Goal: Information Seeking & Learning: Compare options

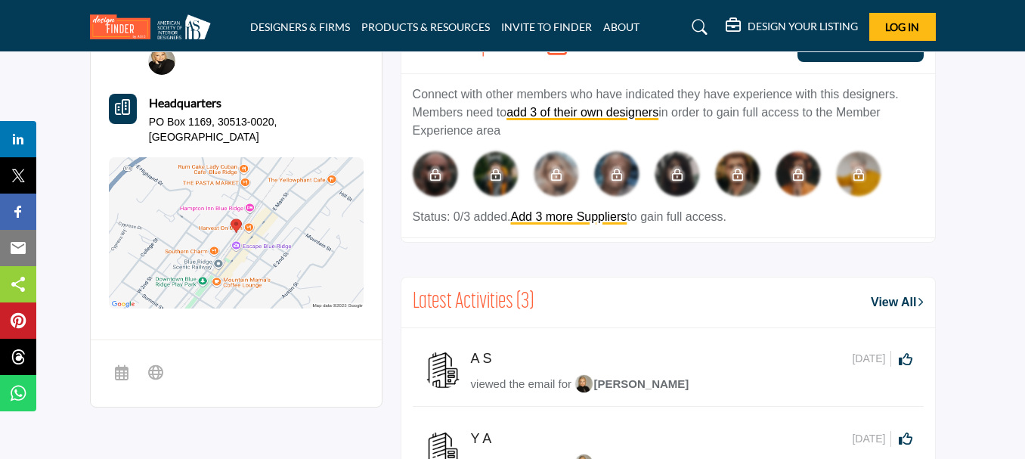
scroll to position [907, 0]
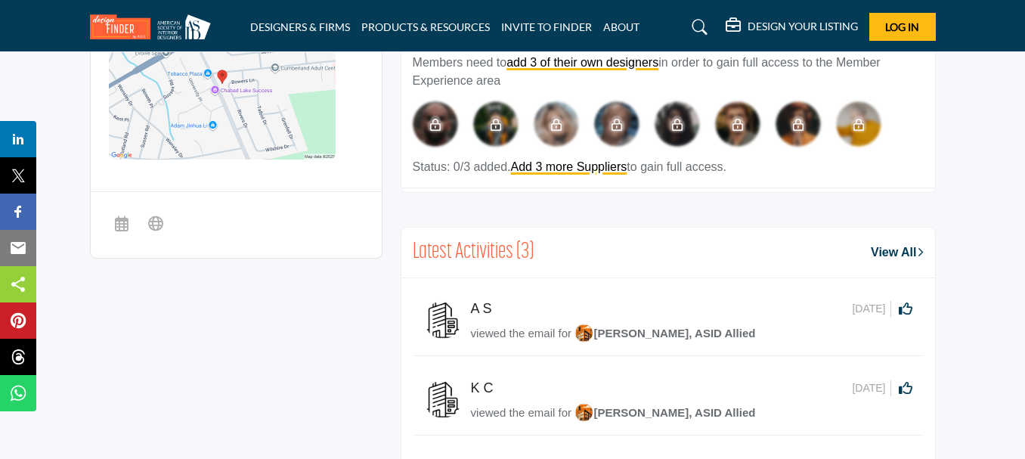
scroll to position [605, 0]
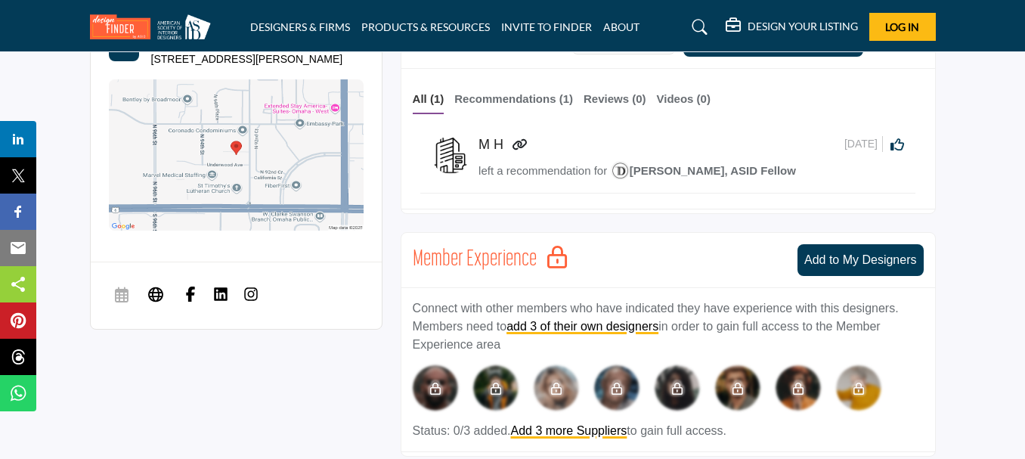
scroll to position [1134, 0]
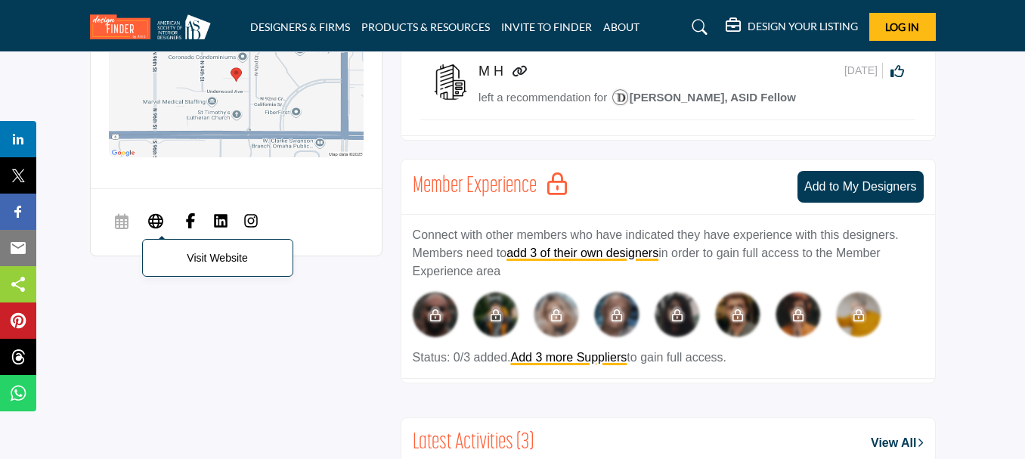
click at [153, 211] on icon at bounding box center [155, 220] width 15 height 18
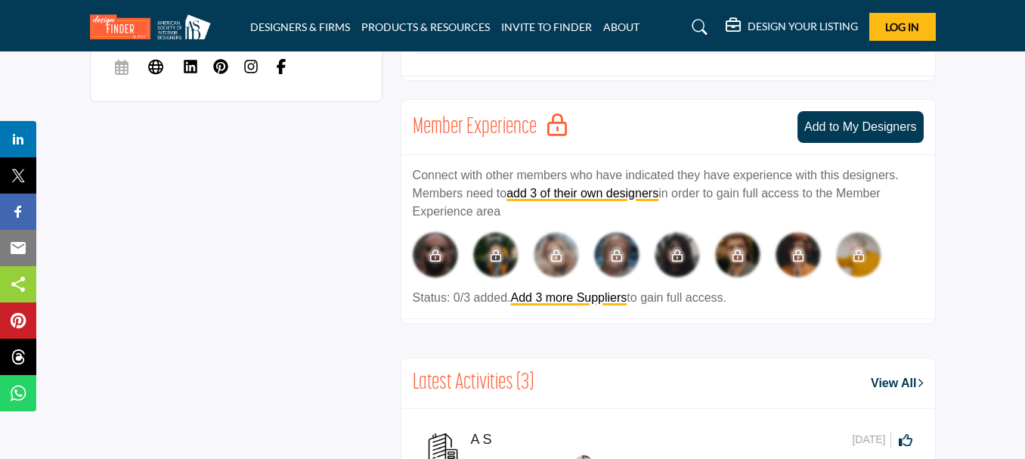
scroll to position [1058, 0]
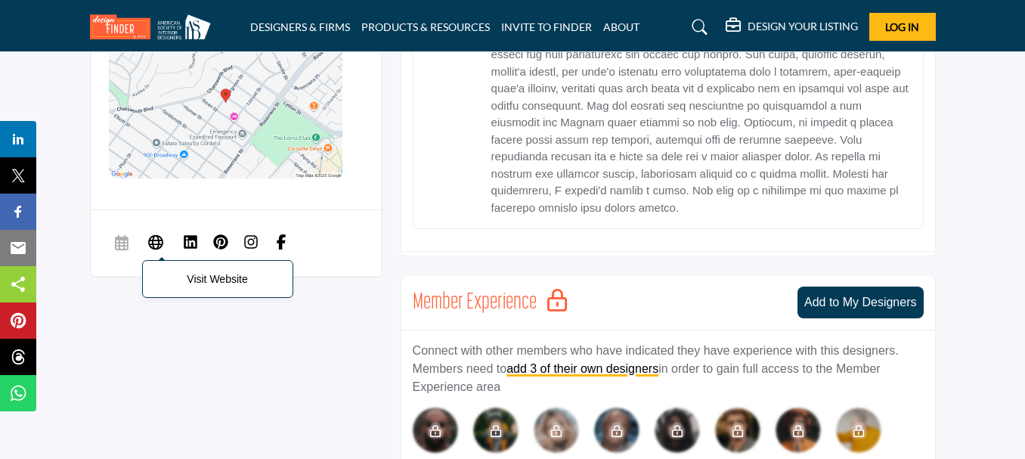
click at [153, 232] on icon at bounding box center [155, 241] width 15 height 18
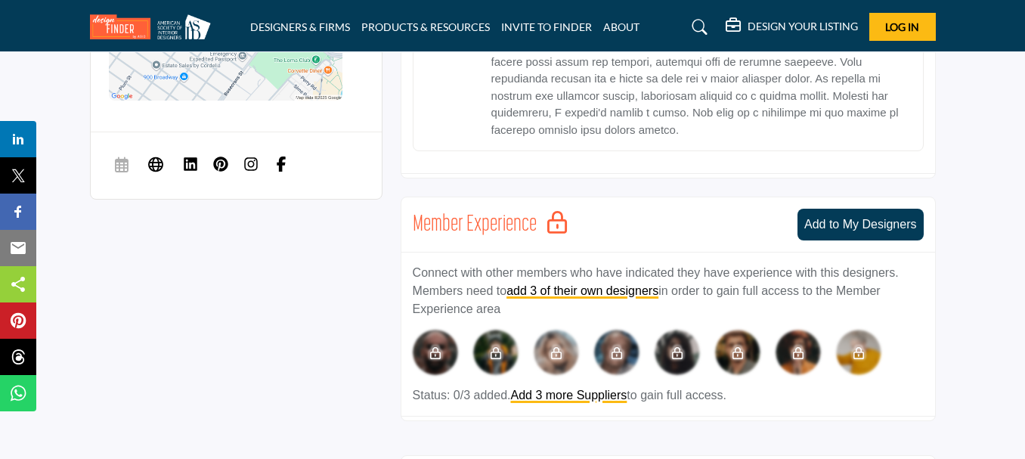
scroll to position [1110, 0]
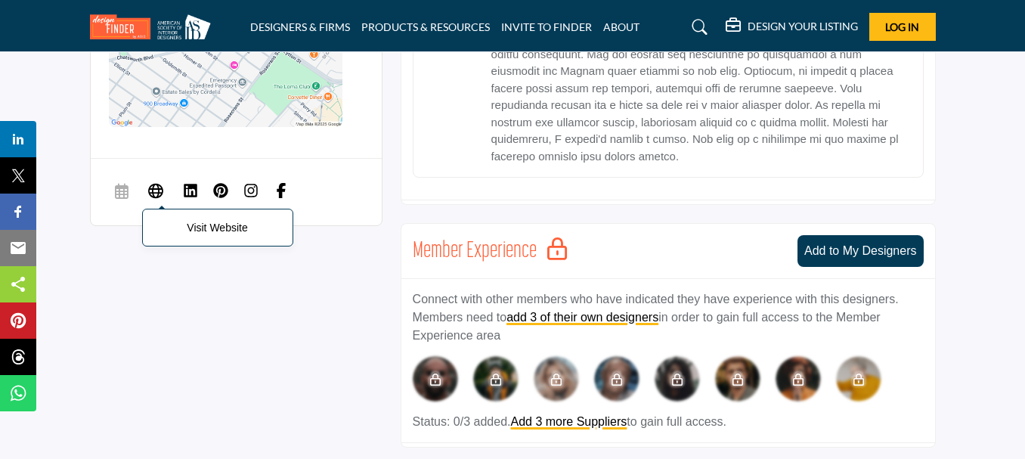
click at [157, 181] on icon at bounding box center [155, 190] width 15 height 18
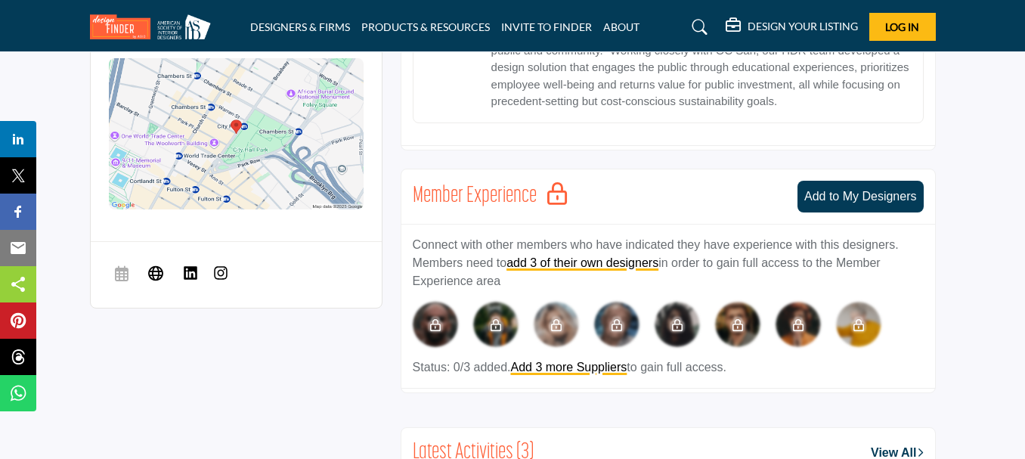
scroll to position [983, 0]
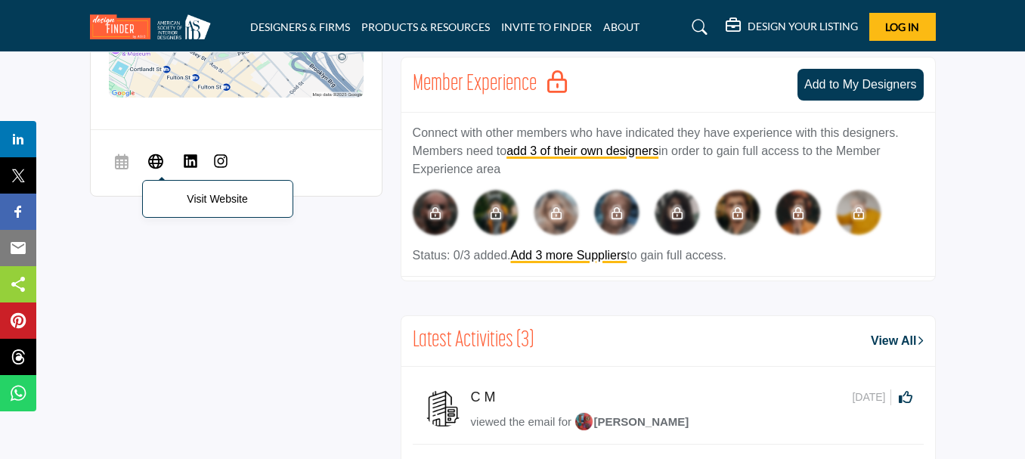
click at [157, 152] on icon at bounding box center [155, 161] width 15 height 18
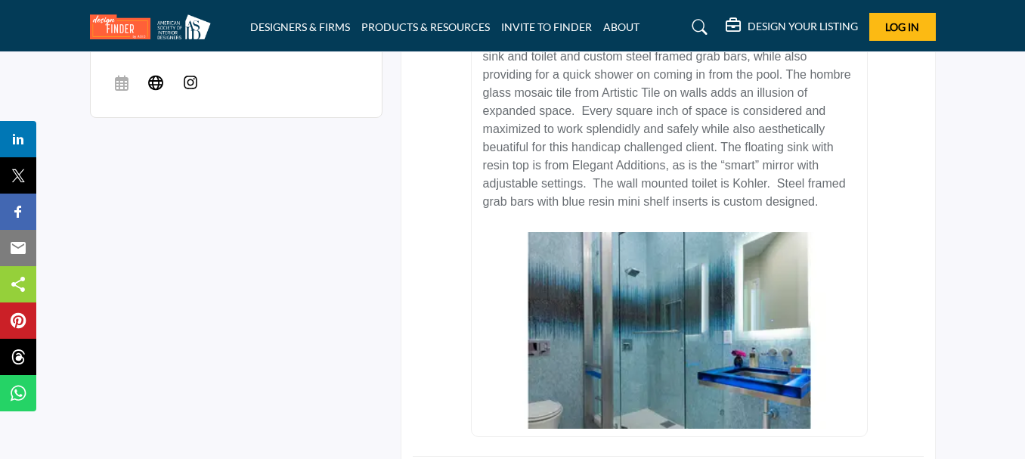
scroll to position [756, 0]
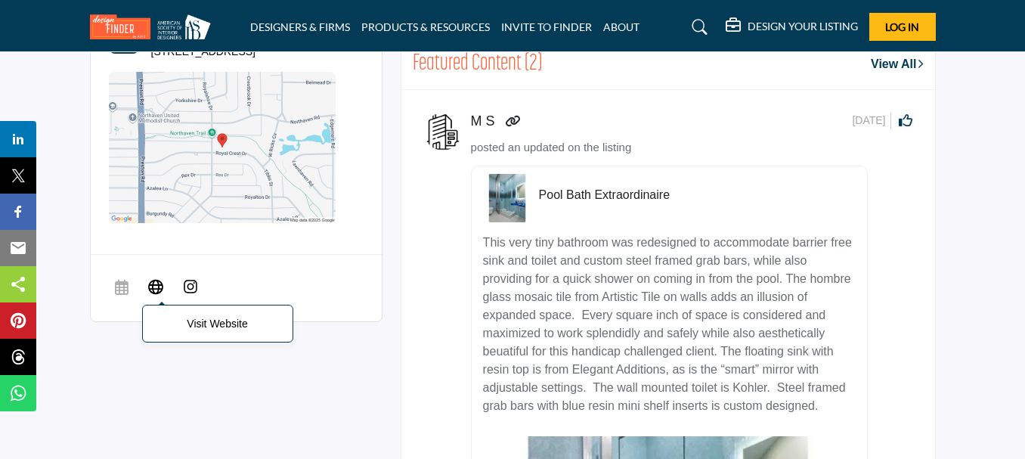
click at [153, 277] on icon at bounding box center [155, 286] width 15 height 18
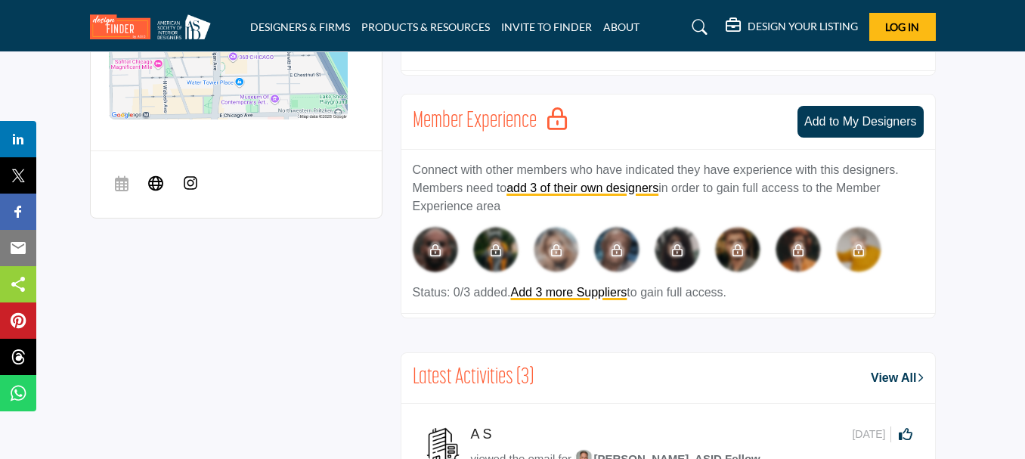
scroll to position [1134, 0]
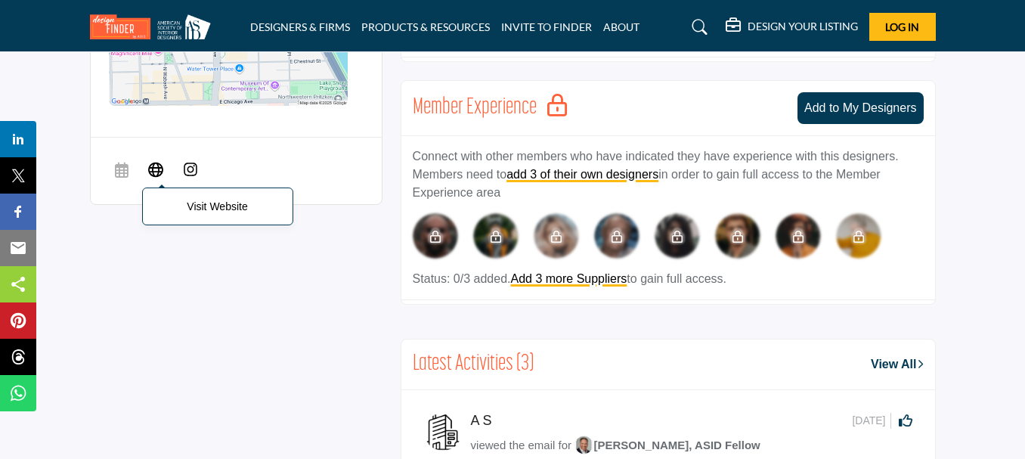
click at [156, 160] on icon at bounding box center [155, 169] width 15 height 18
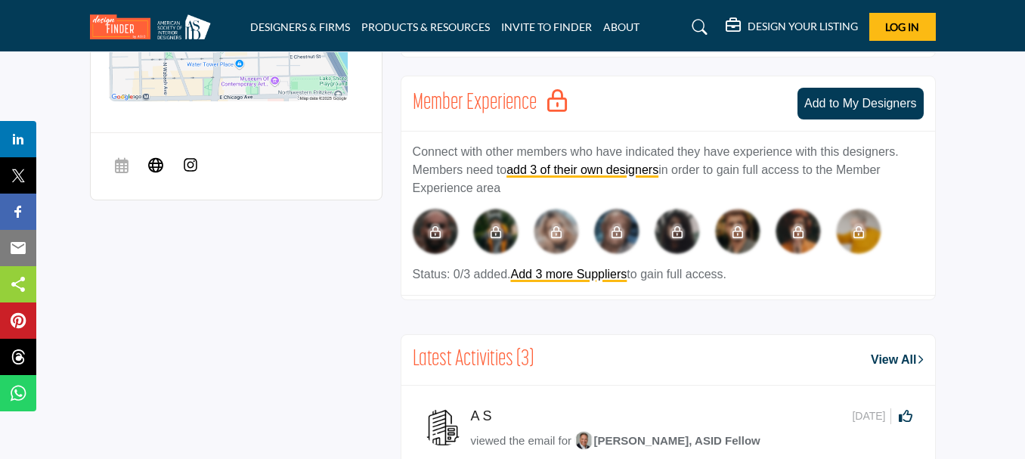
scroll to position [1145, 0]
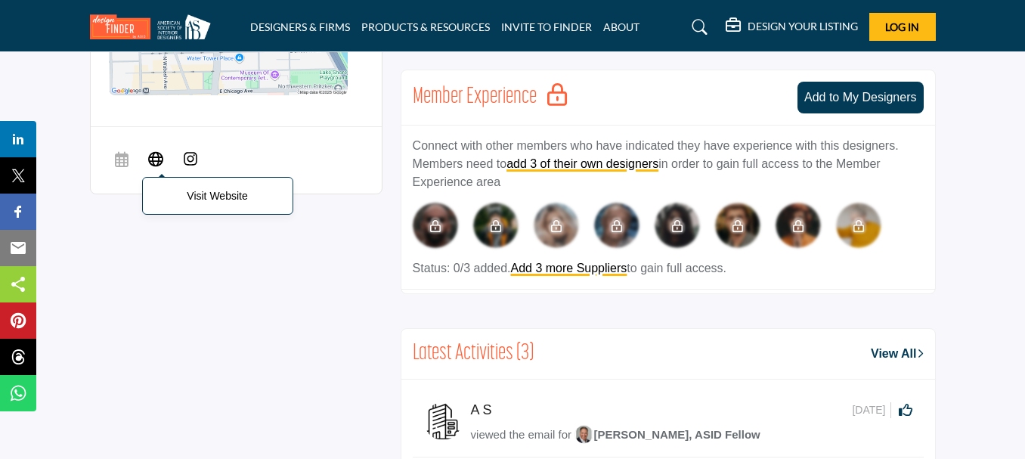
click at [161, 149] on icon at bounding box center [155, 158] width 15 height 18
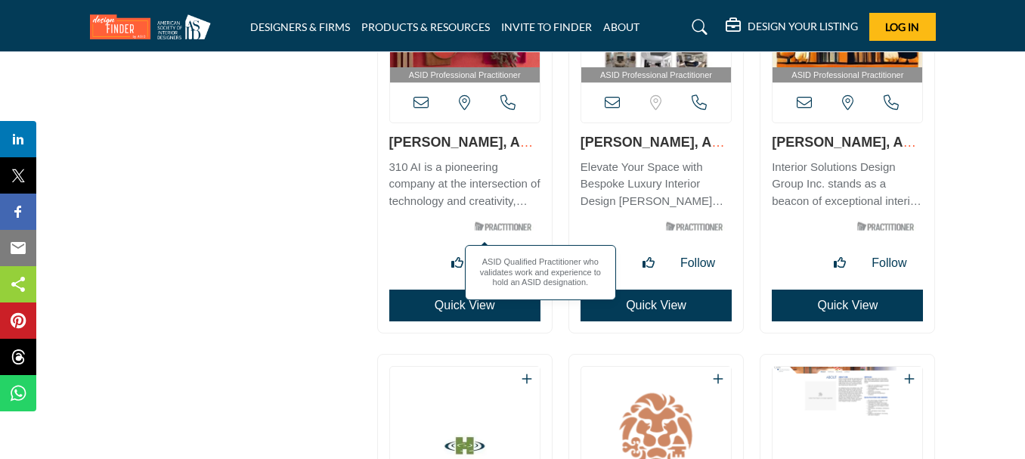
scroll to position [10207, 0]
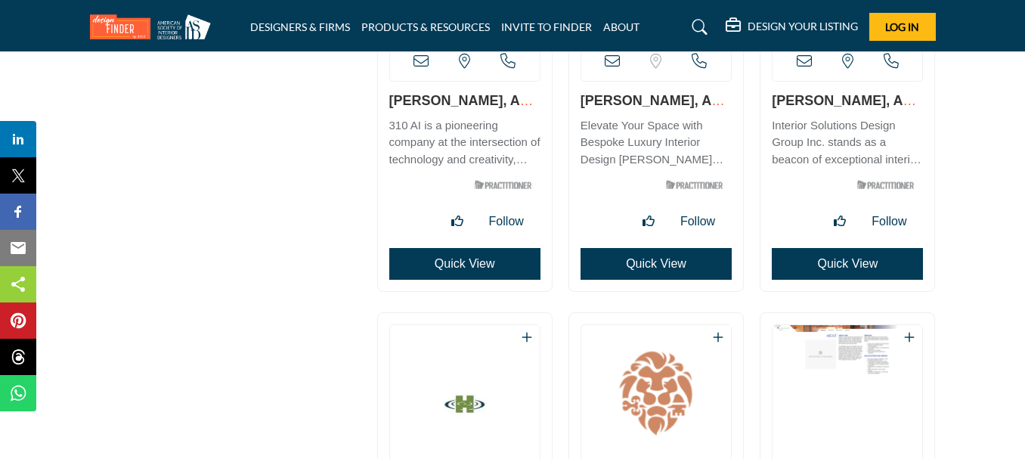
drag, startPoint x: 934, startPoint y: 67, endPoint x: 762, endPoint y: 64, distance: 171.6
click at [762, 64] on div "ASID Professional Practitioner" at bounding box center [848, 85] width 174 height 414
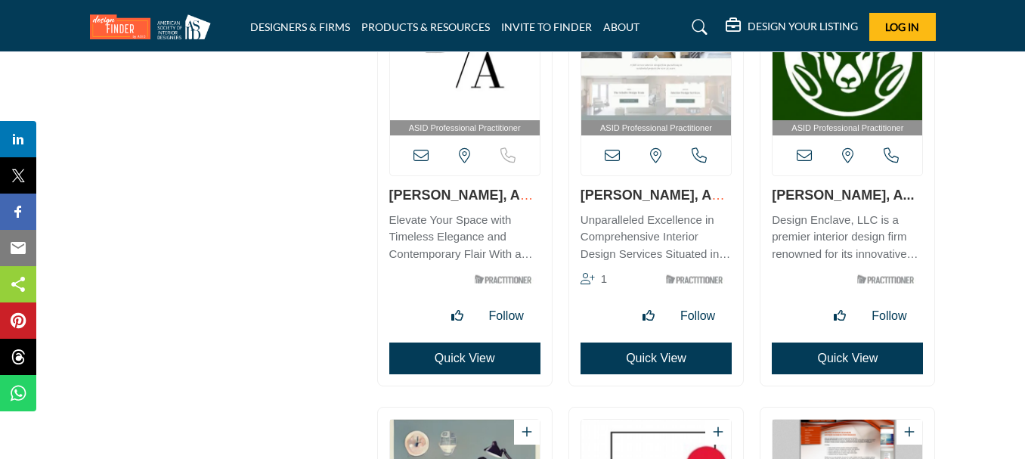
scroll to position [12777, 0]
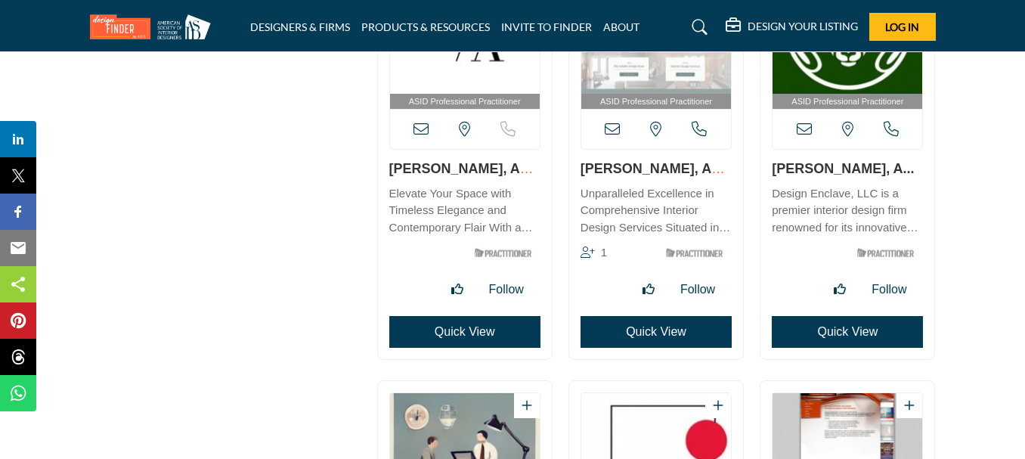
drag, startPoint x: 365, startPoint y: 131, endPoint x: 392, endPoint y: 131, distance: 26.5
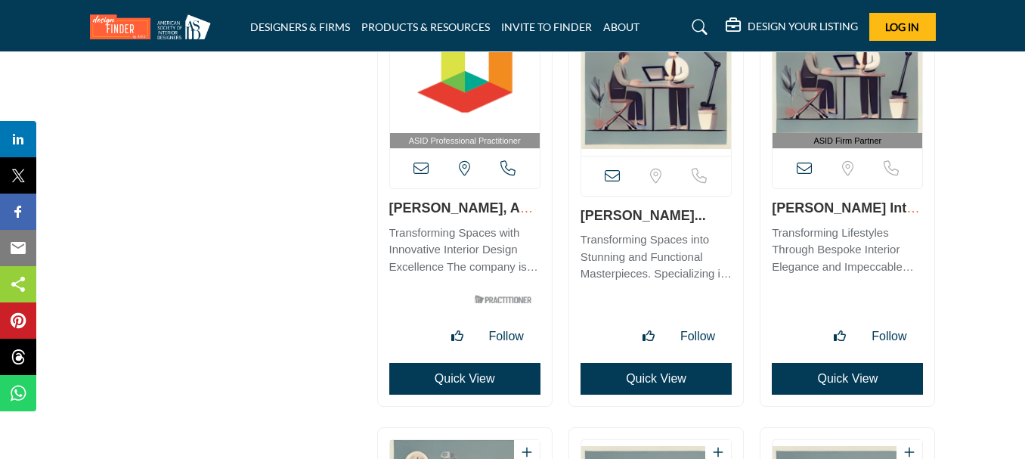
scroll to position [13684, 0]
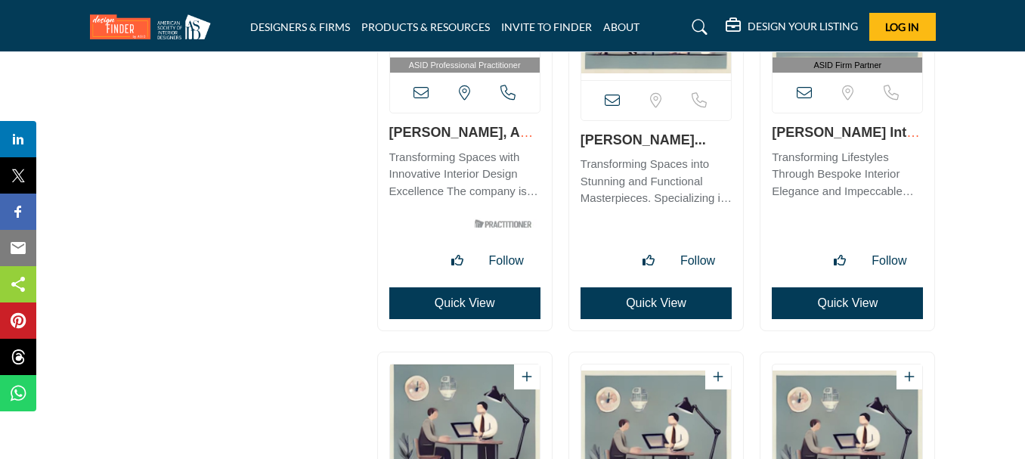
drag, startPoint x: 545, startPoint y: 234, endPoint x: 399, endPoint y: 98, distance: 199.5
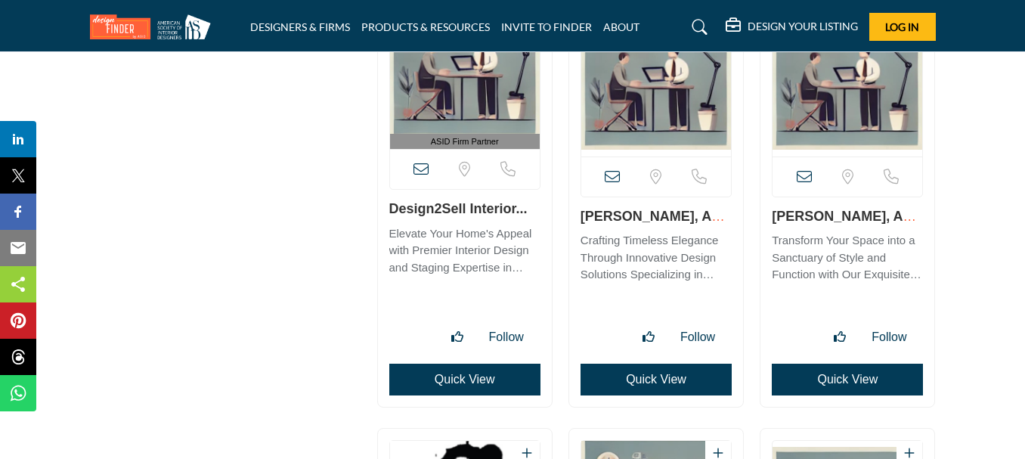
scroll to position [14138, 0]
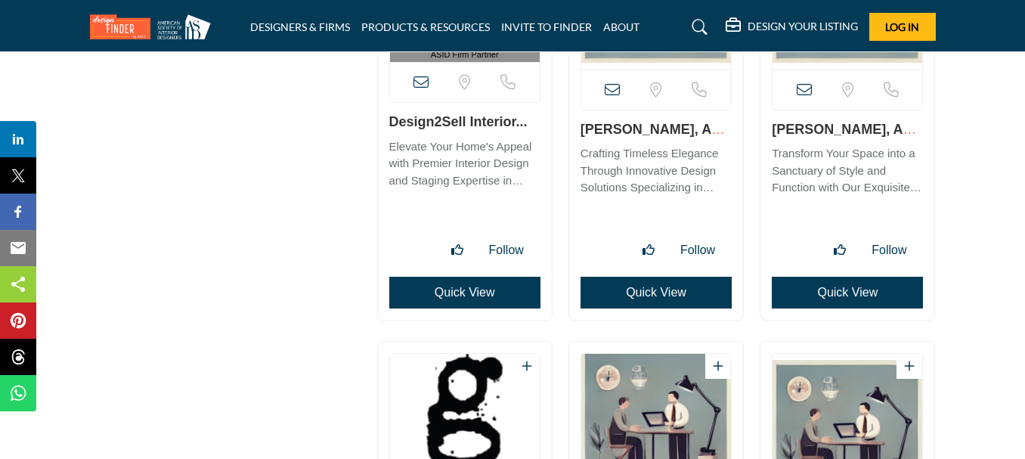
drag, startPoint x: 770, startPoint y: 94, endPoint x: 925, endPoint y: 91, distance: 155.0
click at [925, 91] on div "Sorry, but we don't have a location for this listing" at bounding box center [848, 109] width 174 height 421
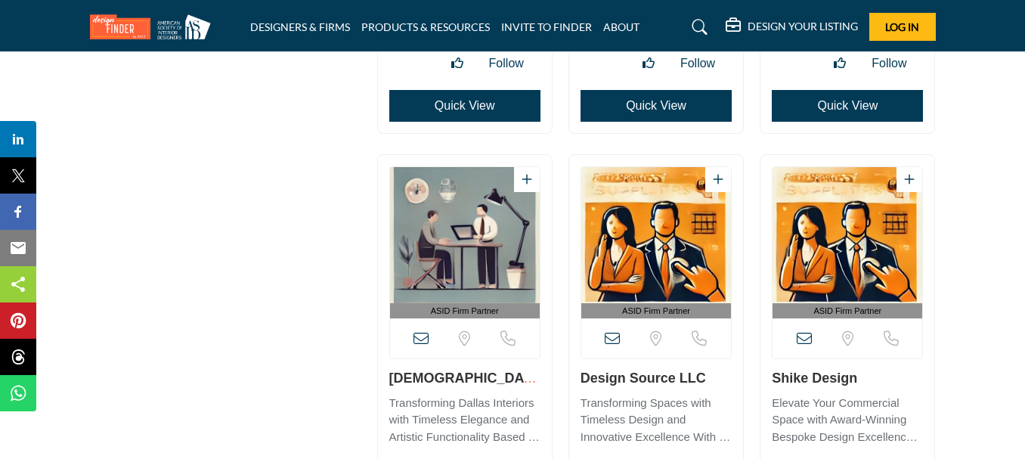
scroll to position [16708, 0]
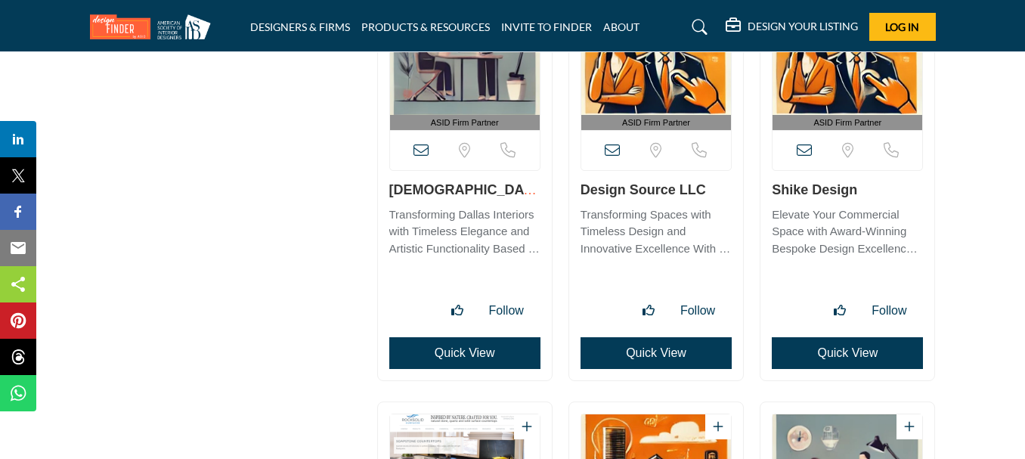
drag, startPoint x: 790, startPoint y: 151, endPoint x: 810, endPoint y: 157, distance: 20.6
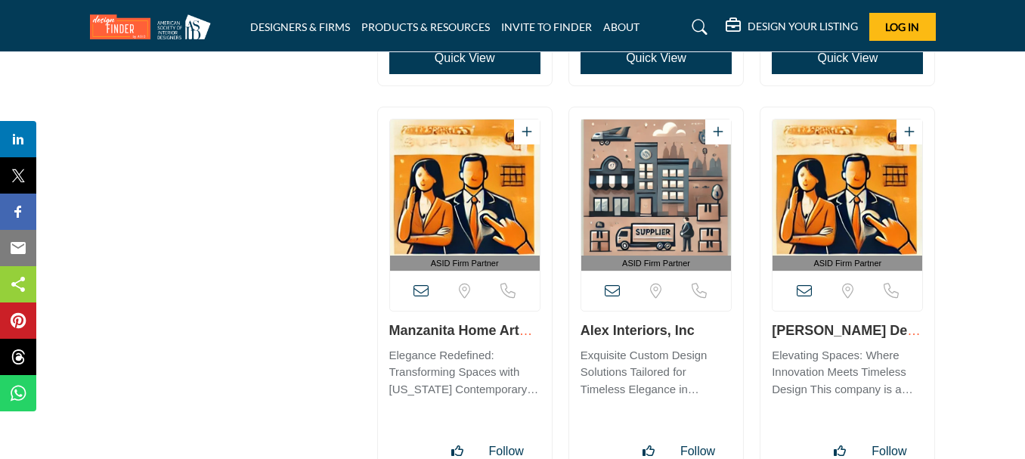
scroll to position [17540, 0]
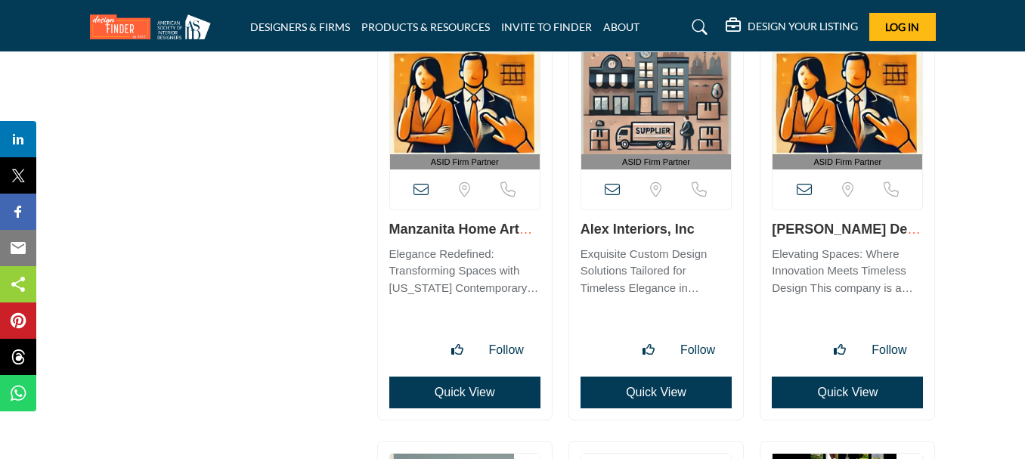
drag, startPoint x: 899, startPoint y: 193, endPoint x: 770, endPoint y: 194, distance: 129.3
click at [770, 194] on div "ASID Firm Partner" at bounding box center [848, 213] width 174 height 414
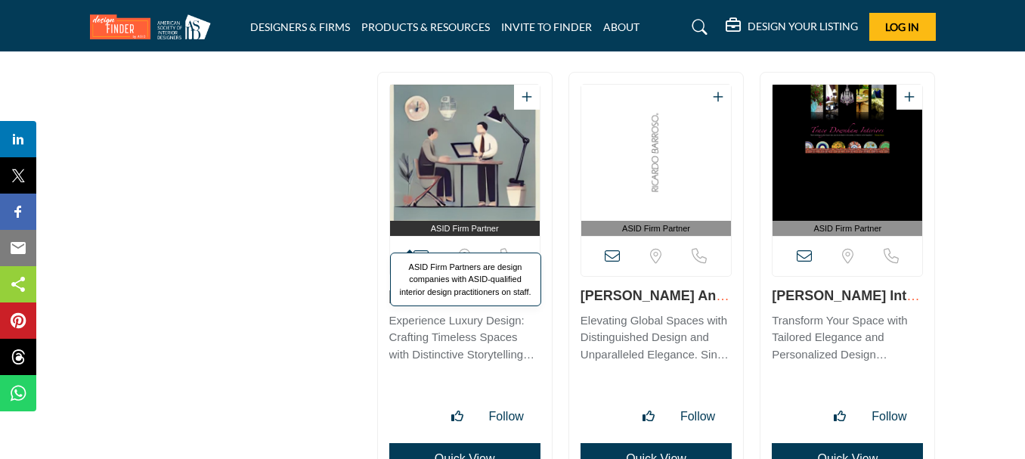
scroll to position [17918, 0]
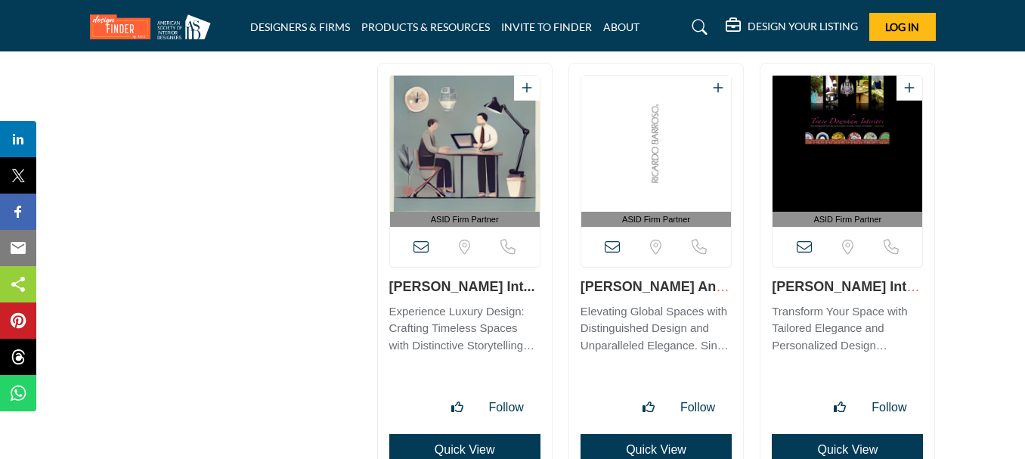
drag, startPoint x: 328, startPoint y: 261, endPoint x: 531, endPoint y: 256, distance: 203.4
drag, startPoint x: 535, startPoint y: 246, endPoint x: 370, endPoint y: 251, distance: 164.9
click at [370, 251] on div "ASID Firm Partner" at bounding box center [464, 278] width 191 height 430
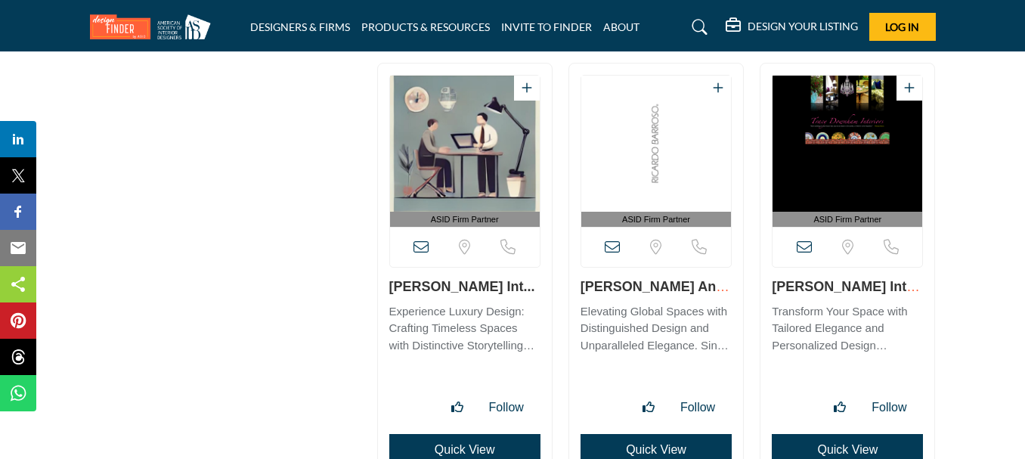
copy link "Tiffany Skilling Int..."
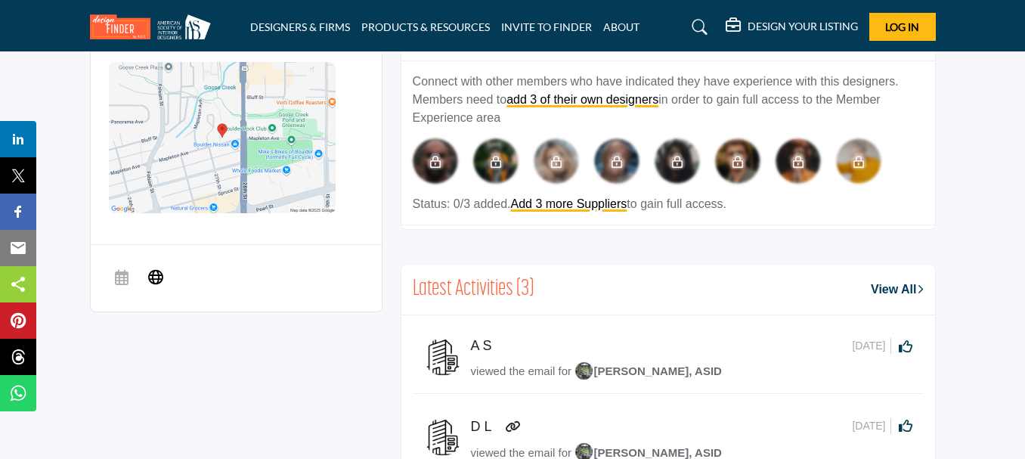
scroll to position [907, 0]
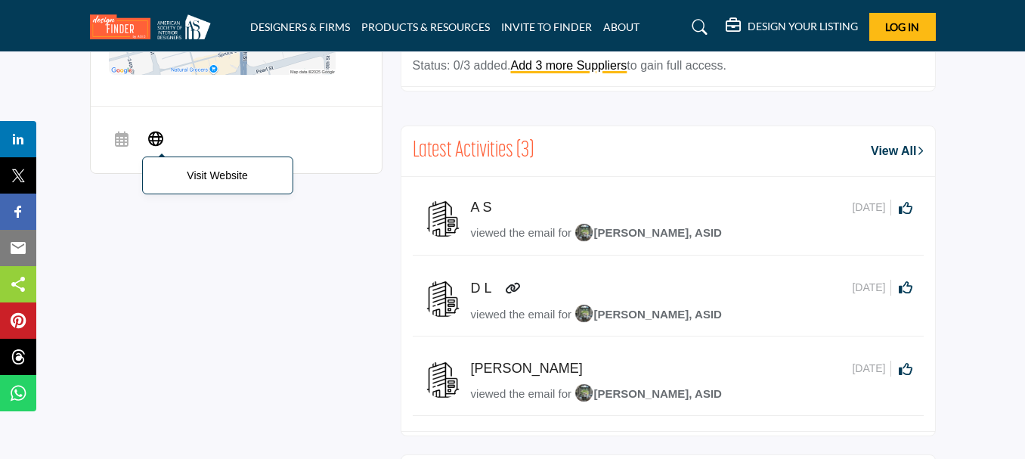
click at [152, 129] on icon at bounding box center [155, 138] width 15 height 18
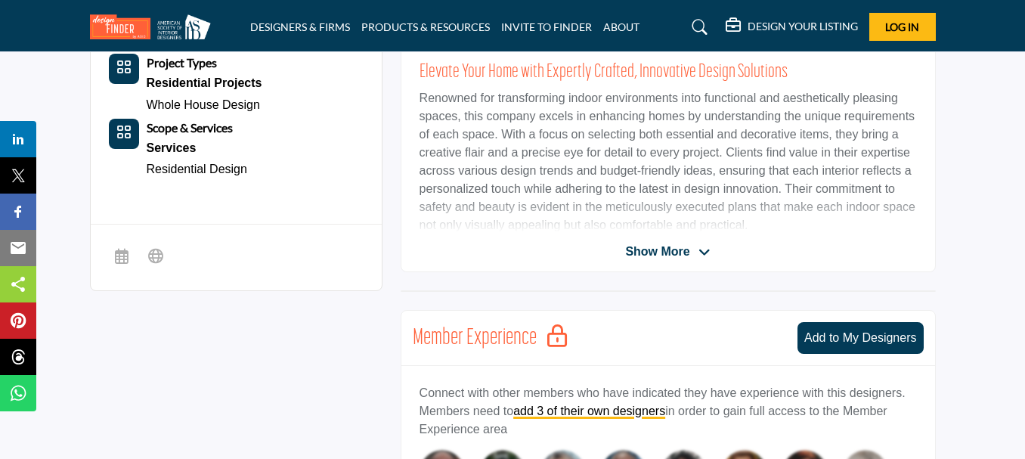
scroll to position [529, 0]
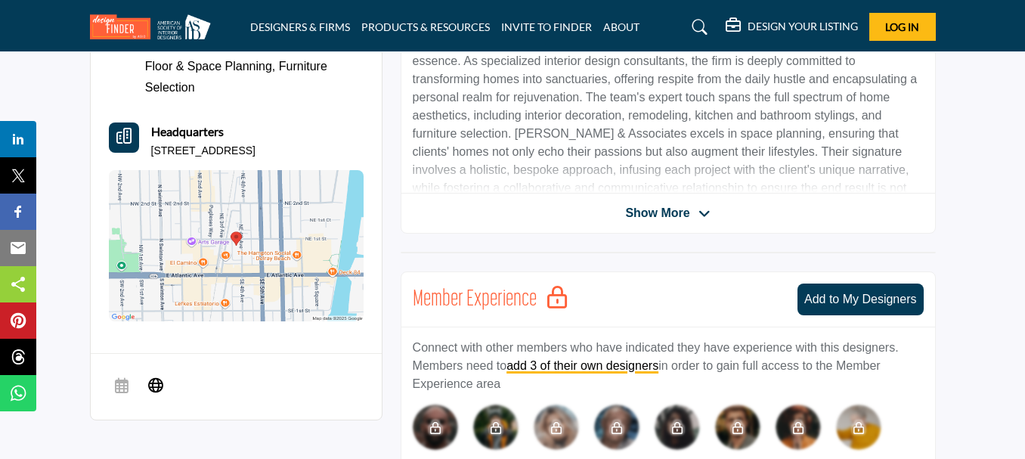
scroll to position [529, 0]
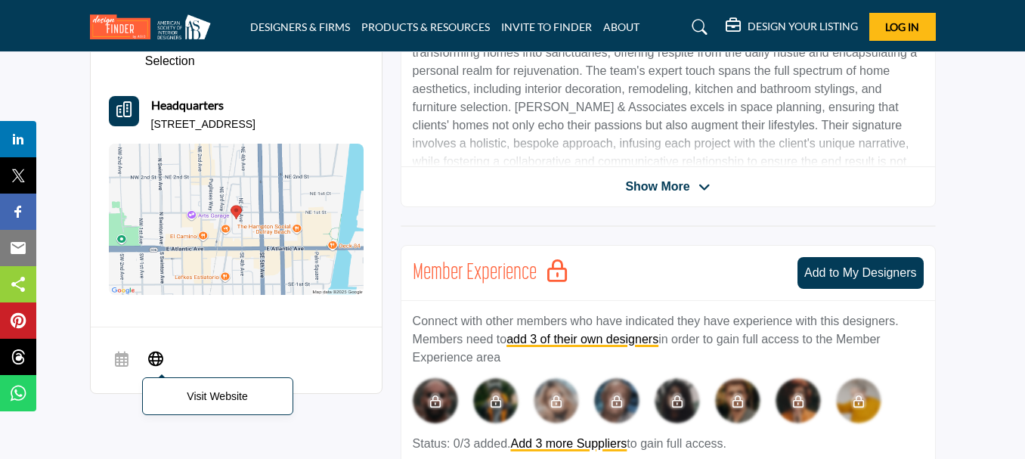
click at [160, 349] on icon at bounding box center [155, 358] width 15 height 18
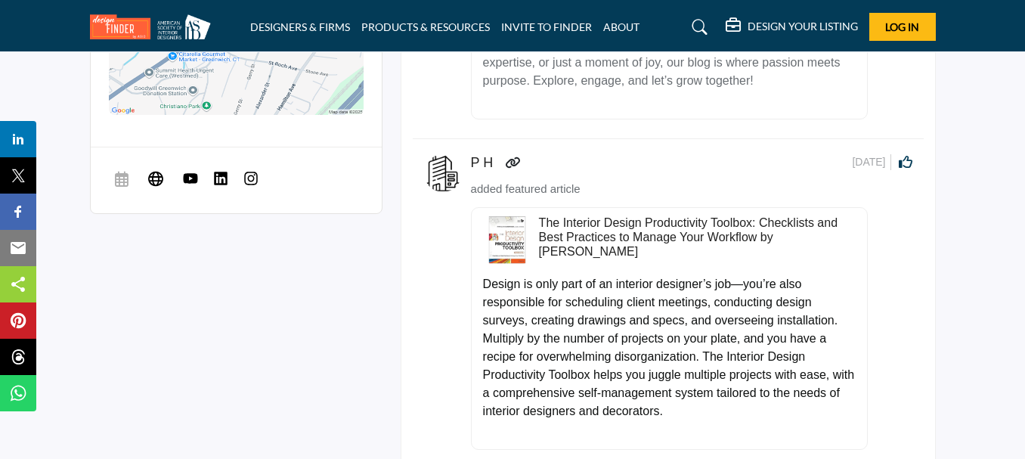
scroll to position [1058, 0]
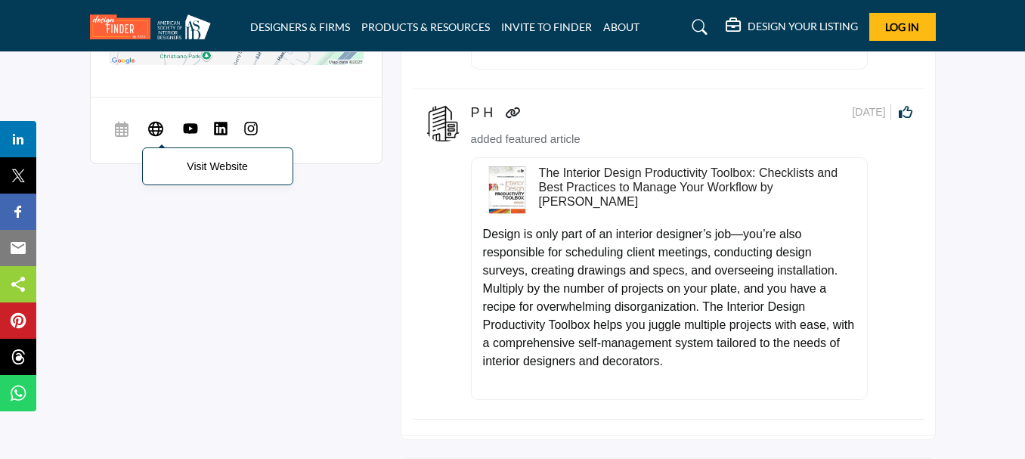
click at [152, 119] on icon at bounding box center [155, 128] width 15 height 18
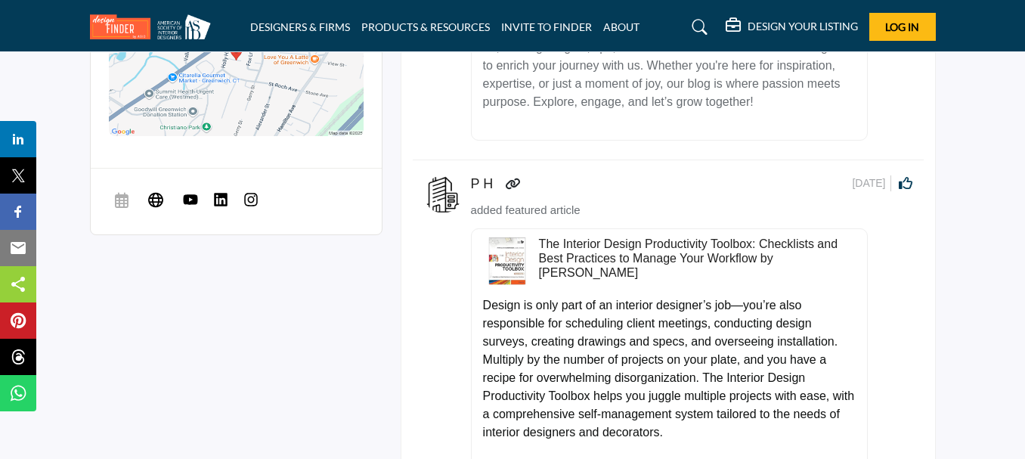
scroll to position [907, 0]
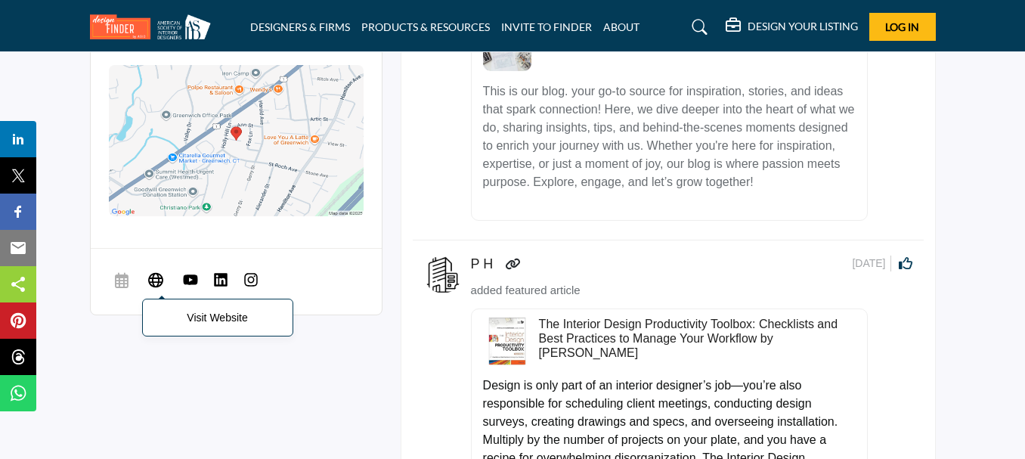
click at [157, 271] on icon at bounding box center [155, 280] width 15 height 18
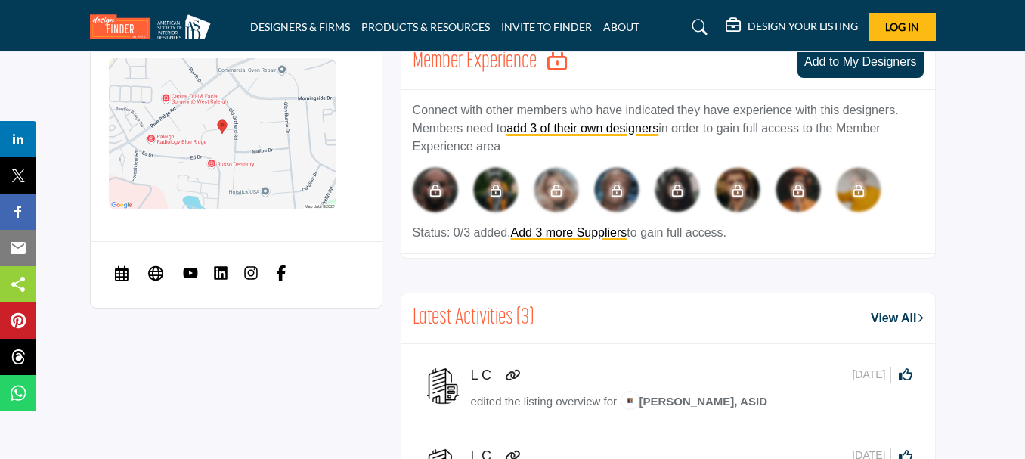
scroll to position [832, 0]
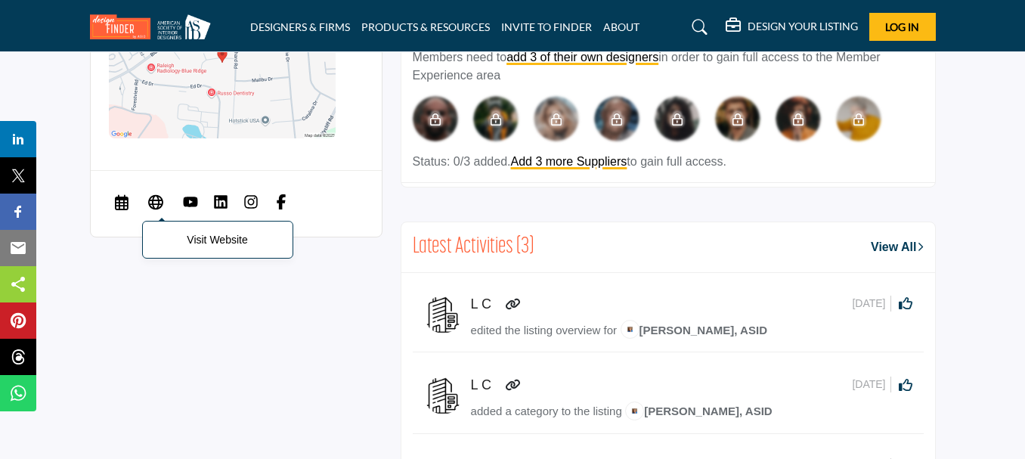
click at [155, 193] on icon at bounding box center [155, 202] width 15 height 18
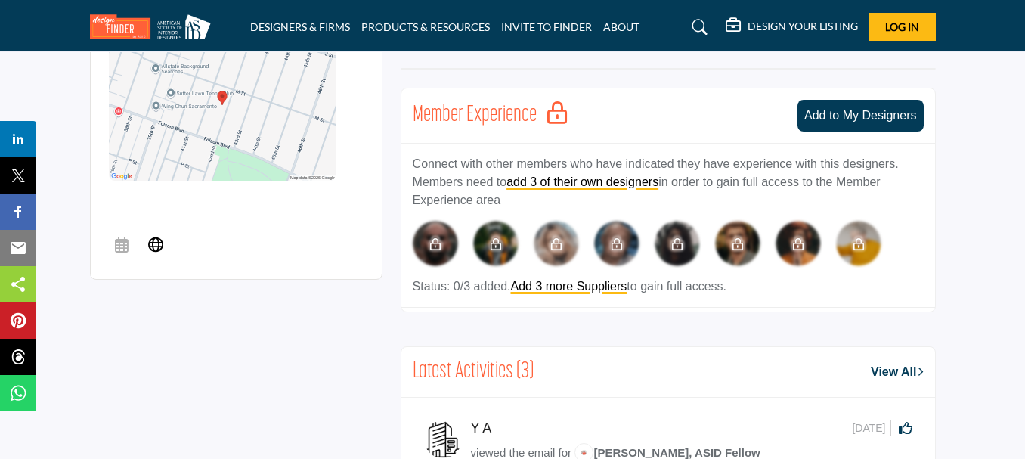
scroll to position [680, 0]
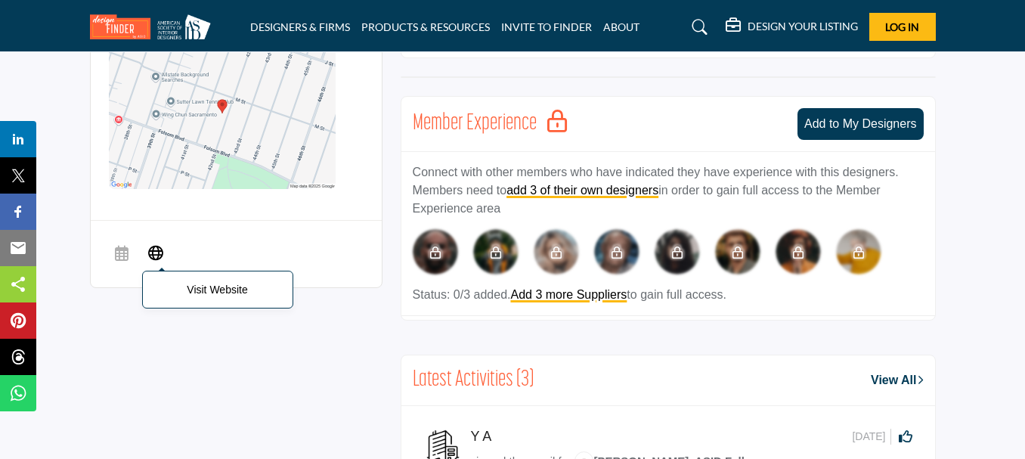
click at [154, 243] on icon at bounding box center [155, 252] width 15 height 18
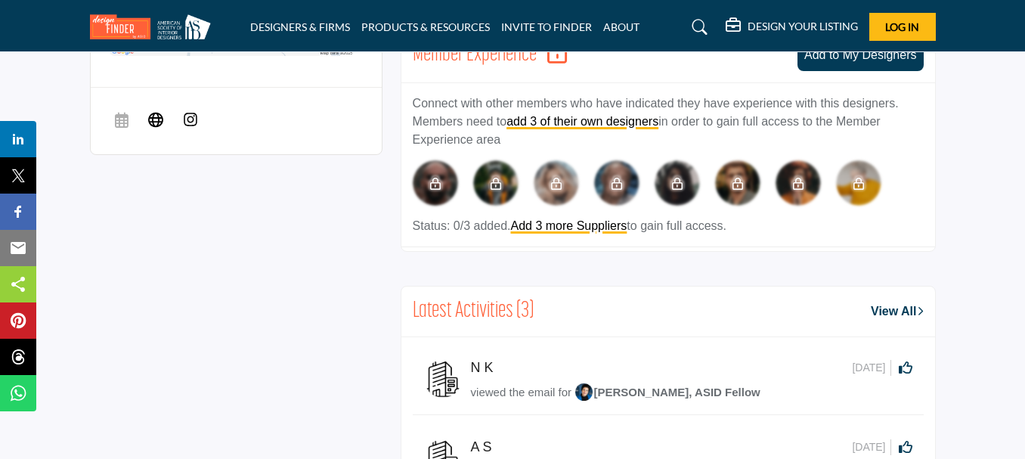
scroll to position [756, 0]
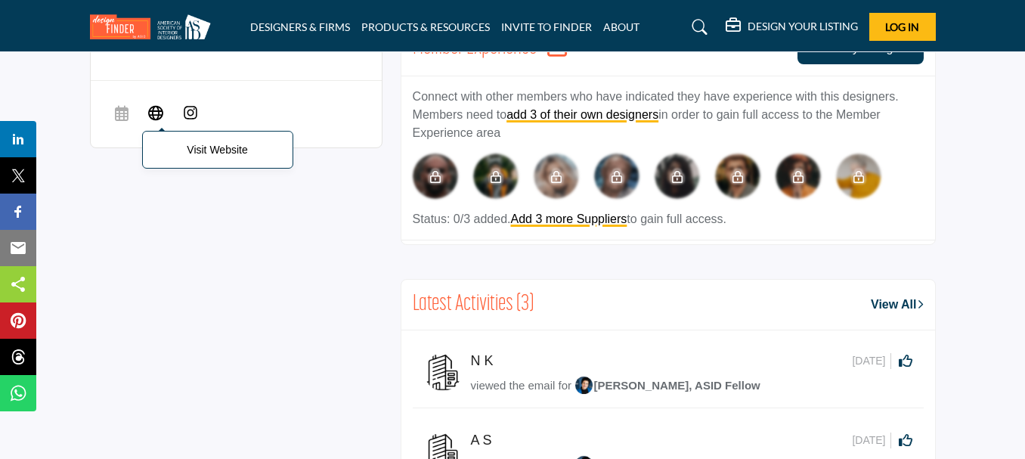
click at [161, 103] on icon at bounding box center [155, 112] width 15 height 18
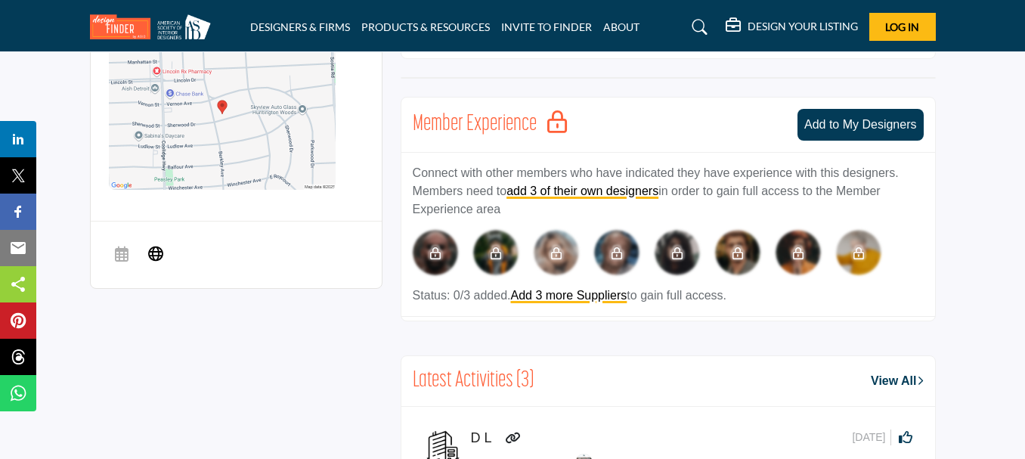
scroll to position [680, 0]
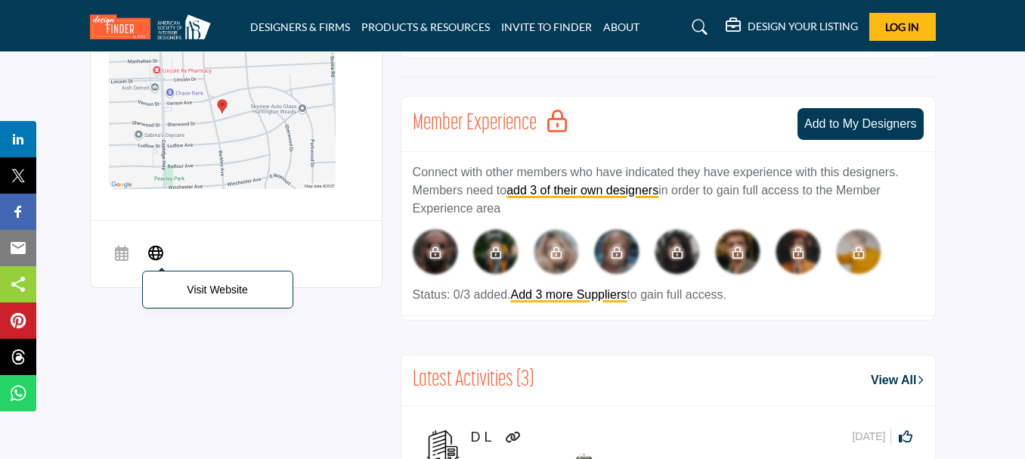
click at [154, 239] on span "Visit Website" at bounding box center [155, 254] width 27 height 30
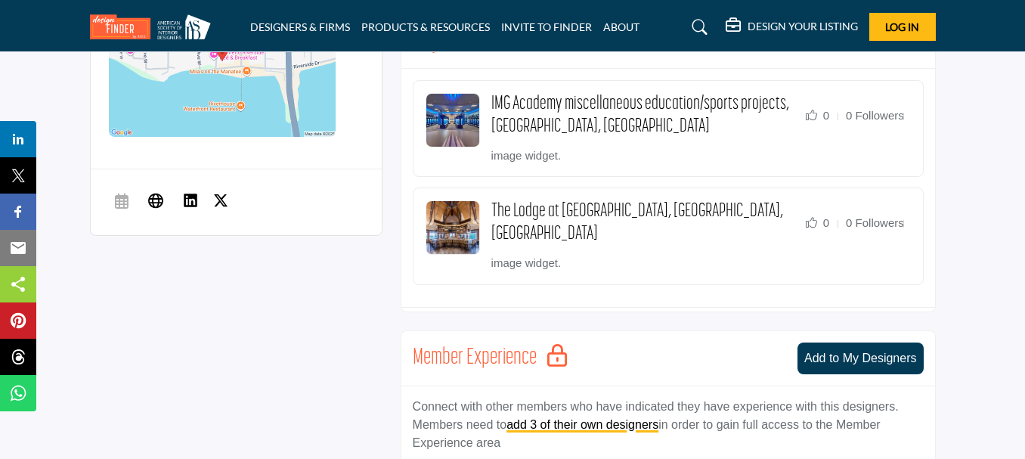
scroll to position [832, 0]
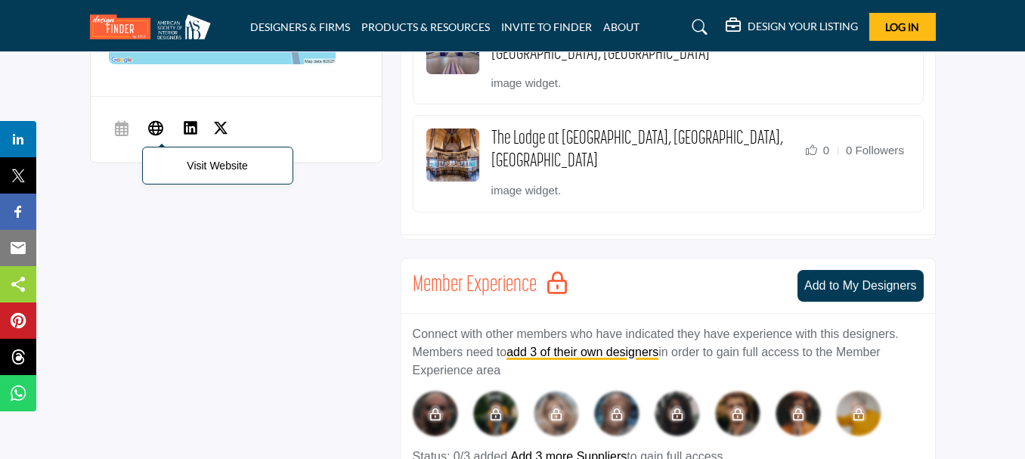
click at [156, 119] on icon at bounding box center [155, 128] width 15 height 18
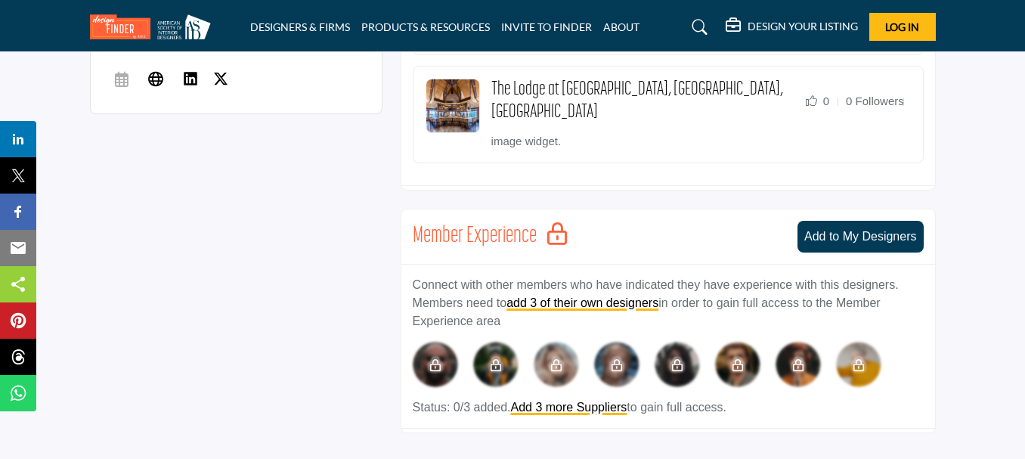
scroll to position [907, 0]
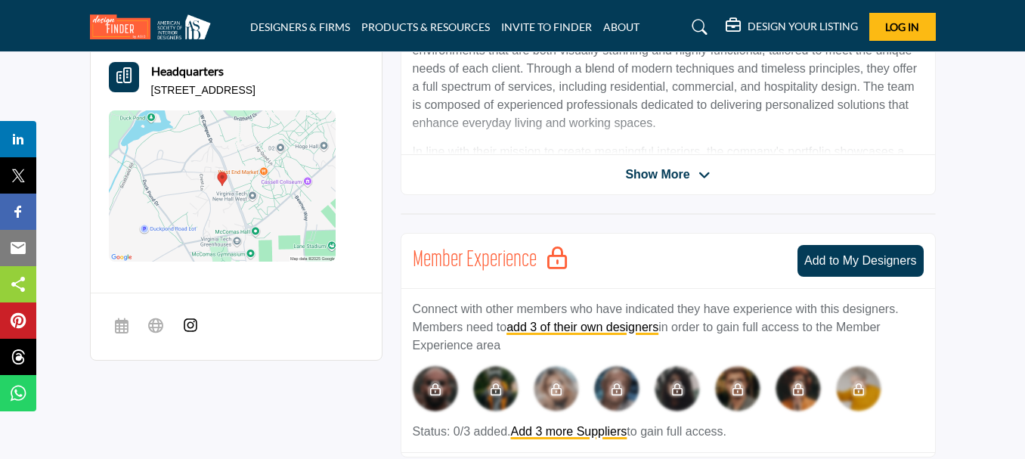
scroll to position [680, 0]
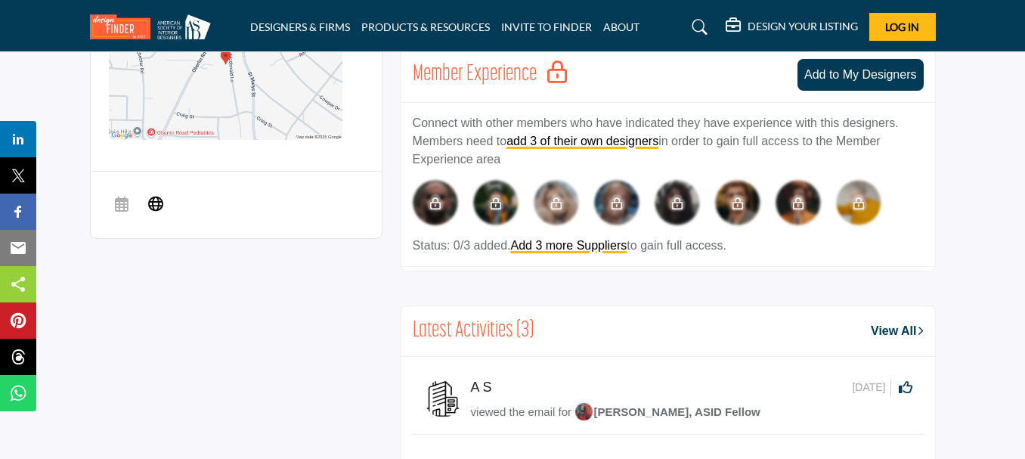
scroll to position [832, 0]
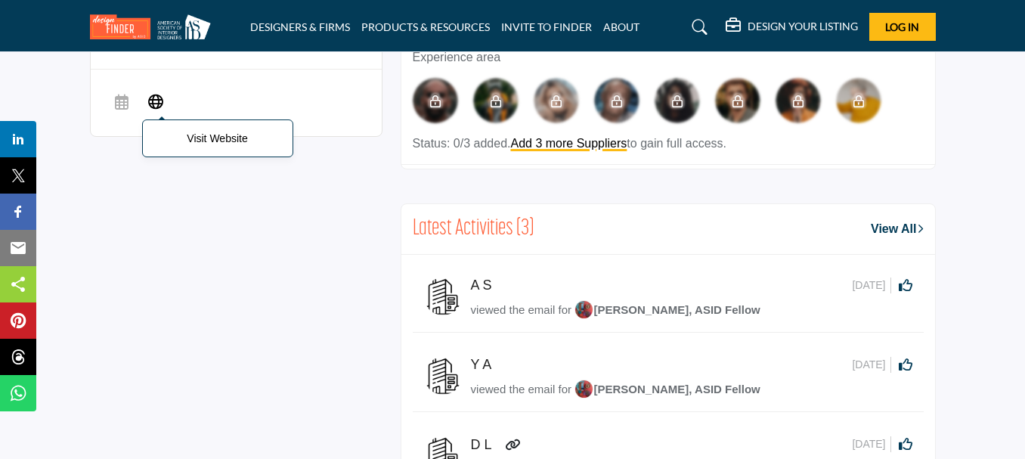
click at [148, 91] on icon at bounding box center [155, 100] width 15 height 18
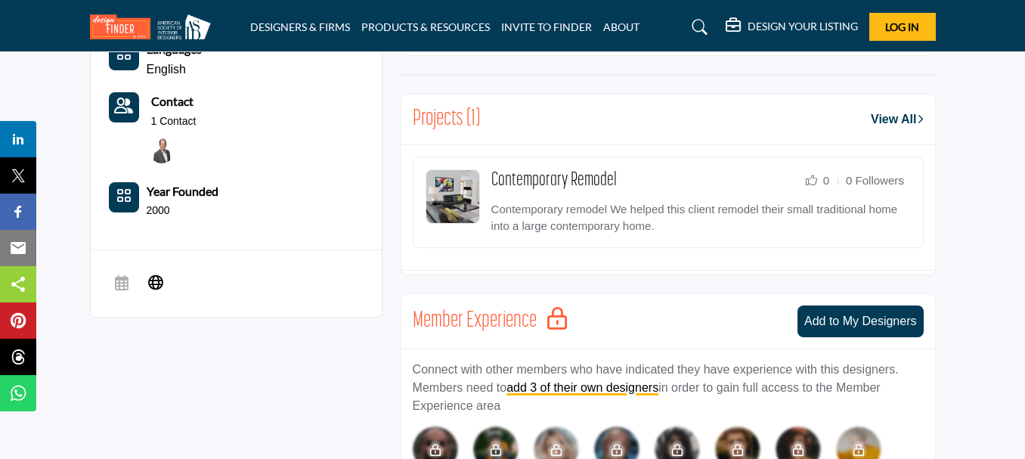
scroll to position [756, 0]
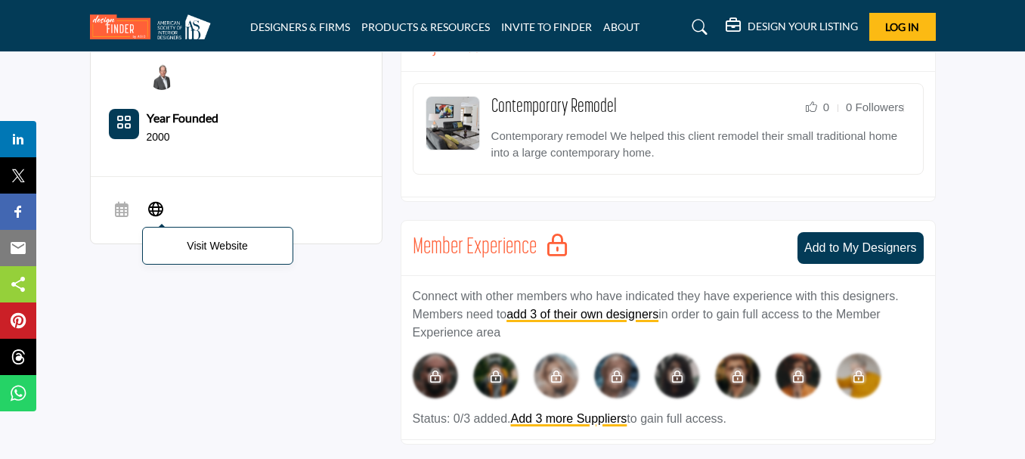
click at [156, 199] on icon at bounding box center [155, 208] width 15 height 18
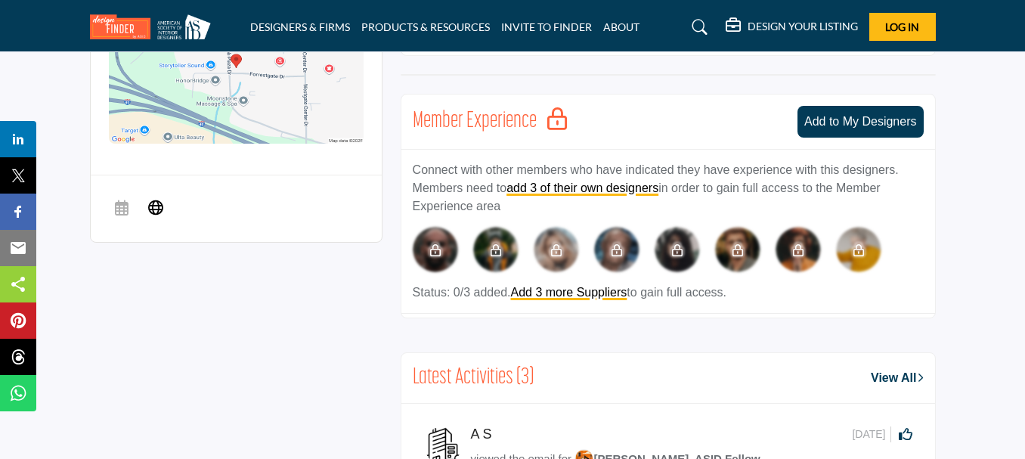
scroll to position [756, 0]
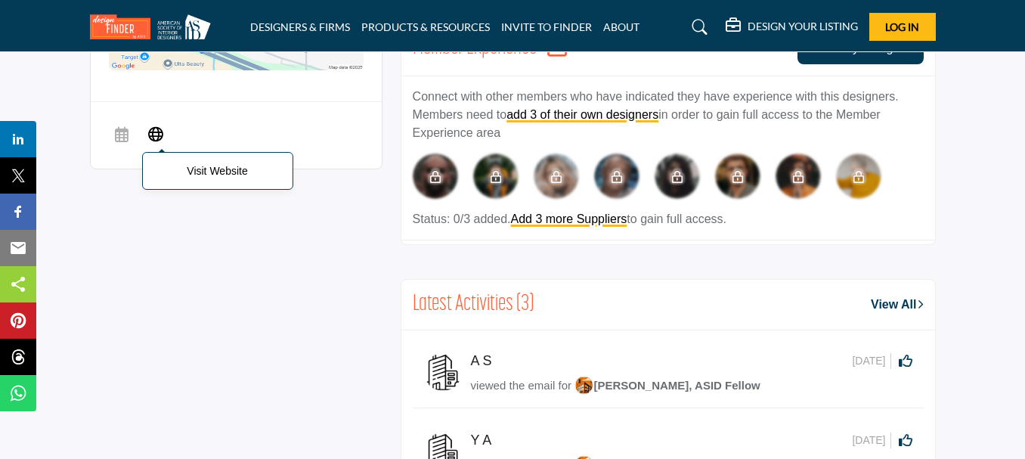
click at [153, 124] on icon at bounding box center [155, 133] width 15 height 18
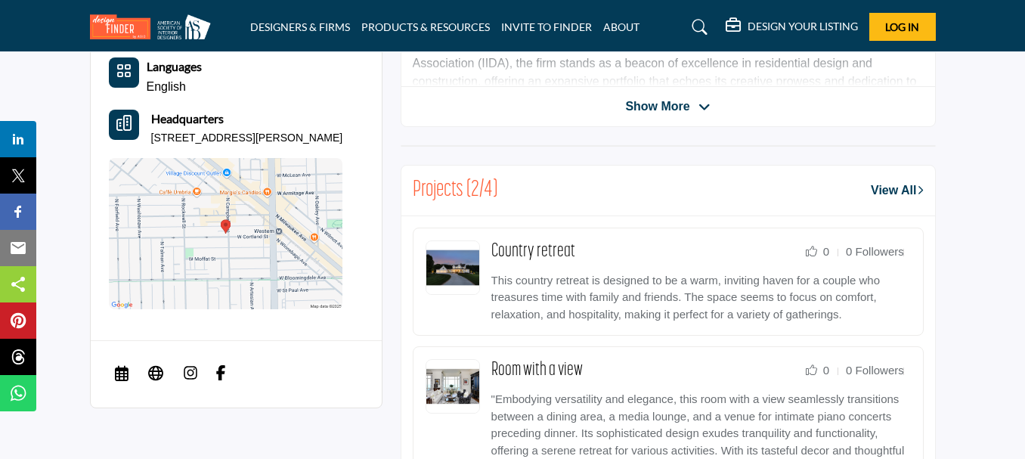
scroll to position [832, 0]
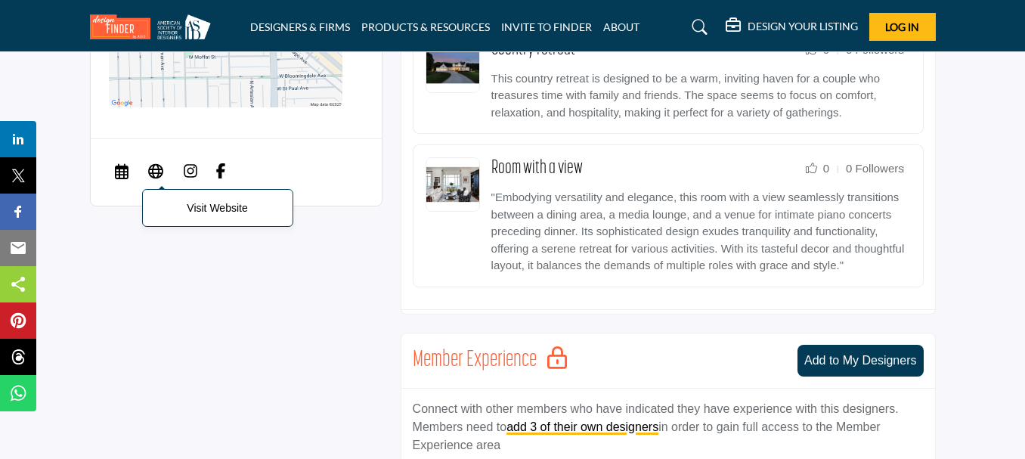
click at [153, 161] on icon at bounding box center [155, 170] width 15 height 18
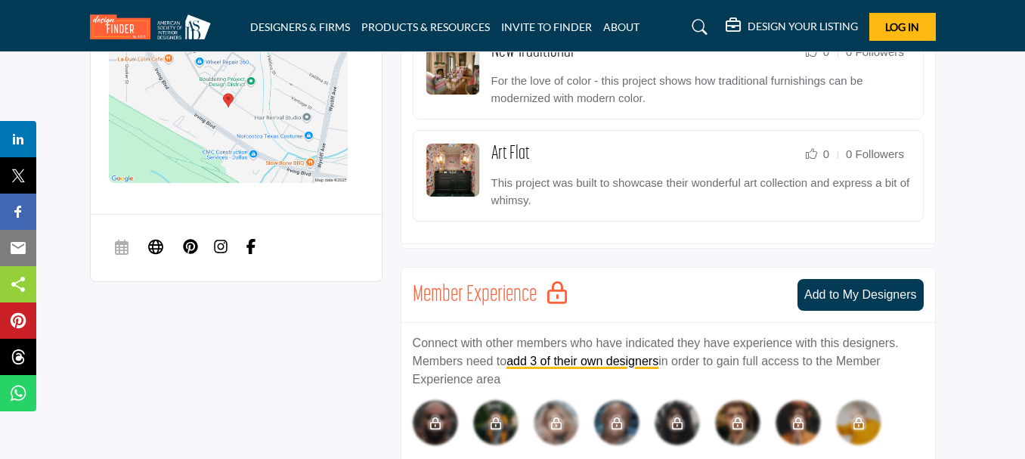
scroll to position [907, 0]
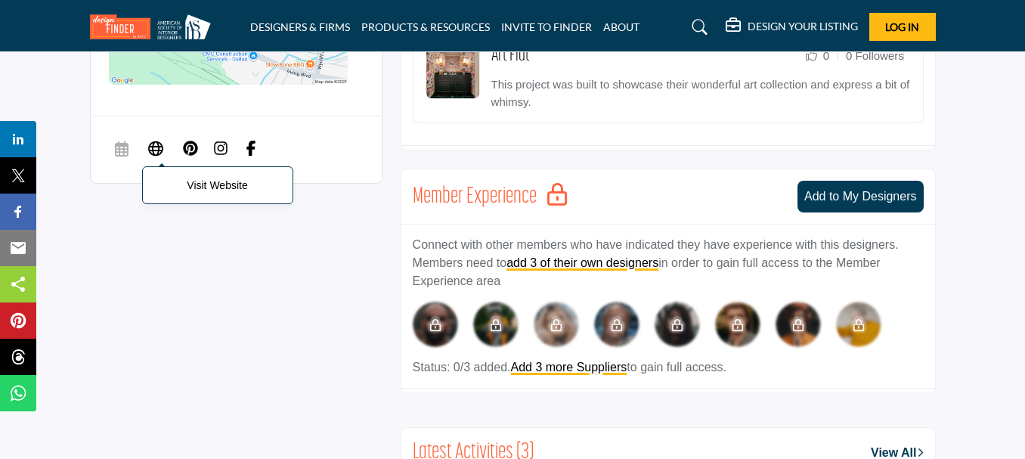
click at [153, 138] on icon at bounding box center [155, 147] width 15 height 18
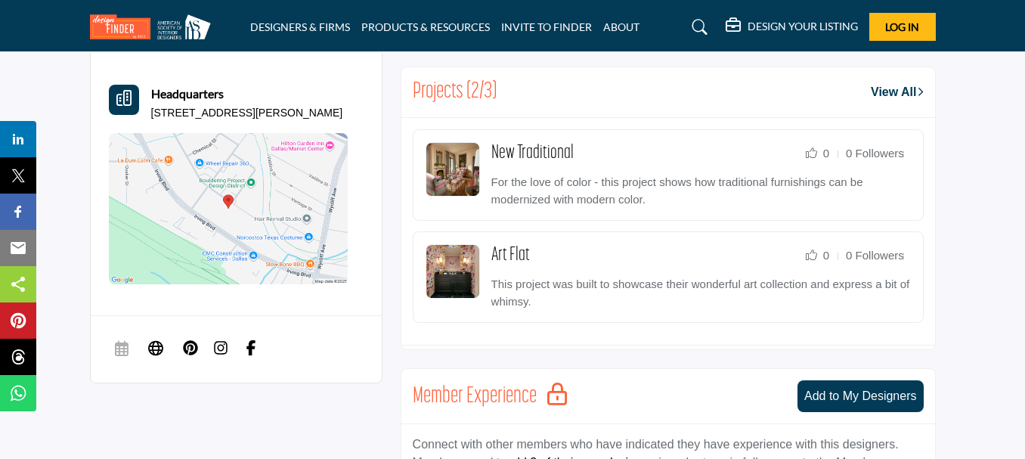
scroll to position [680, 0]
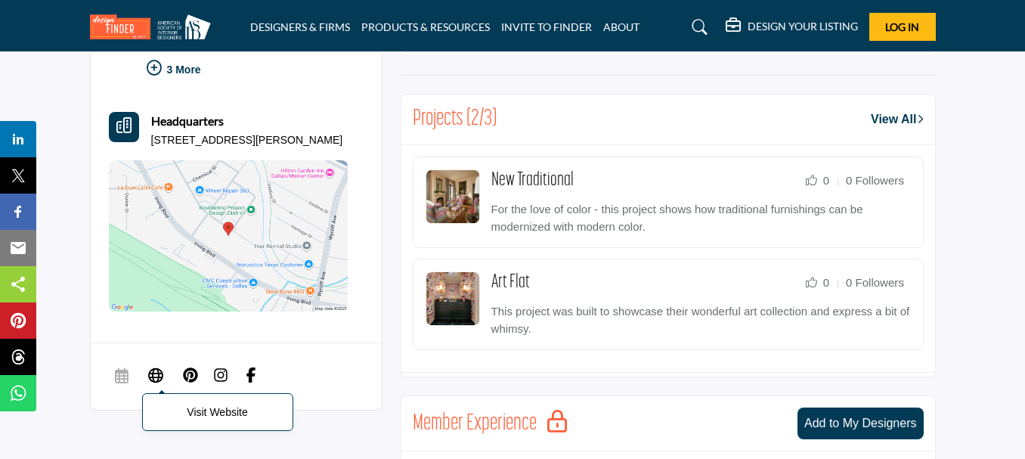
click at [161, 365] on icon at bounding box center [155, 374] width 15 height 18
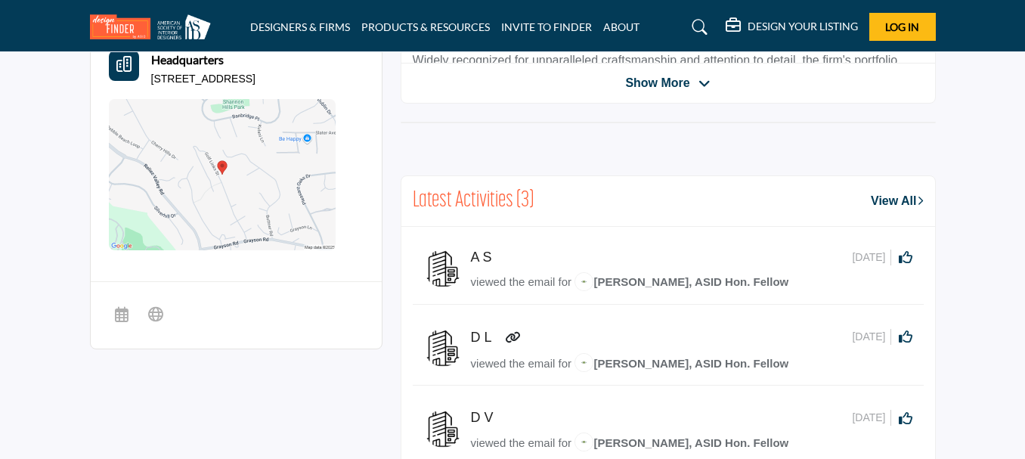
scroll to position [702, 0]
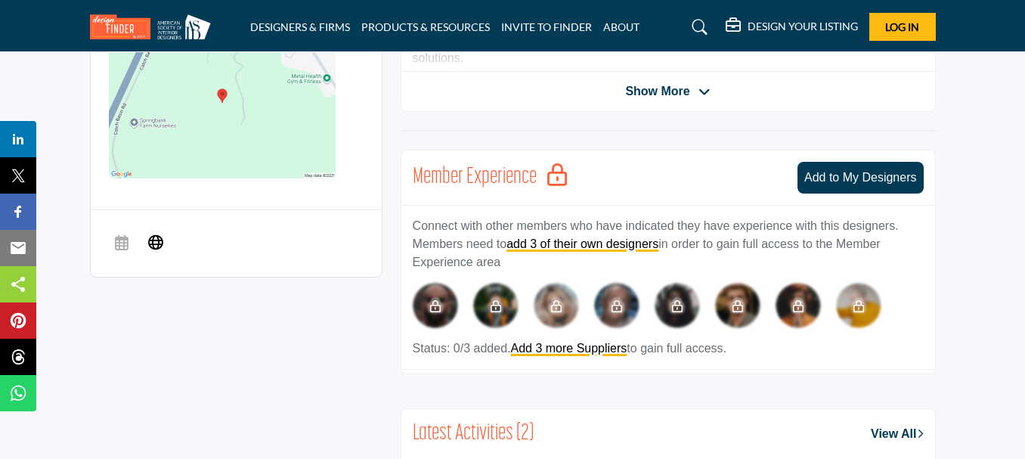
scroll to position [680, 0]
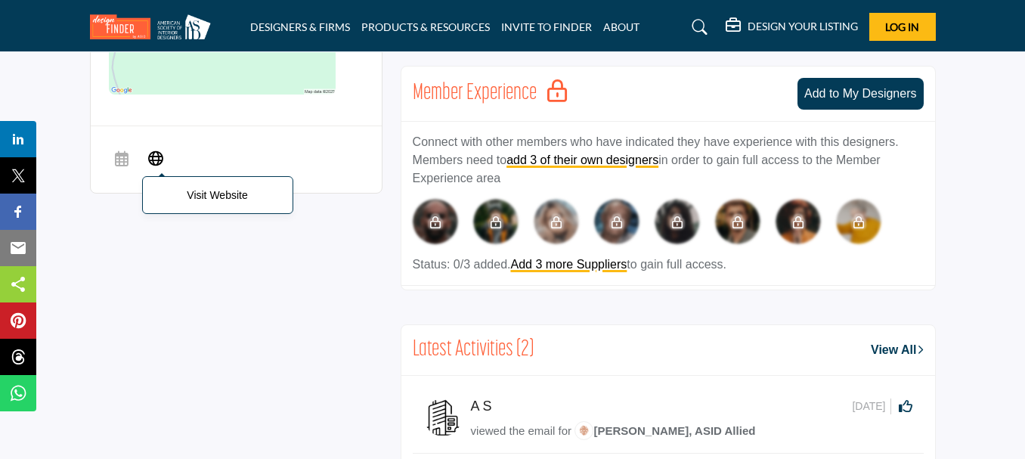
click at [154, 146] on span "Visit Website" at bounding box center [155, 159] width 27 height 30
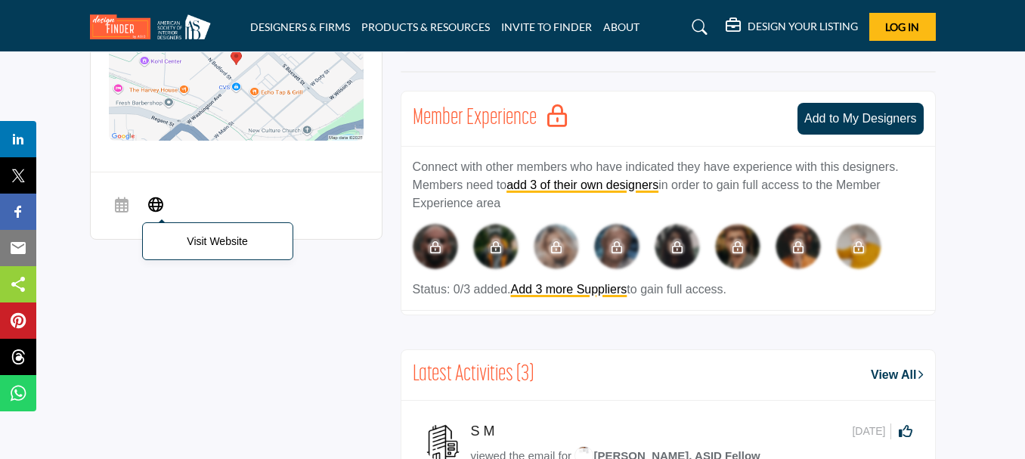
scroll to position [680, 0]
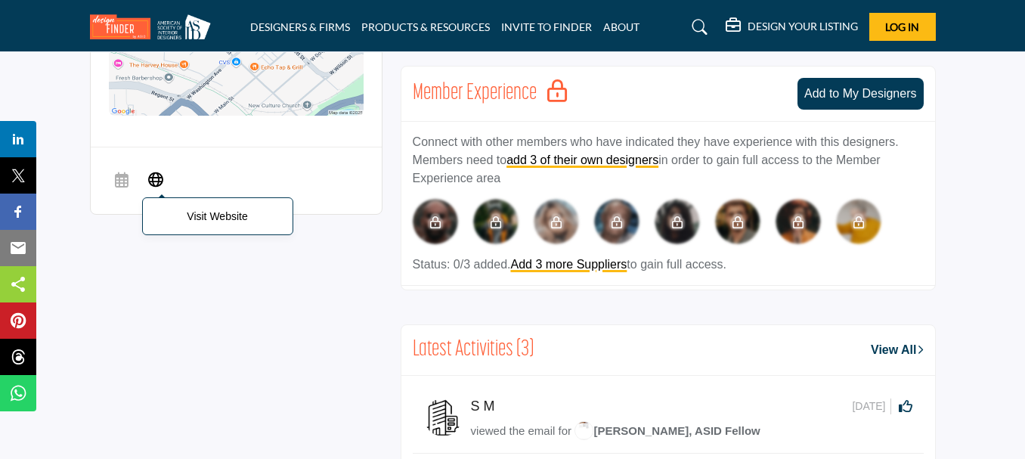
click at [156, 177] on icon at bounding box center [155, 178] width 15 height 18
click at [156, 172] on icon at bounding box center [155, 178] width 15 height 18
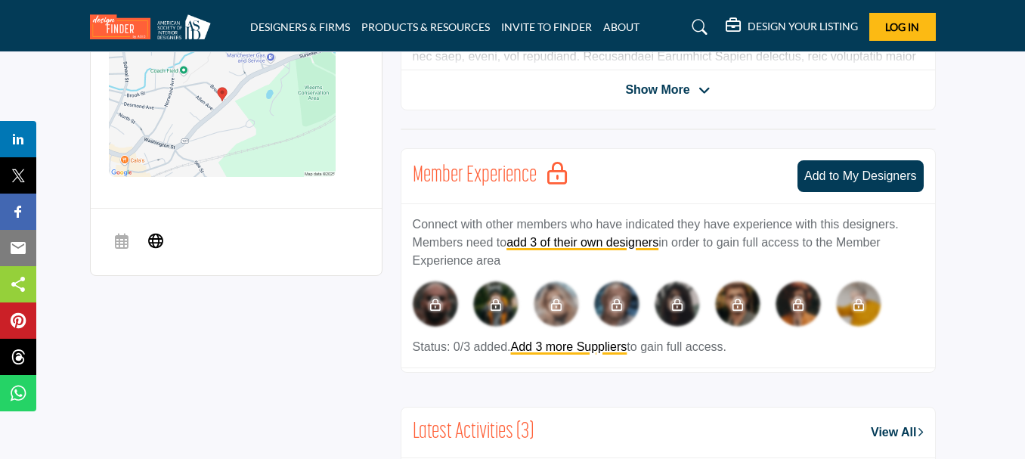
scroll to position [680, 0]
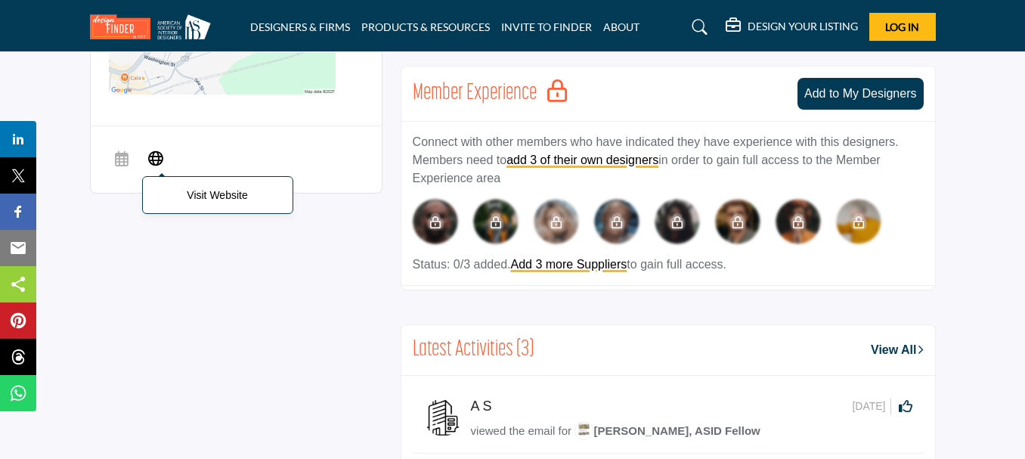
click at [160, 156] on icon at bounding box center [155, 157] width 15 height 18
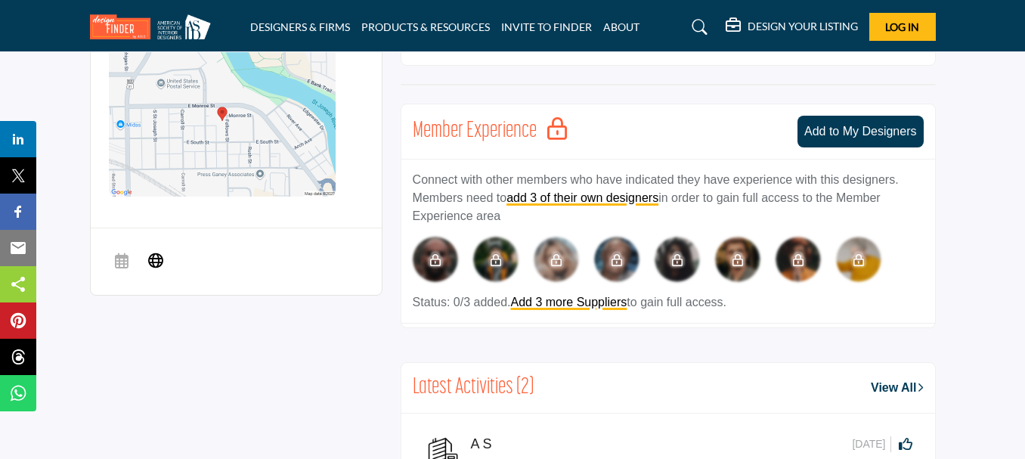
scroll to position [680, 0]
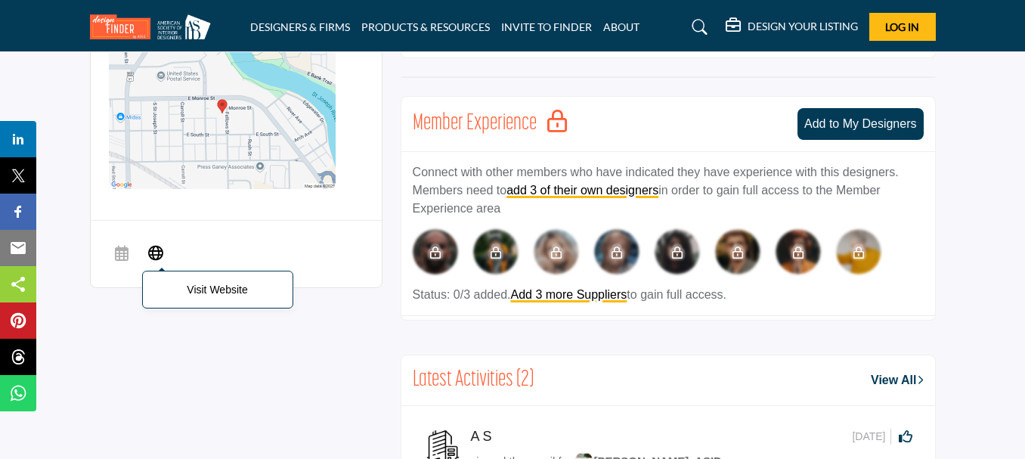
click at [153, 243] on icon at bounding box center [155, 252] width 15 height 18
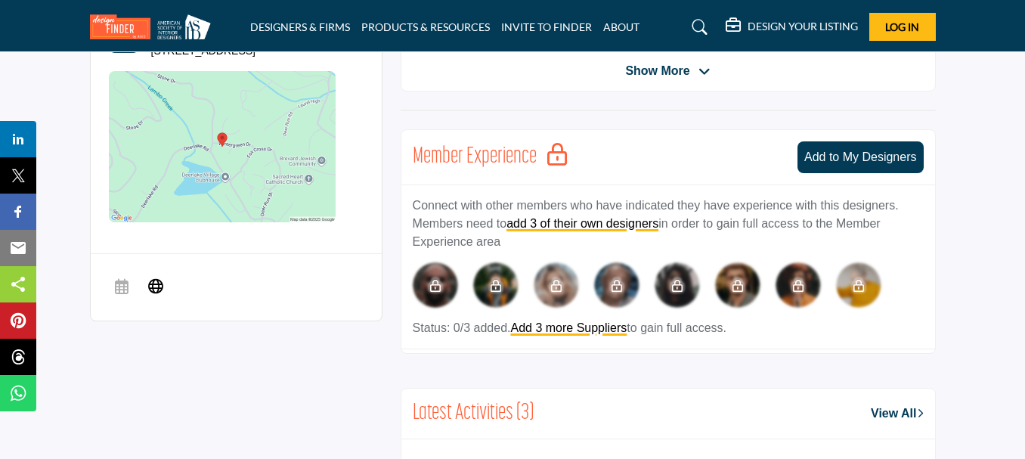
scroll to position [756, 0]
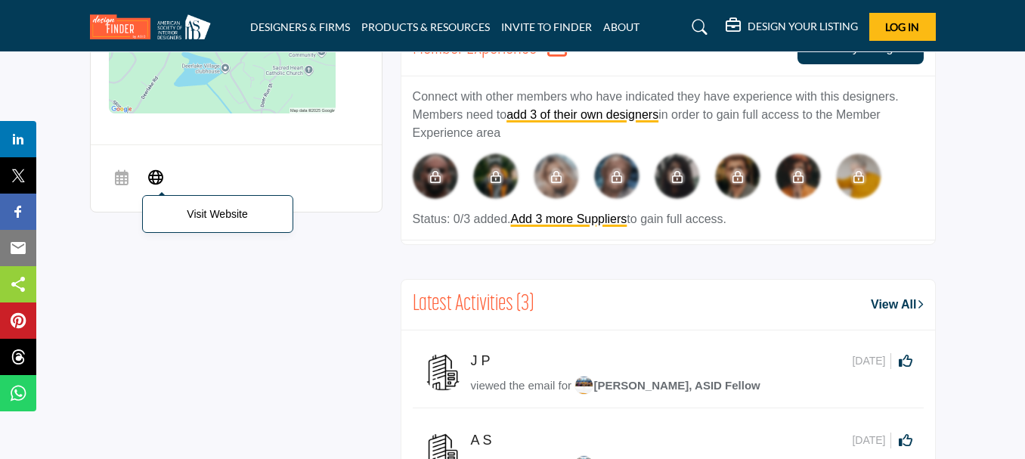
click at [153, 167] on icon at bounding box center [155, 176] width 15 height 18
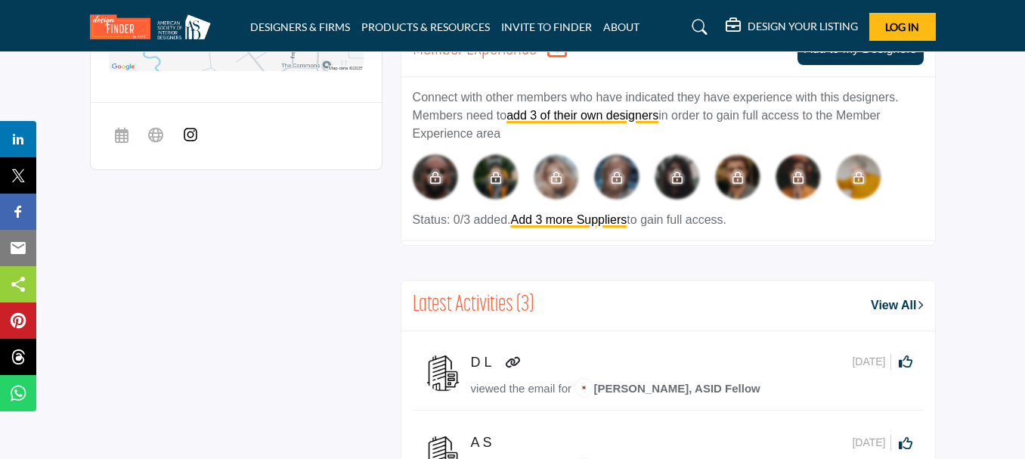
scroll to position [756, 0]
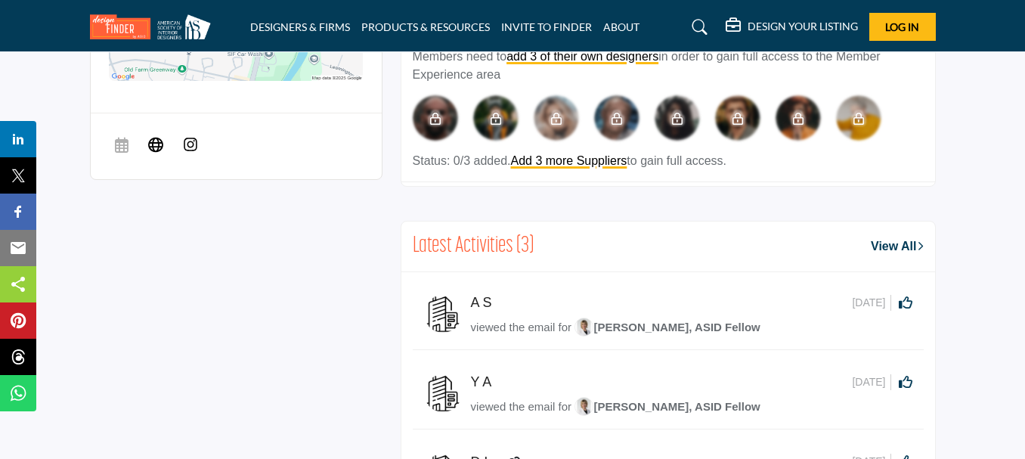
scroll to position [832, 0]
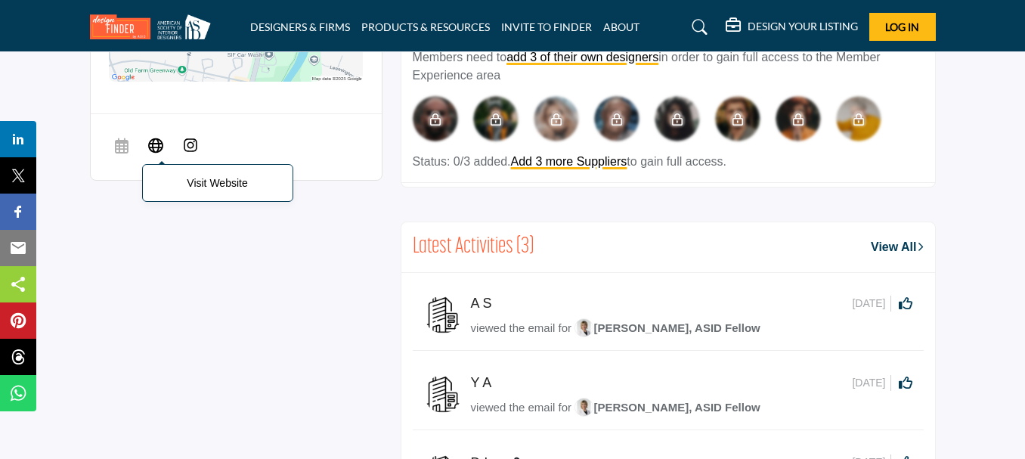
click at [160, 136] on icon at bounding box center [155, 145] width 15 height 18
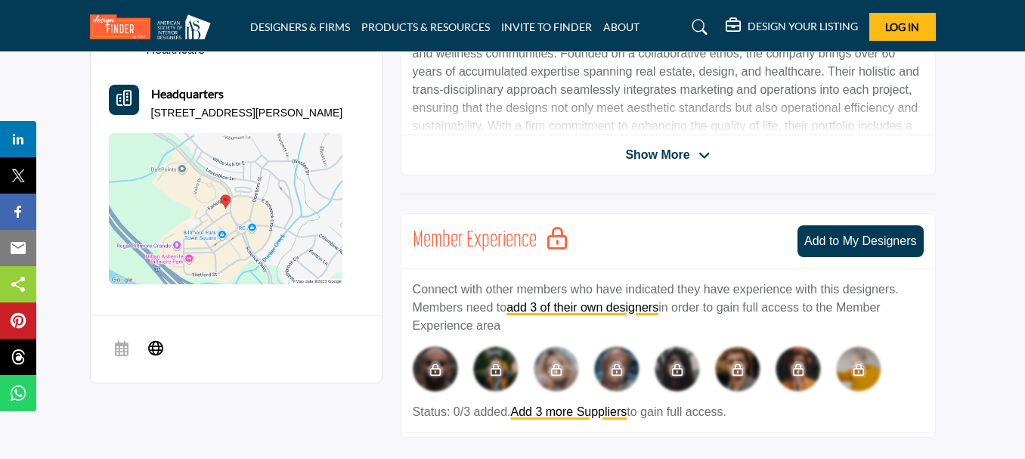
scroll to position [680, 0]
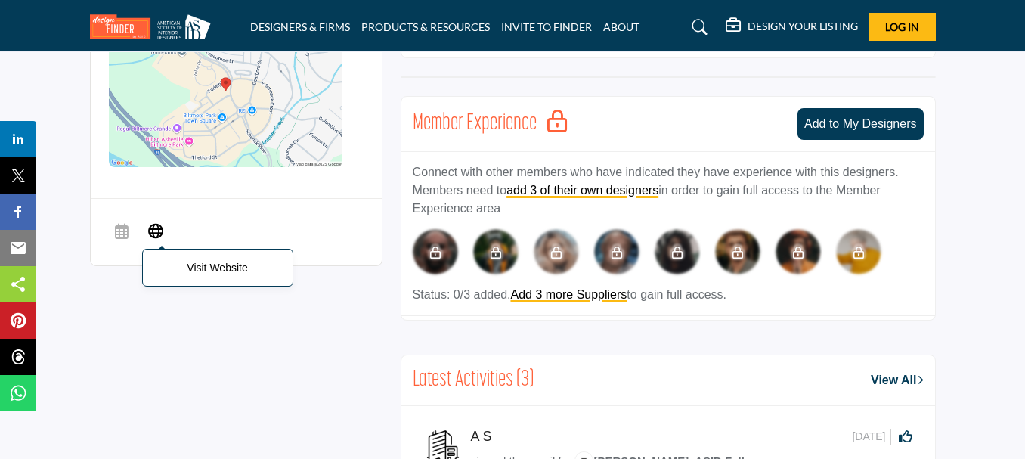
click at [160, 221] on icon at bounding box center [155, 230] width 15 height 18
click at [156, 221] on icon at bounding box center [155, 230] width 15 height 18
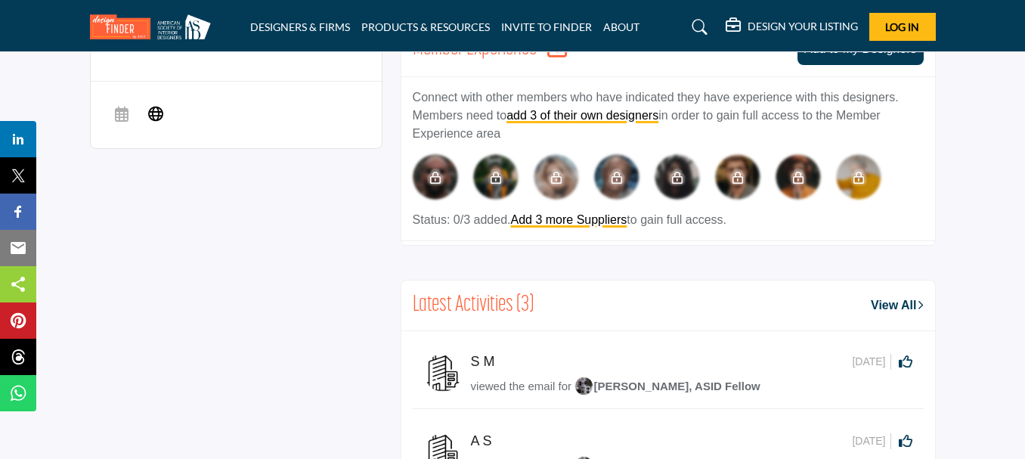
scroll to position [756, 0]
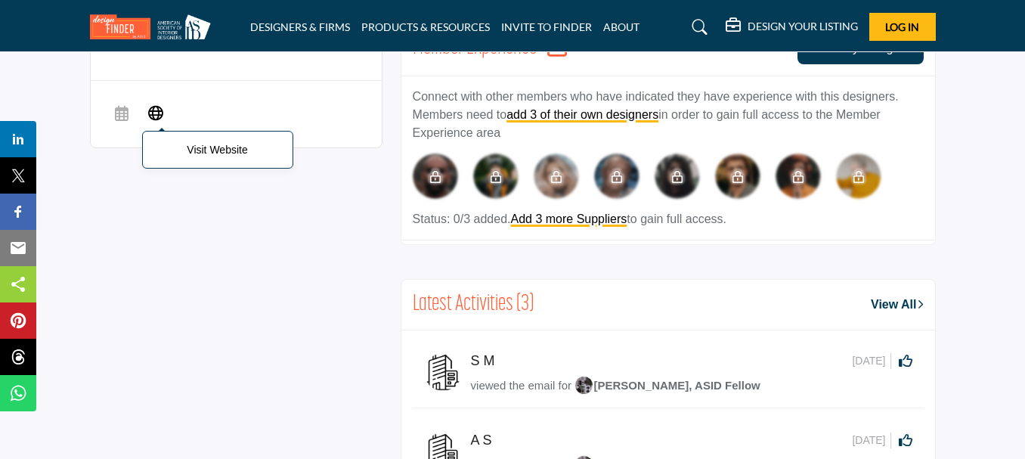
click at [156, 103] on icon at bounding box center [155, 112] width 15 height 18
click at [160, 103] on icon at bounding box center [155, 112] width 15 height 18
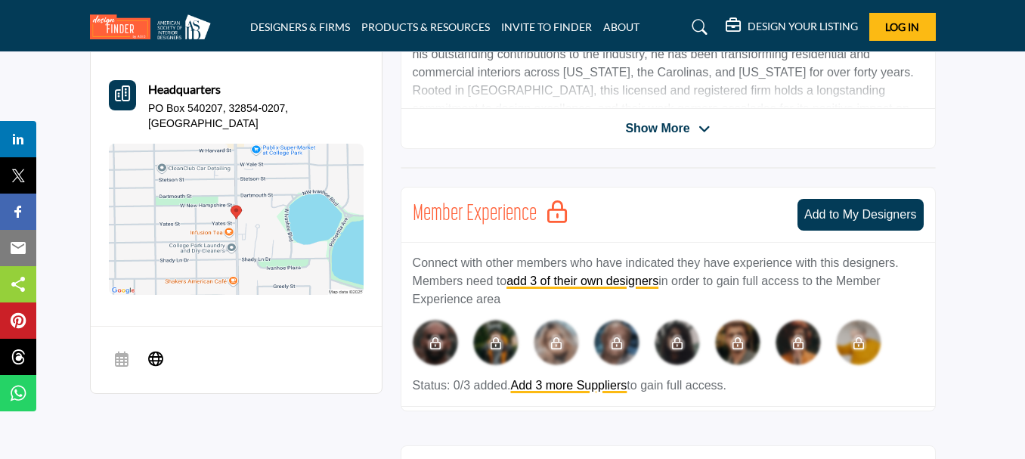
scroll to position [756, 0]
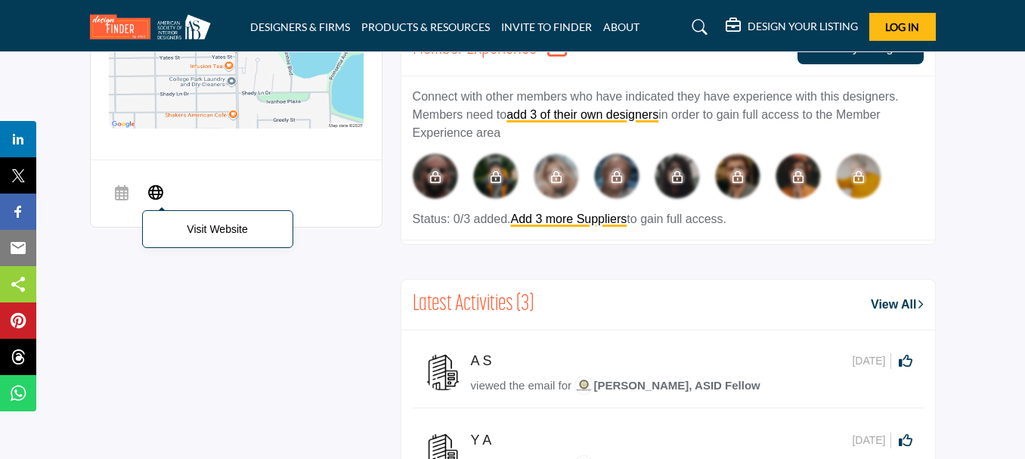
click at [154, 182] on icon at bounding box center [155, 191] width 15 height 18
click at [156, 182] on icon at bounding box center [155, 191] width 15 height 18
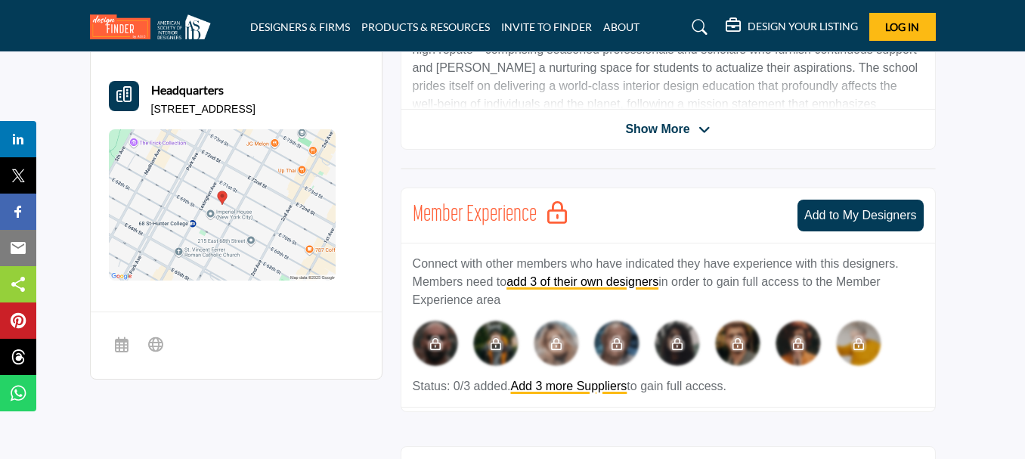
scroll to position [756, 0]
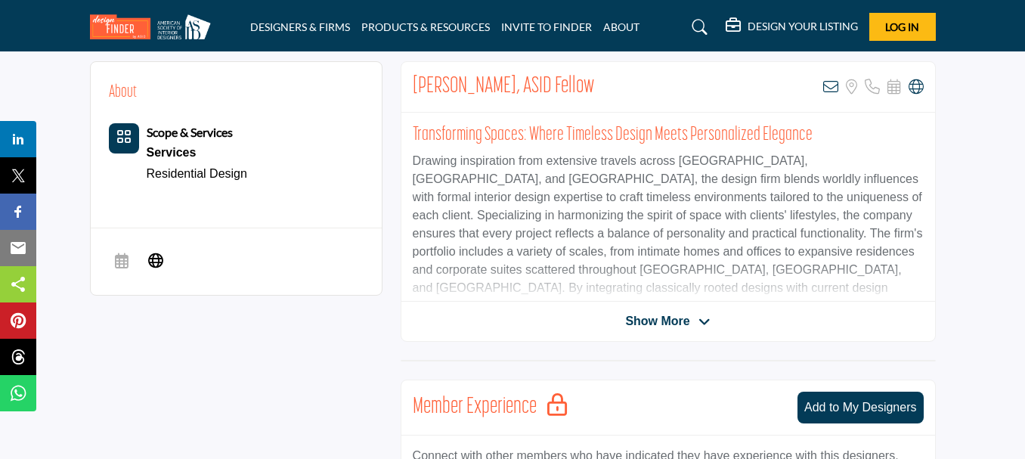
scroll to position [529, 0]
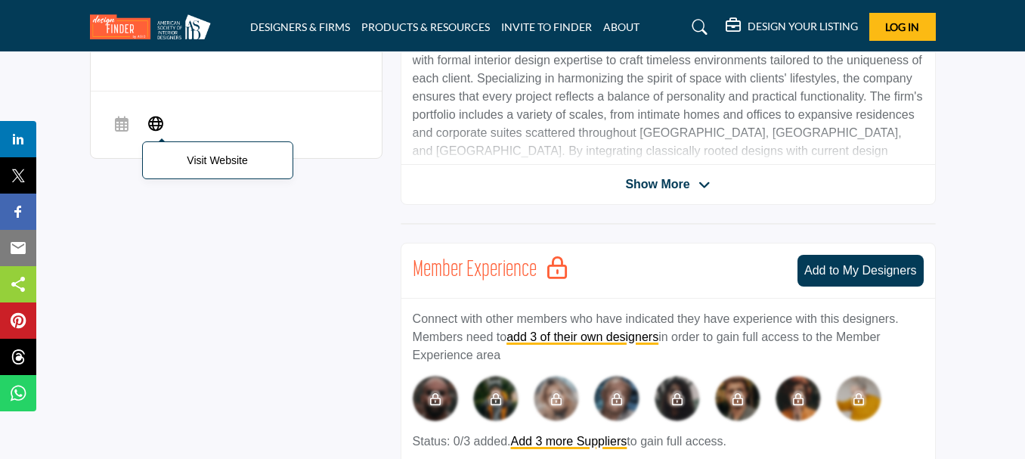
click at [156, 113] on icon at bounding box center [155, 122] width 15 height 18
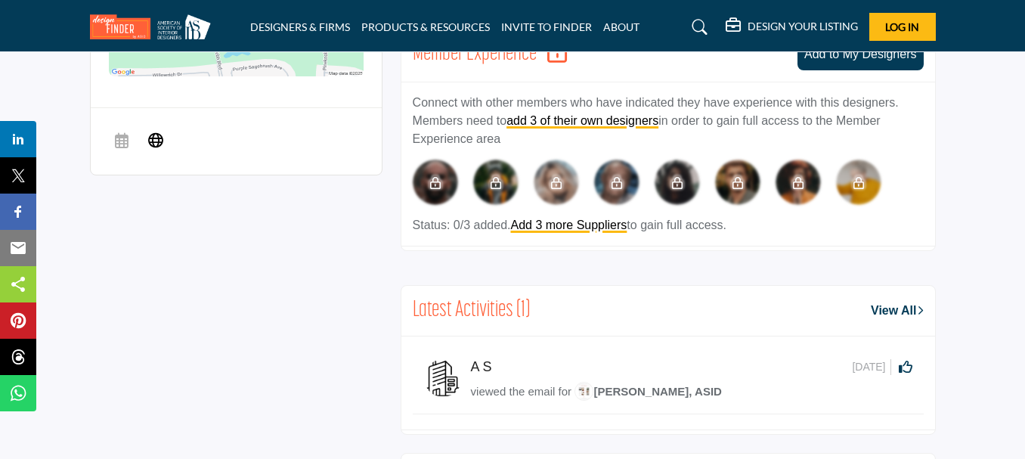
scroll to position [756, 0]
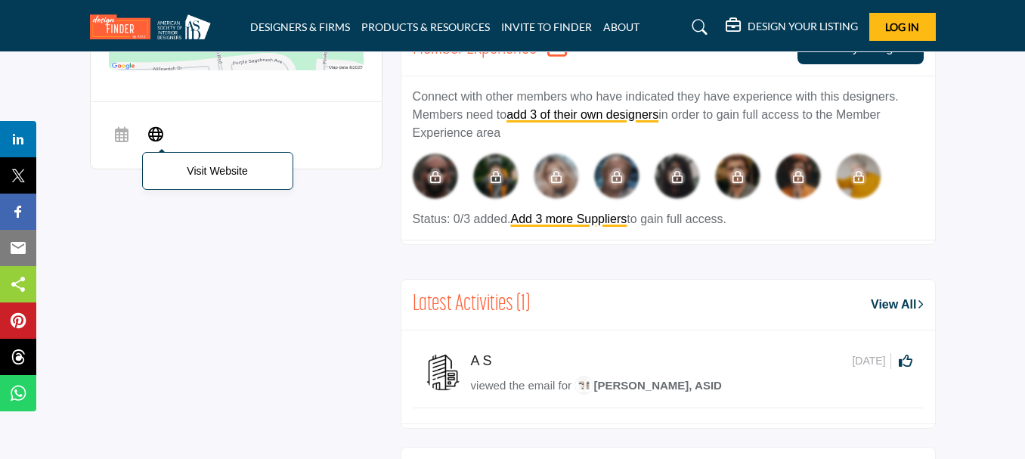
click at [159, 124] on icon at bounding box center [155, 133] width 15 height 18
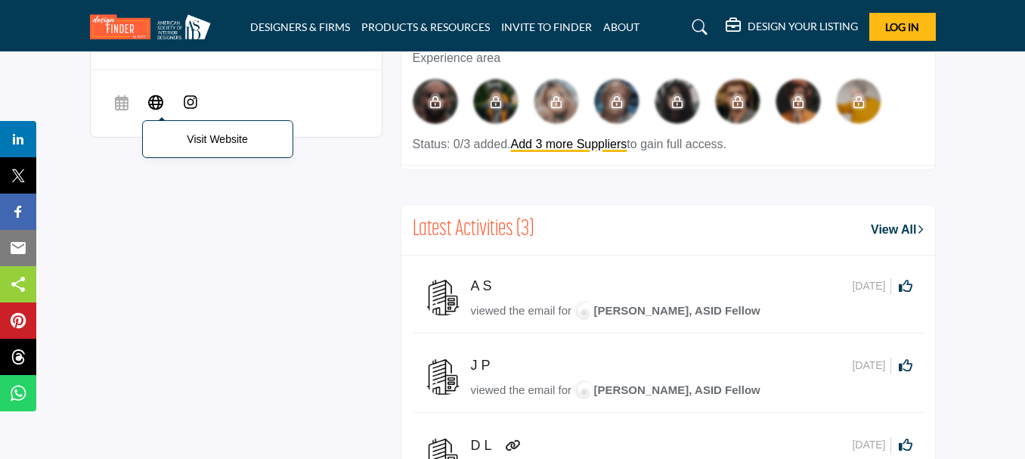
scroll to position [832, 0]
click at [153, 91] on icon at bounding box center [155, 100] width 15 height 18
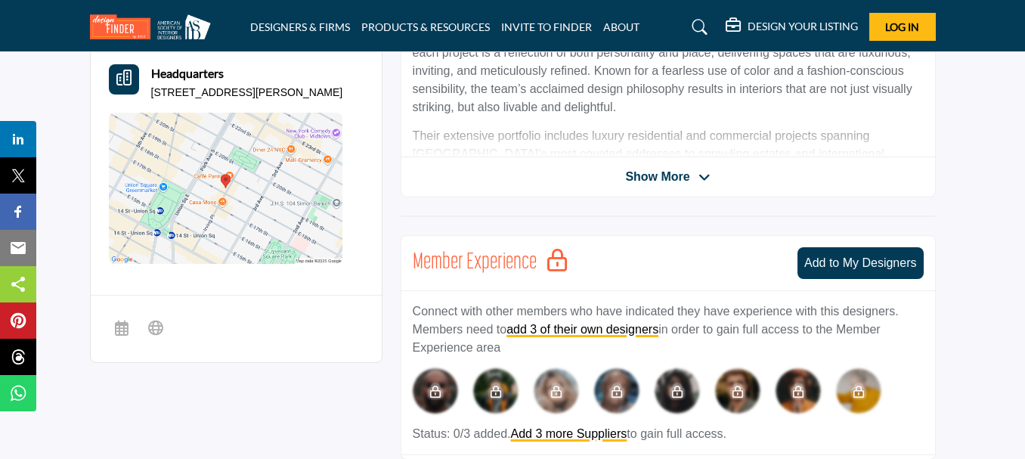
scroll to position [680, 0]
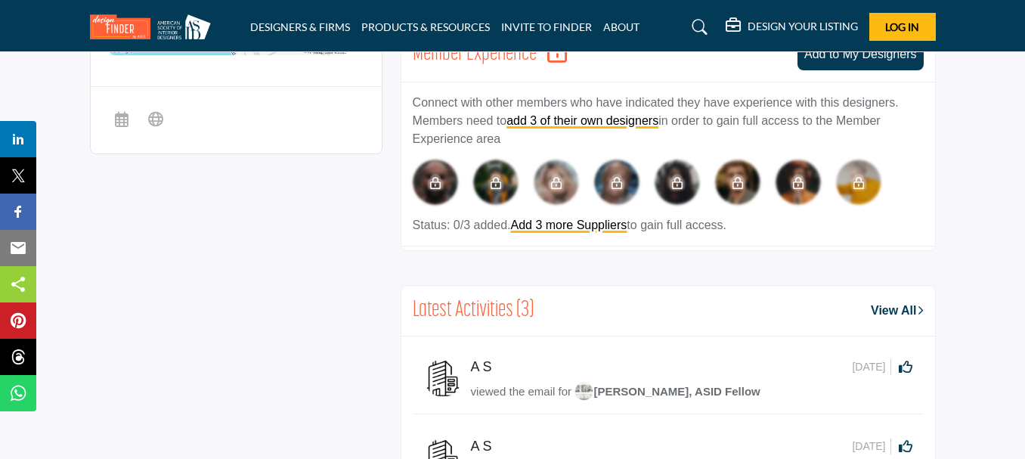
scroll to position [756, 0]
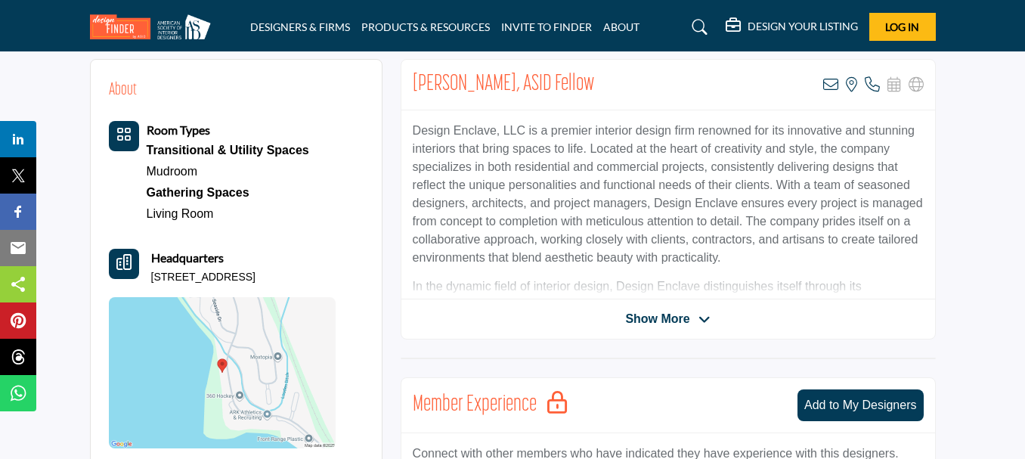
scroll to position [513, 0]
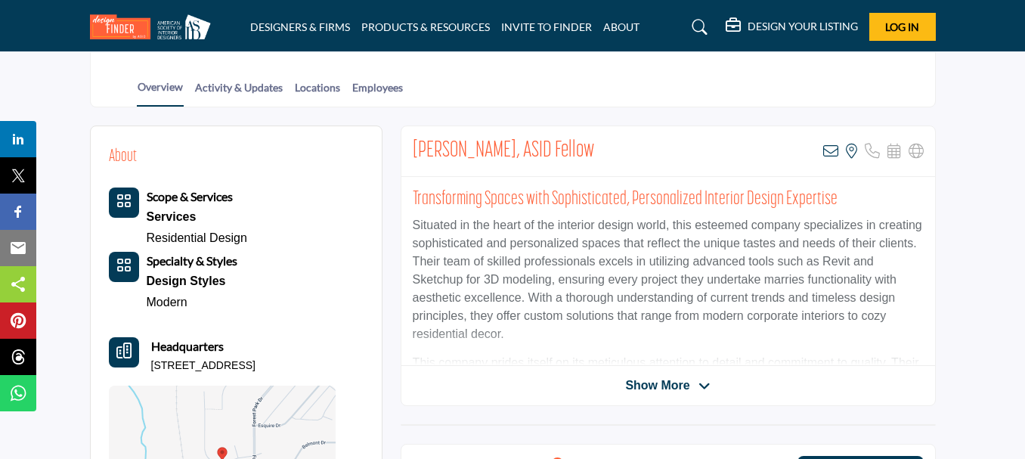
scroll to position [302, 0]
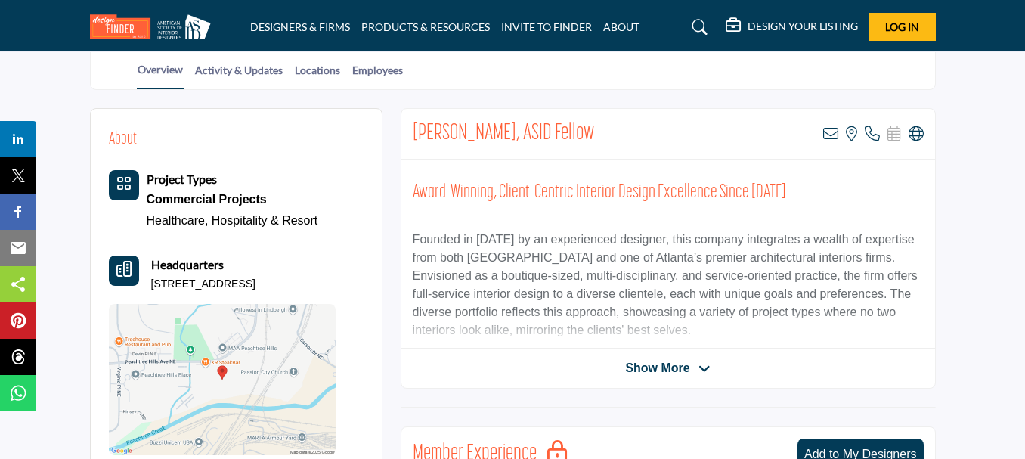
scroll to position [605, 0]
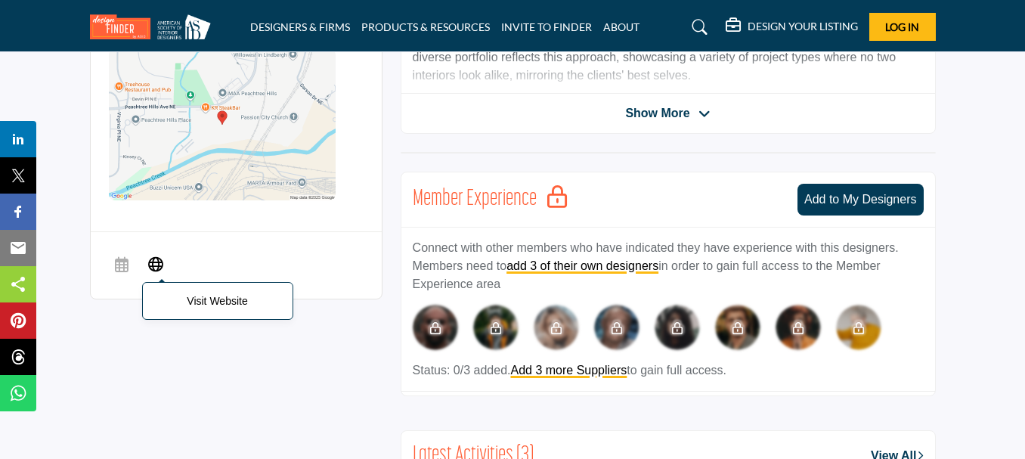
click at [156, 254] on icon at bounding box center [155, 263] width 15 height 18
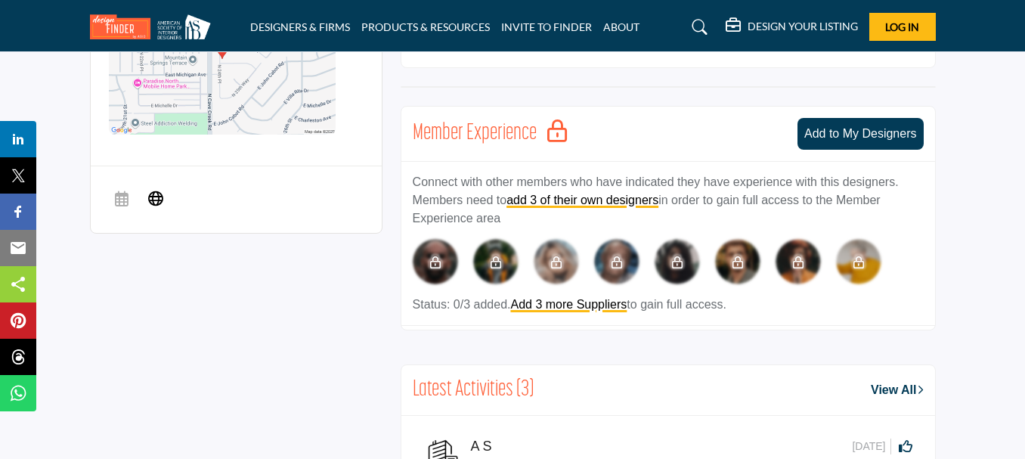
scroll to position [756, 0]
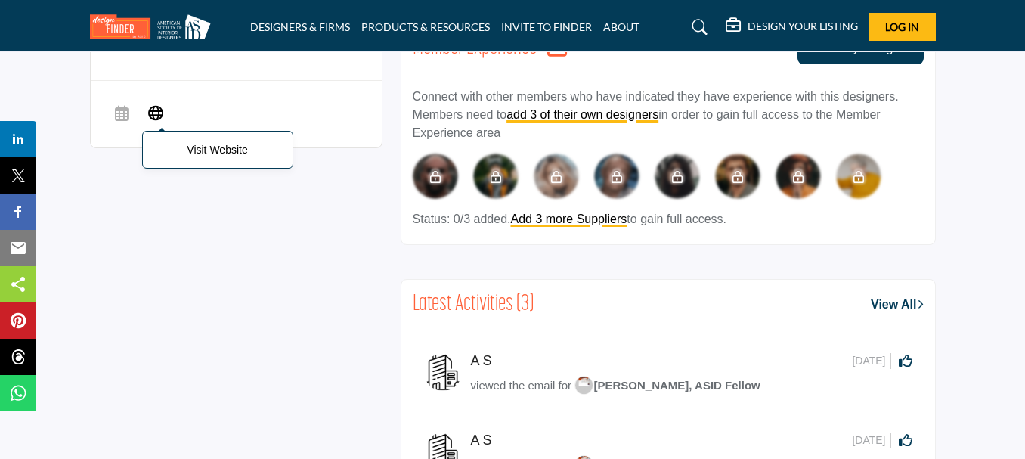
click at [158, 103] on icon at bounding box center [155, 112] width 15 height 18
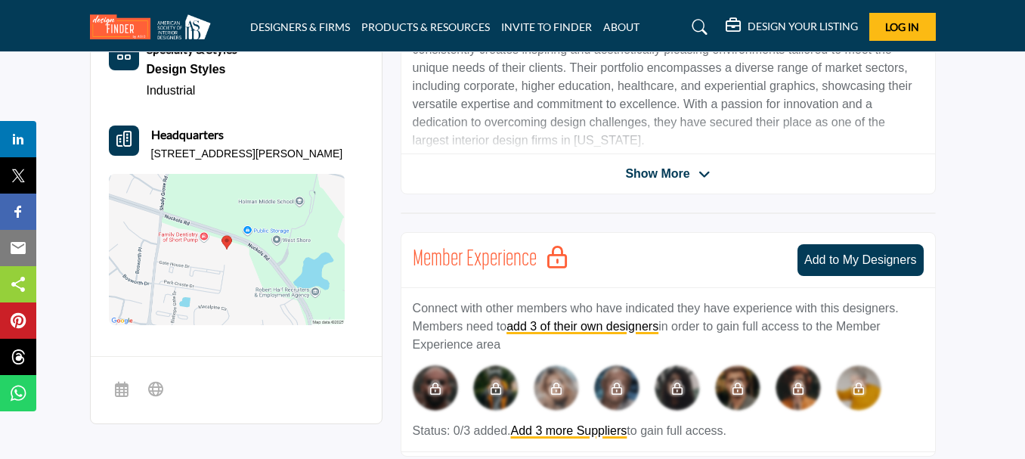
scroll to position [680, 0]
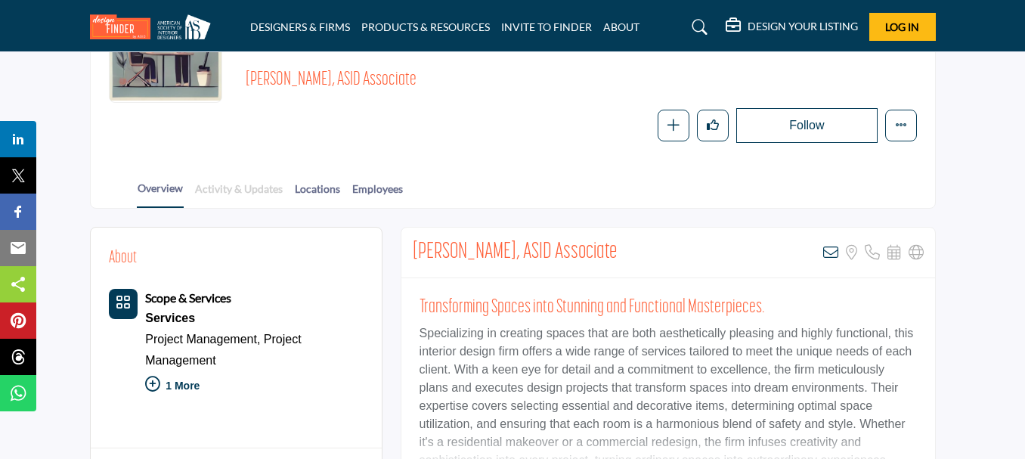
scroll to position [454, 0]
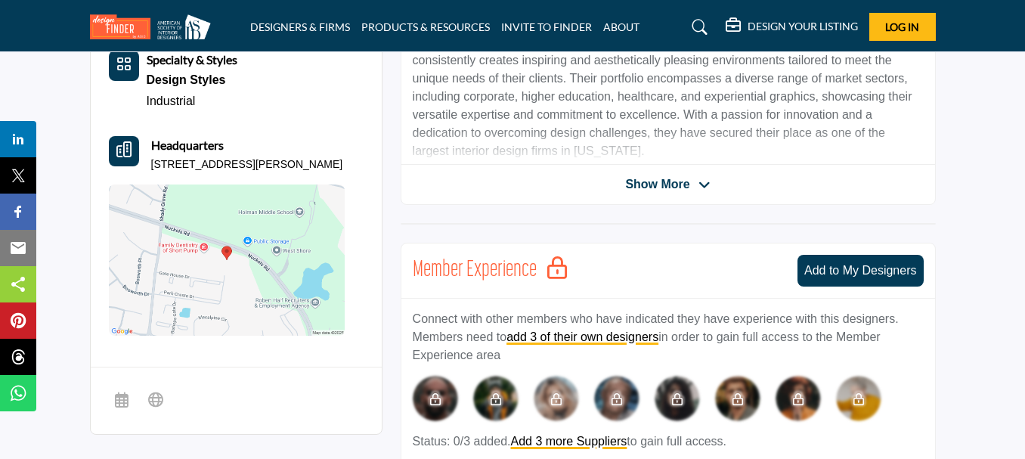
scroll to position [605, 0]
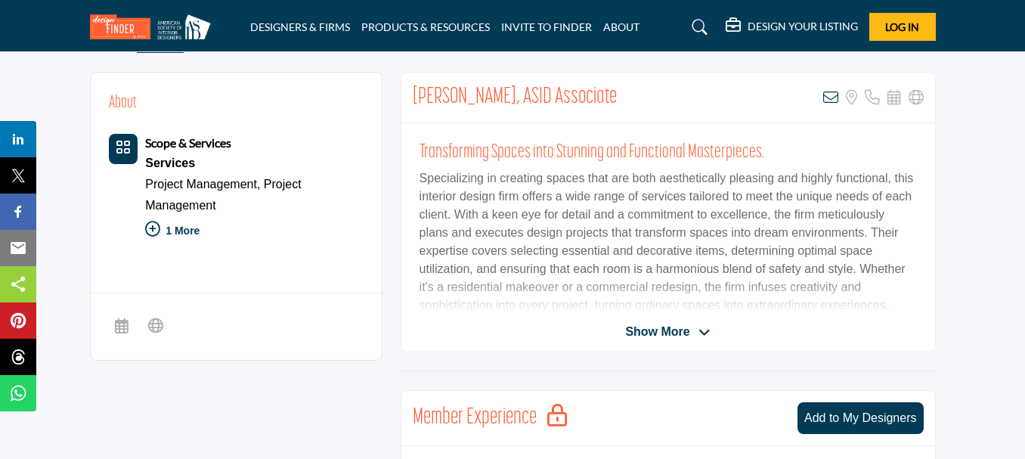
scroll to position [378, 0]
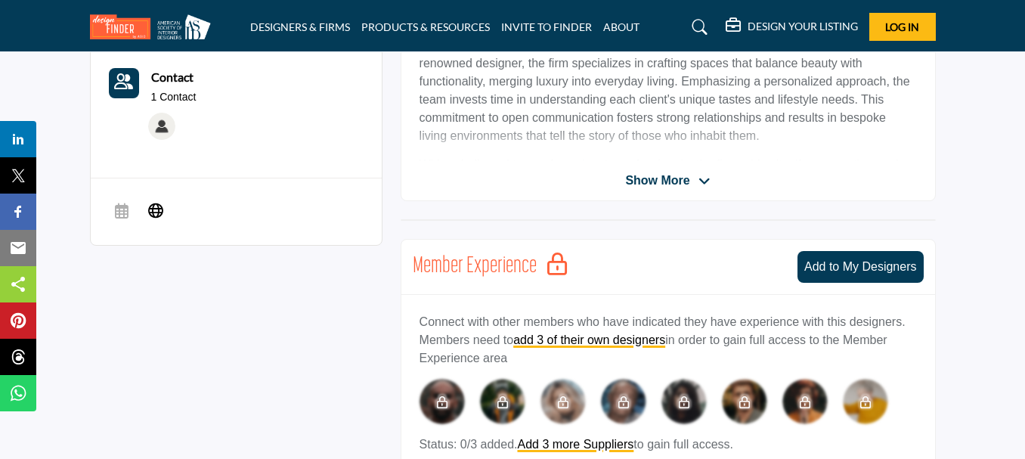
scroll to position [529, 0]
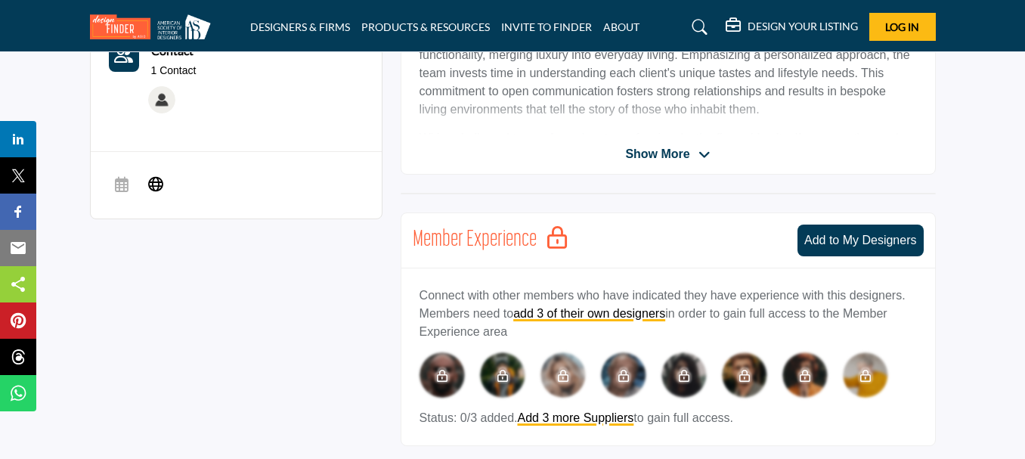
click at [159, 179] on icon at bounding box center [155, 183] width 15 height 18
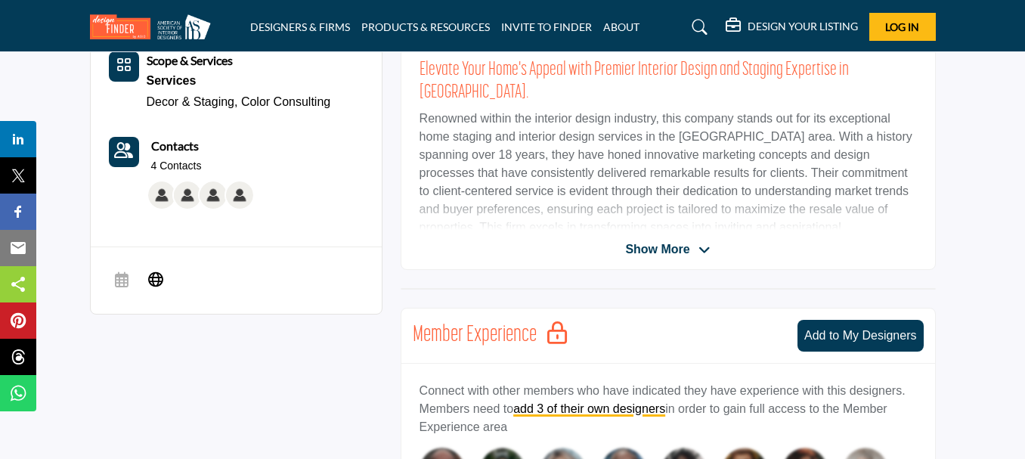
scroll to position [529, 0]
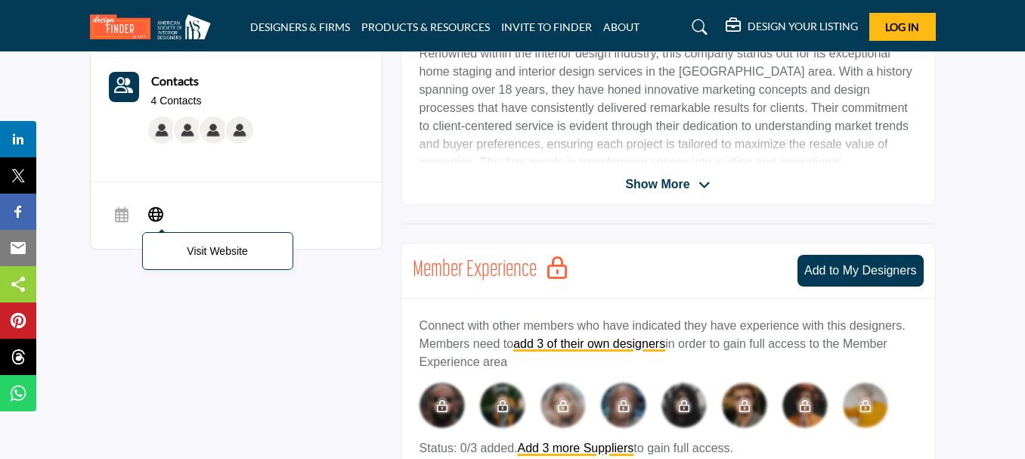
click at [150, 204] on icon at bounding box center [155, 213] width 15 height 18
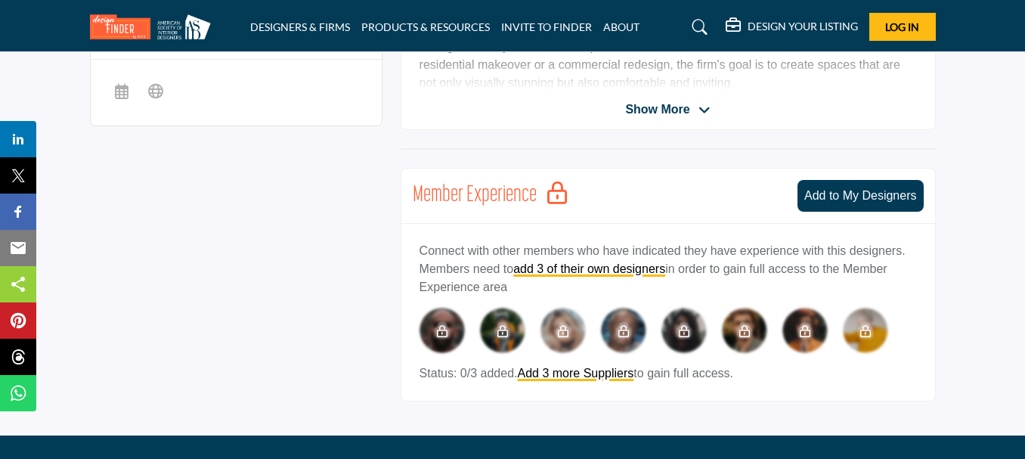
scroll to position [605, 0]
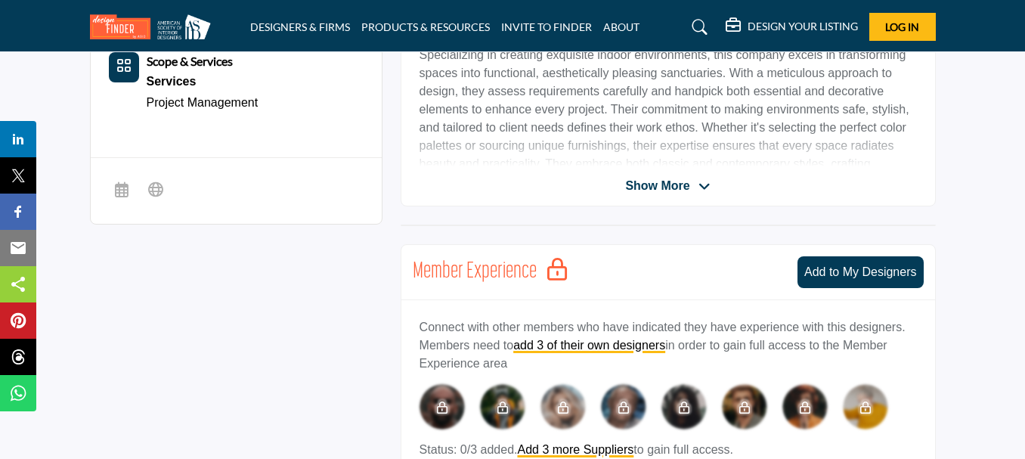
scroll to position [529, 0]
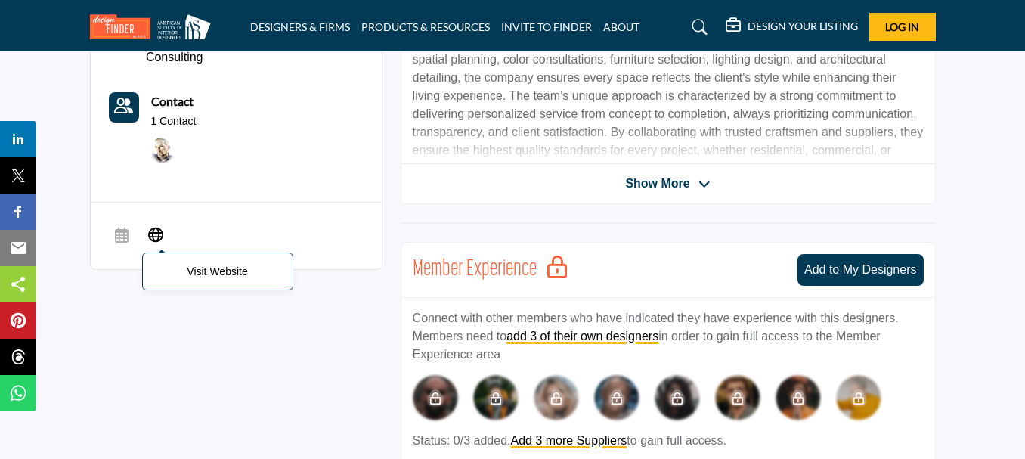
scroll to position [605, 0]
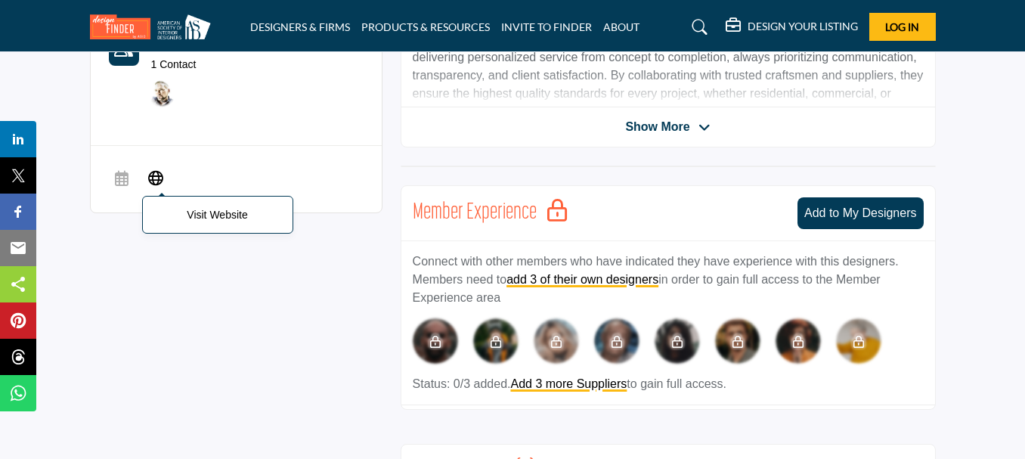
click at [156, 168] on icon at bounding box center [155, 177] width 15 height 18
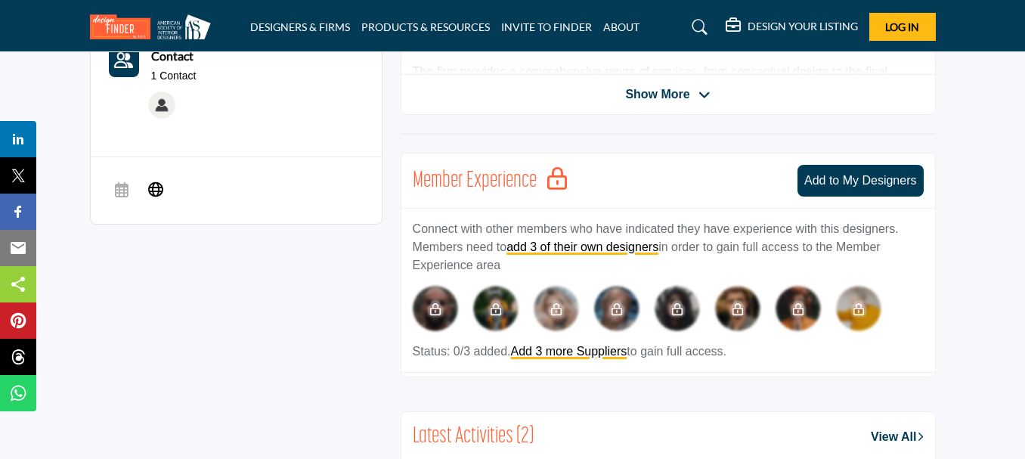
scroll to position [605, 0]
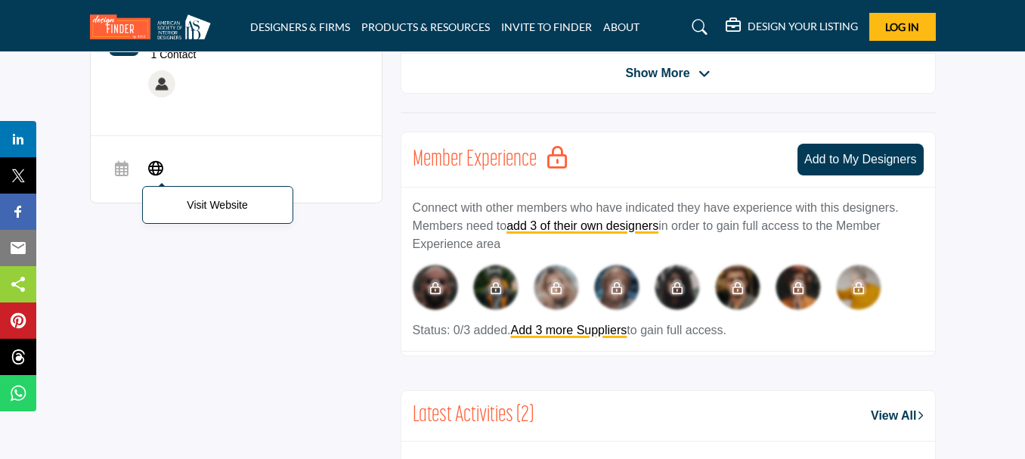
click at [156, 178] on span "Visit Website" at bounding box center [155, 169] width 27 height 30
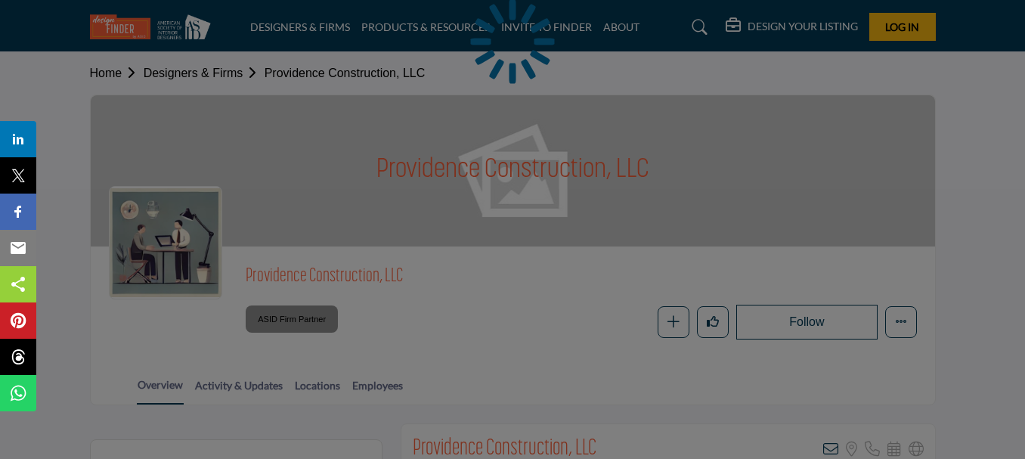
scroll to position [529, 0]
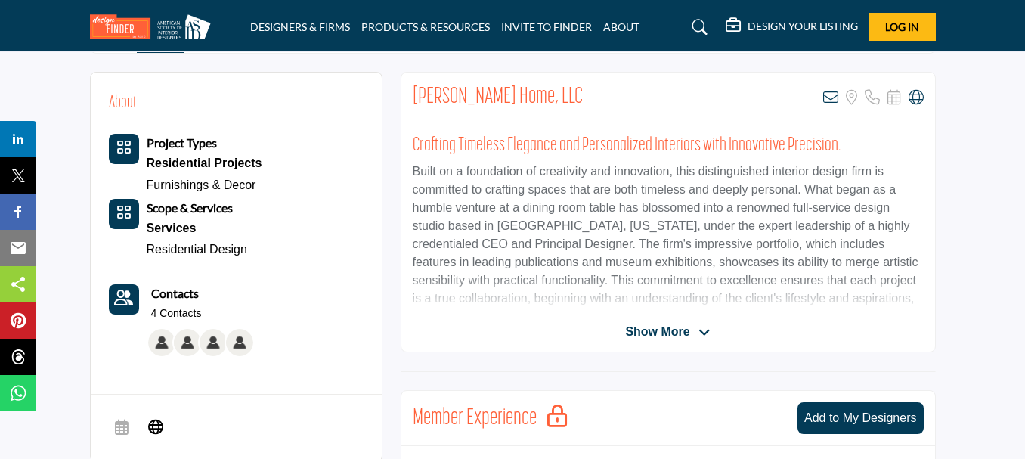
scroll to position [454, 0]
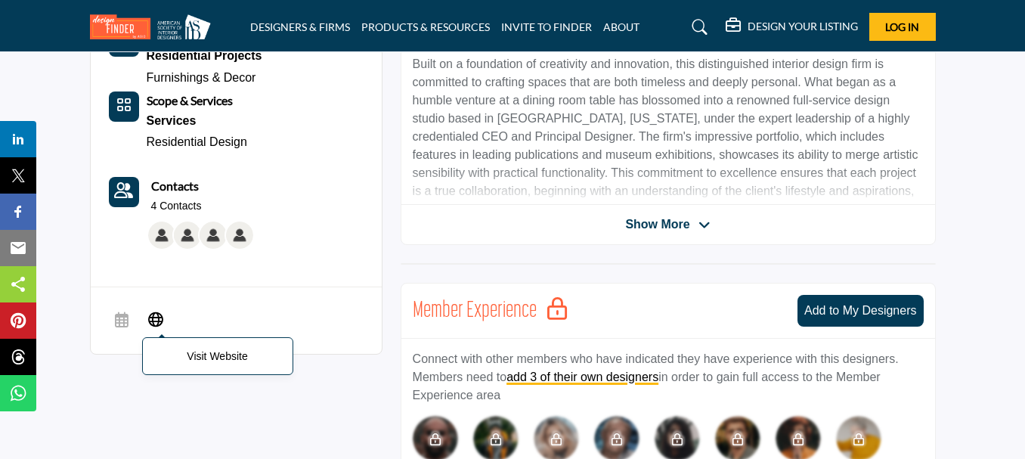
click at [146, 317] on span "Visit Website" at bounding box center [155, 320] width 27 height 30
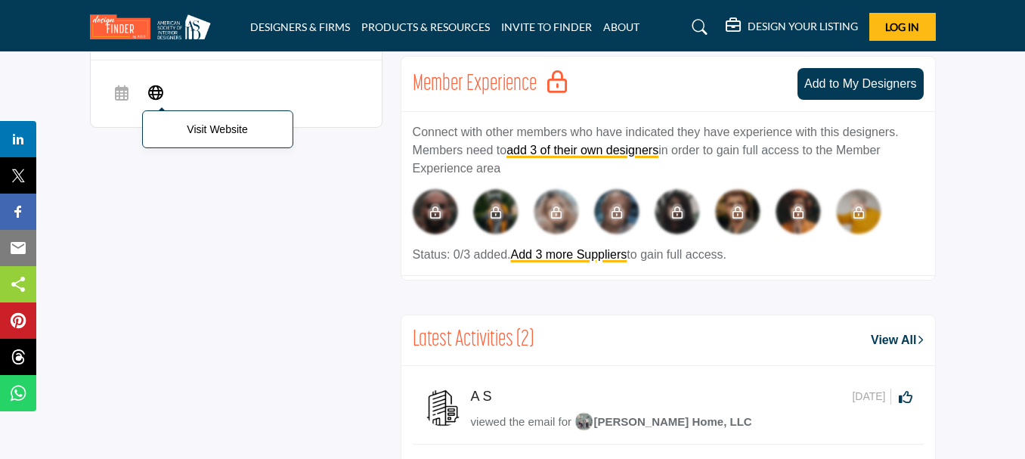
click at [153, 83] on icon at bounding box center [155, 91] width 15 height 18
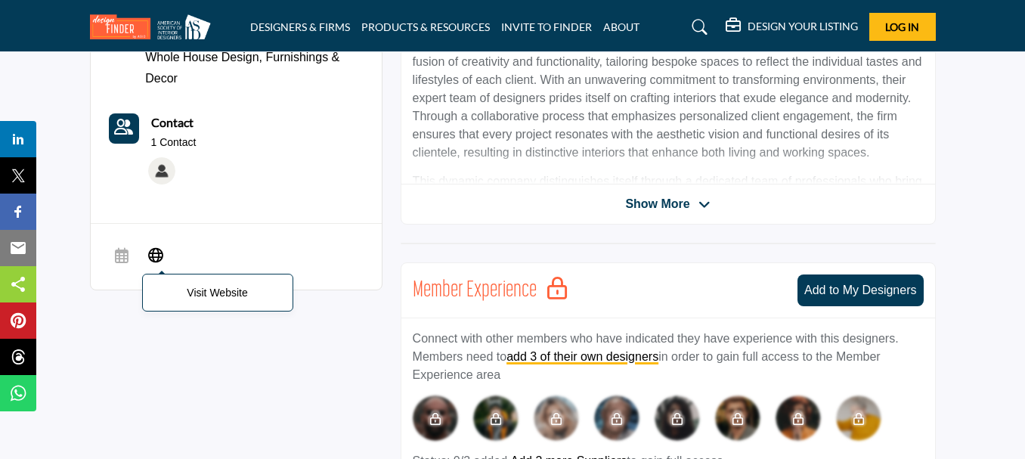
scroll to position [605, 0]
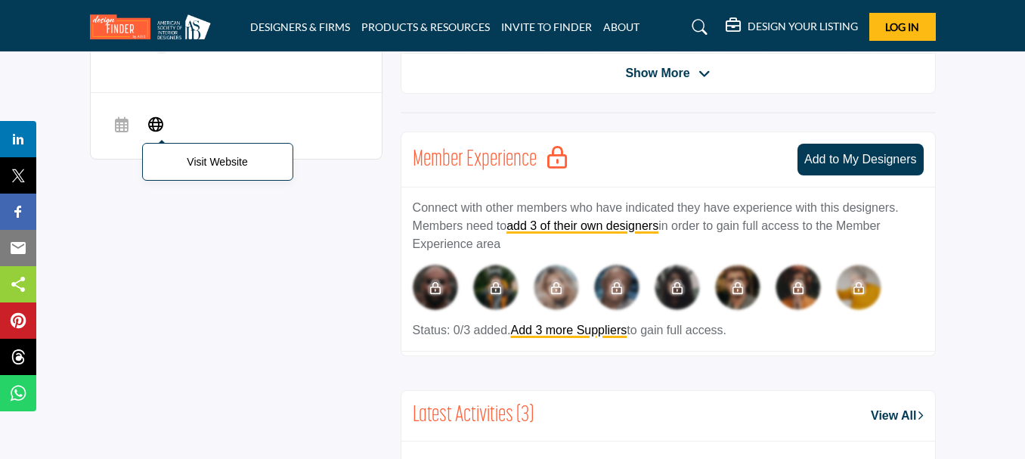
click at [153, 116] on icon at bounding box center [155, 124] width 15 height 18
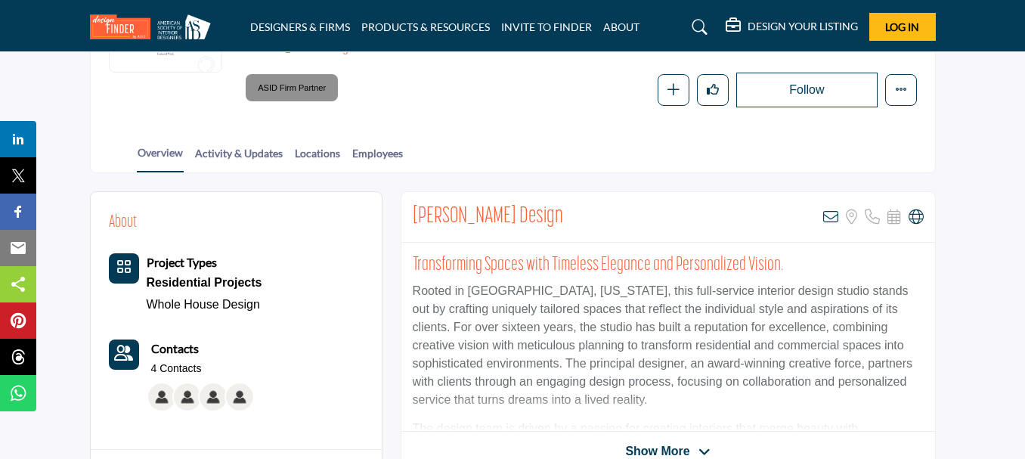
scroll to position [605, 0]
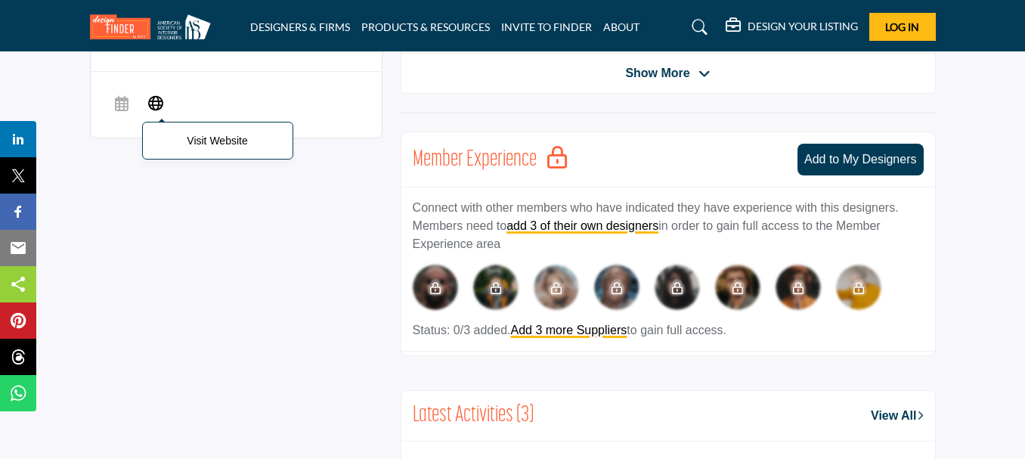
click at [152, 95] on icon at bounding box center [155, 103] width 15 height 18
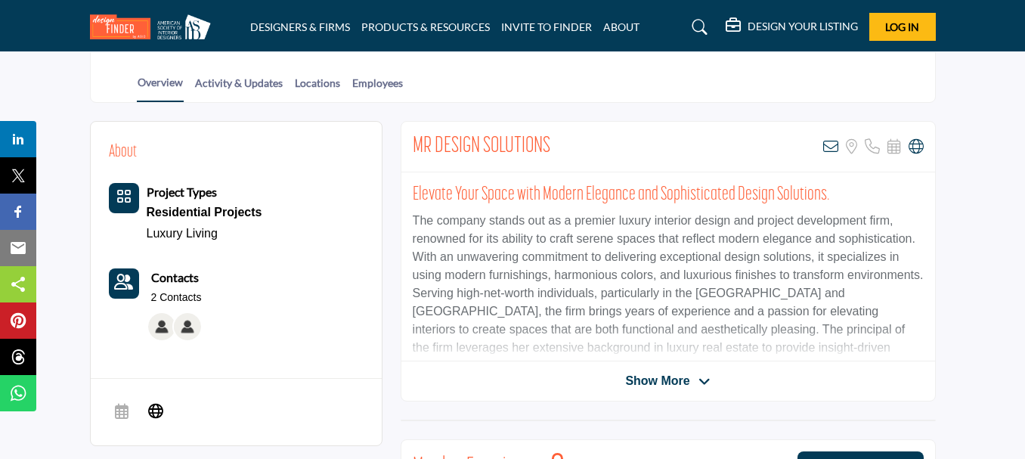
scroll to position [529, 0]
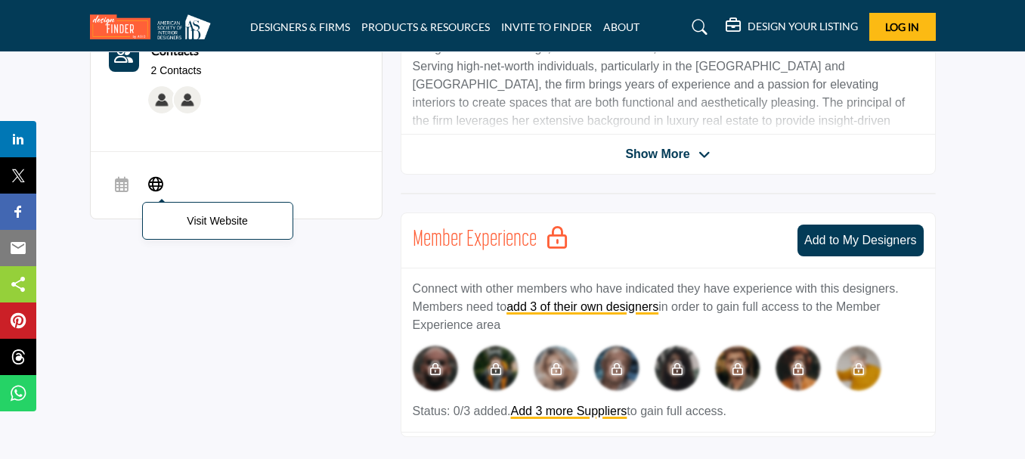
click at [156, 180] on icon at bounding box center [155, 183] width 15 height 18
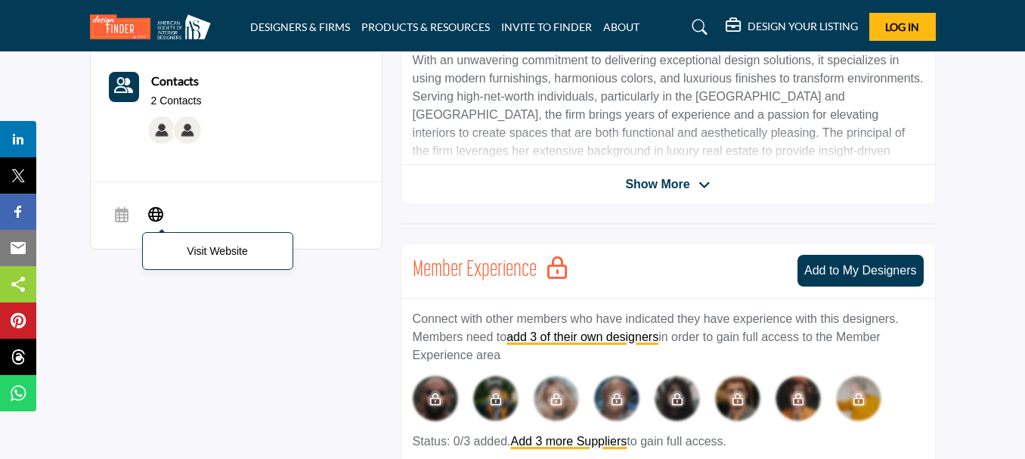
click at [156, 204] on icon at bounding box center [155, 213] width 15 height 18
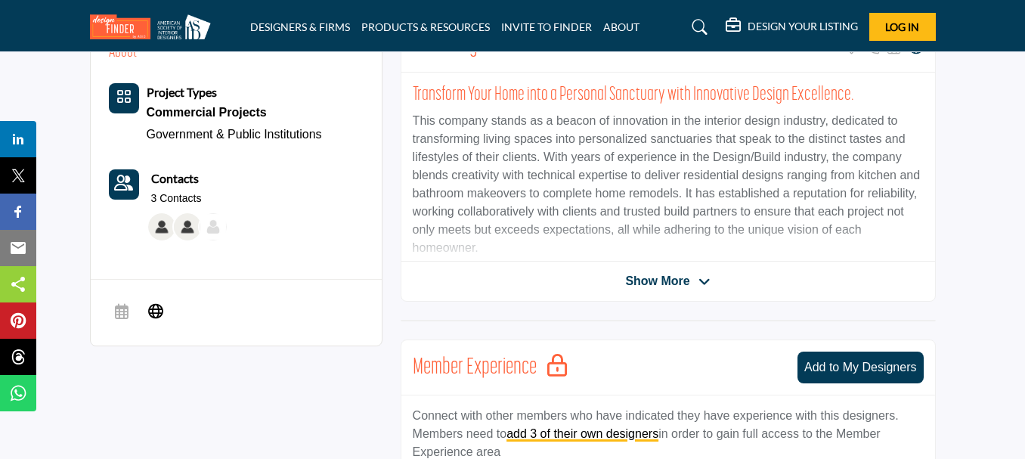
scroll to position [454, 0]
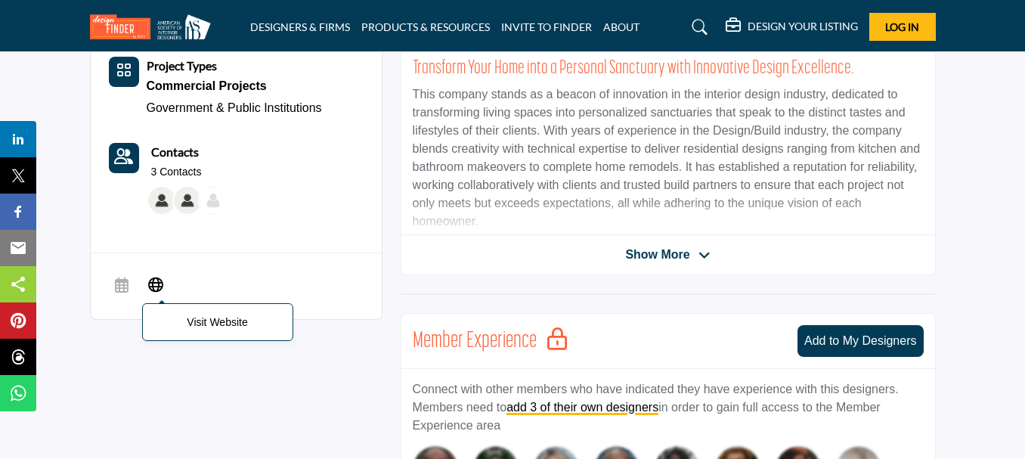
click at [162, 275] on icon at bounding box center [155, 284] width 15 height 18
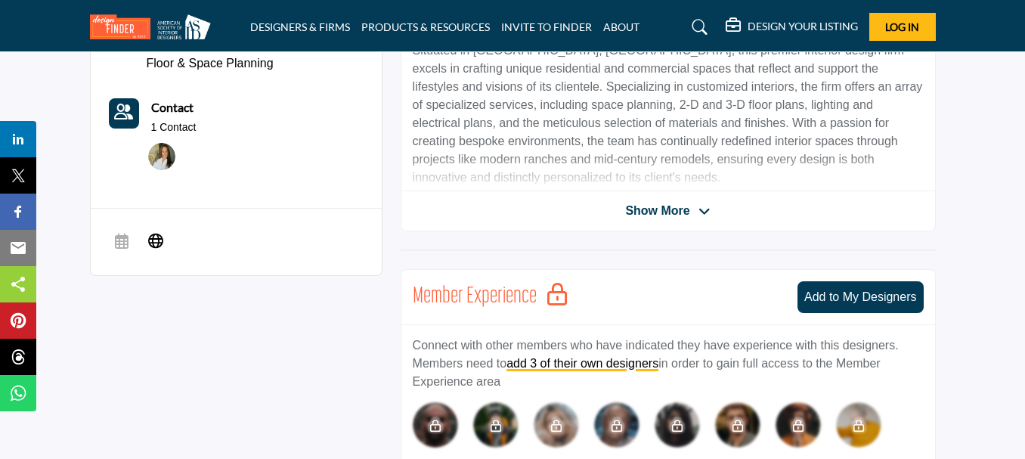
scroll to position [529, 0]
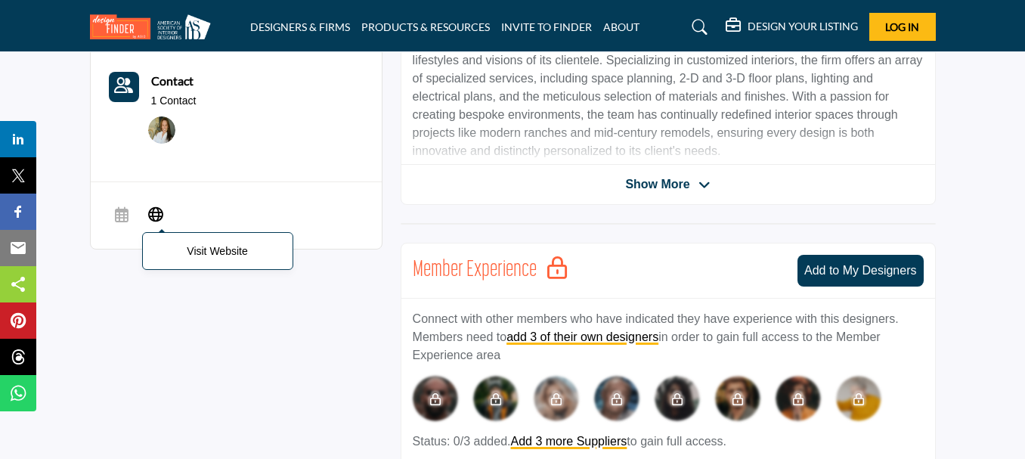
click at [153, 200] on span "Visit Website" at bounding box center [155, 215] width 27 height 30
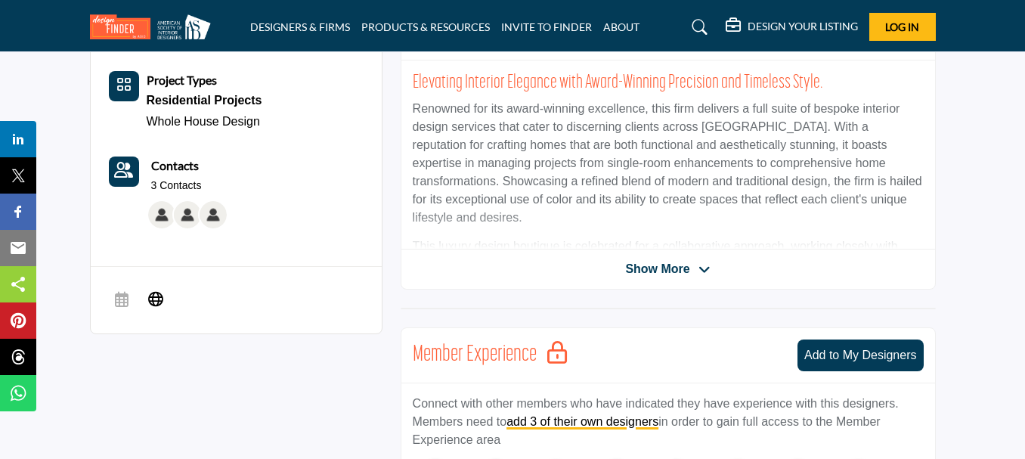
scroll to position [529, 0]
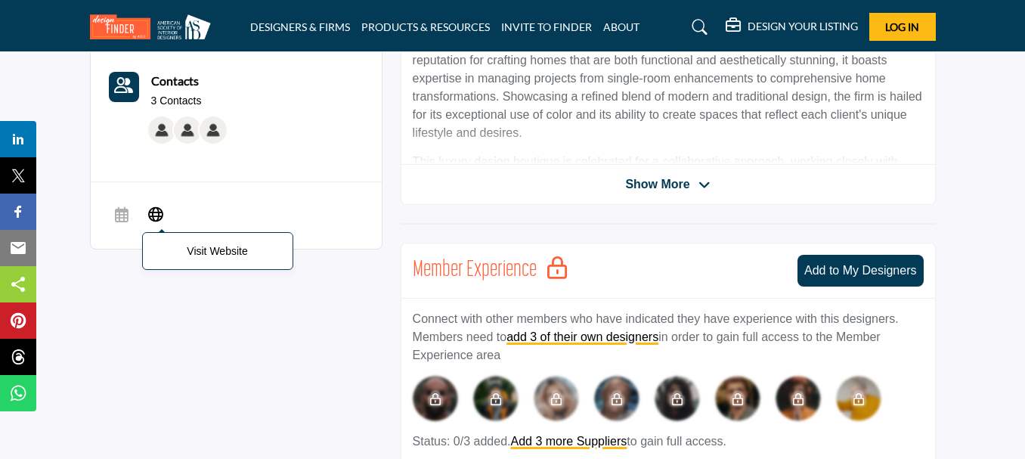
click at [156, 204] on icon at bounding box center [155, 213] width 15 height 18
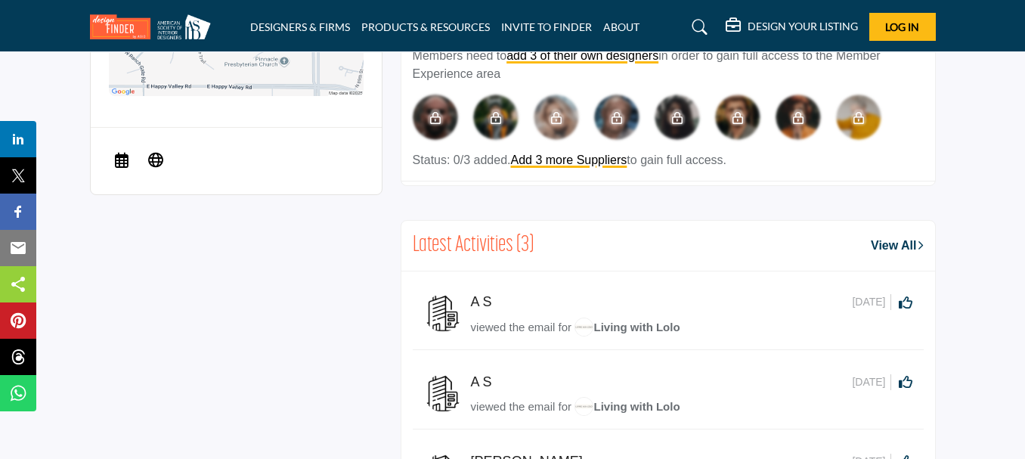
scroll to position [832, 0]
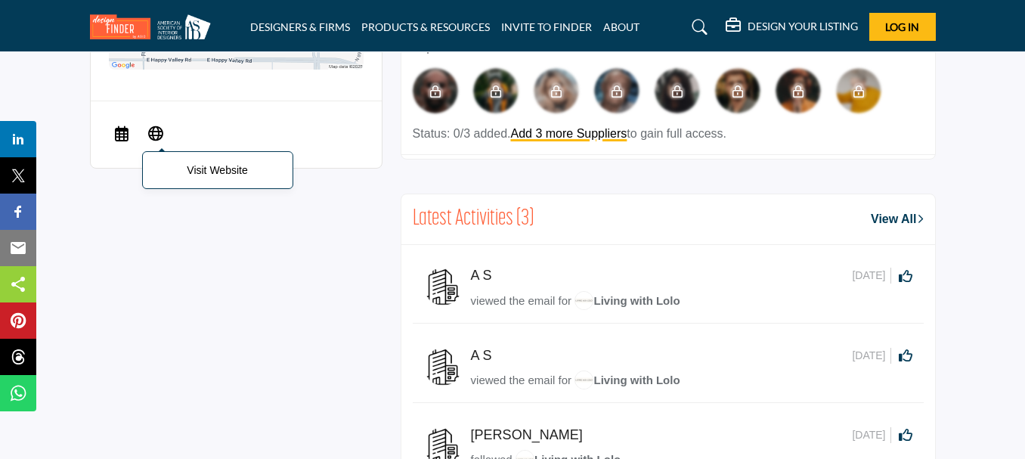
click at [155, 123] on icon at bounding box center [155, 132] width 15 height 18
click at [153, 123] on icon at bounding box center [155, 132] width 15 height 18
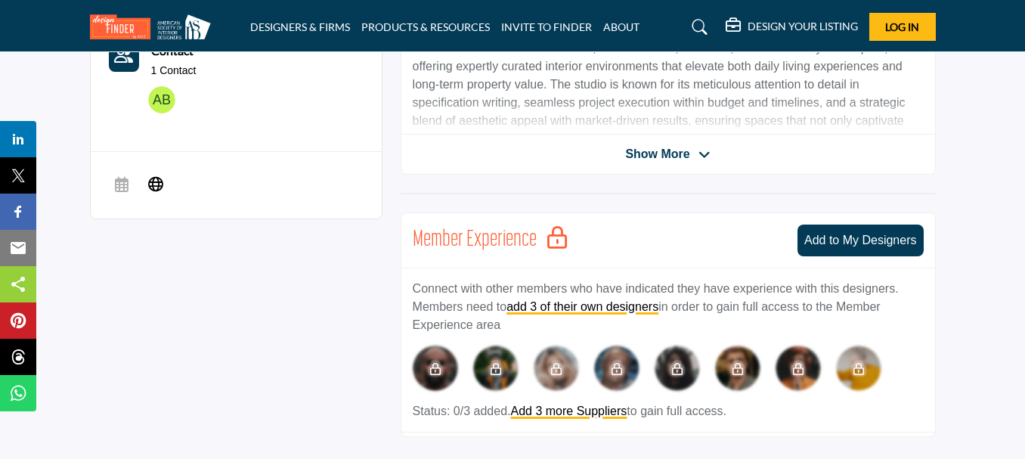
scroll to position [605, 0]
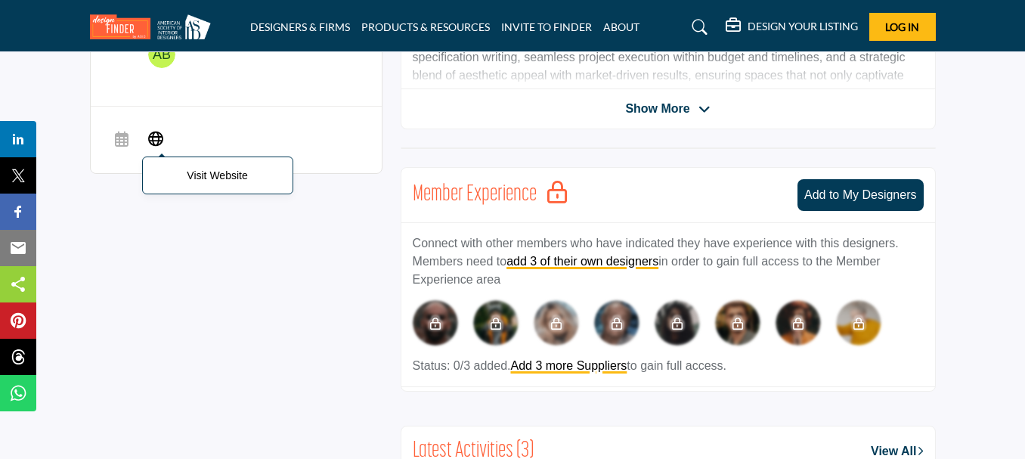
click at [154, 129] on icon at bounding box center [155, 138] width 15 height 18
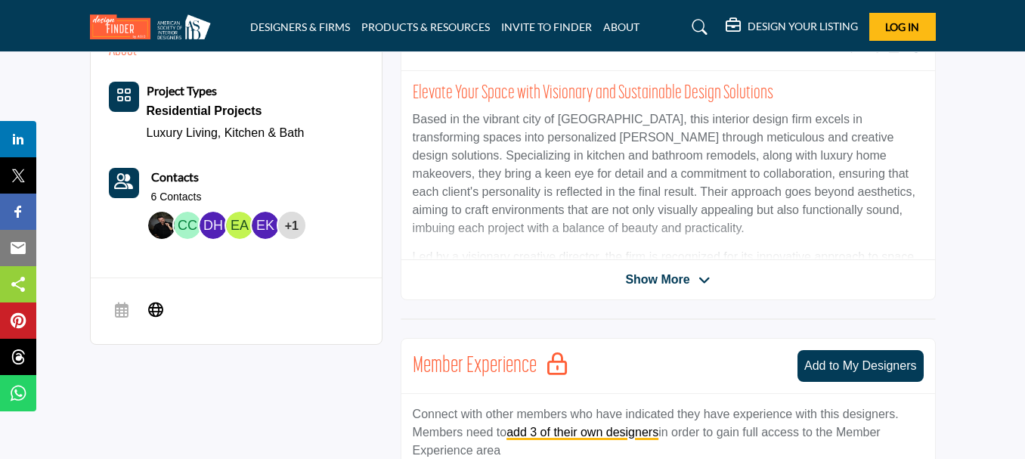
scroll to position [454, 0]
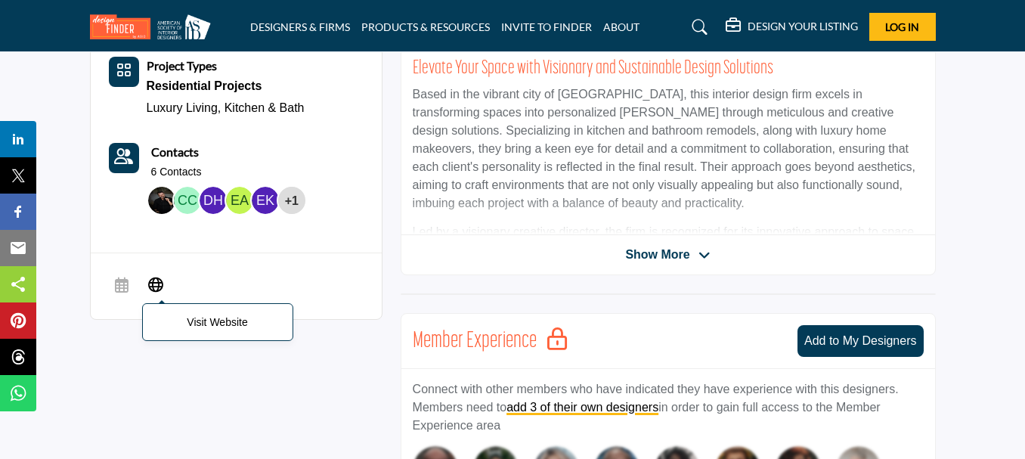
click at [158, 275] on icon at bounding box center [155, 284] width 15 height 18
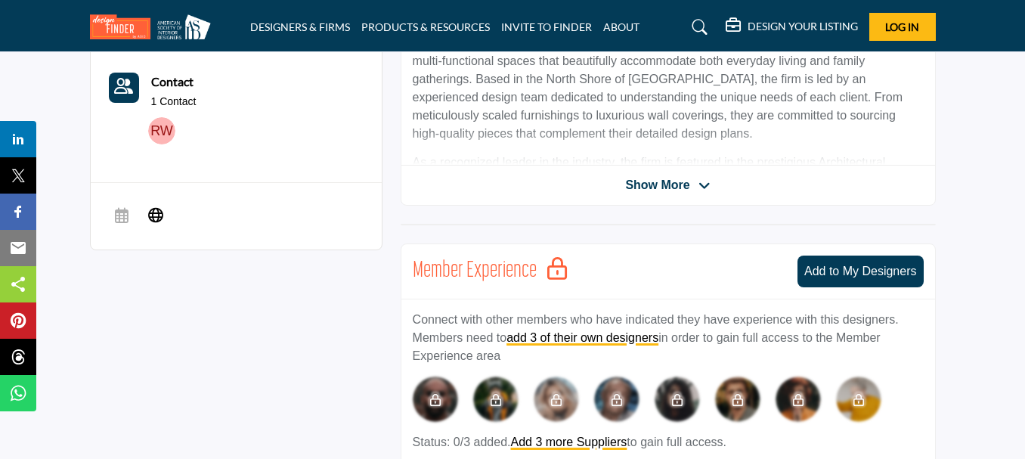
scroll to position [529, 0]
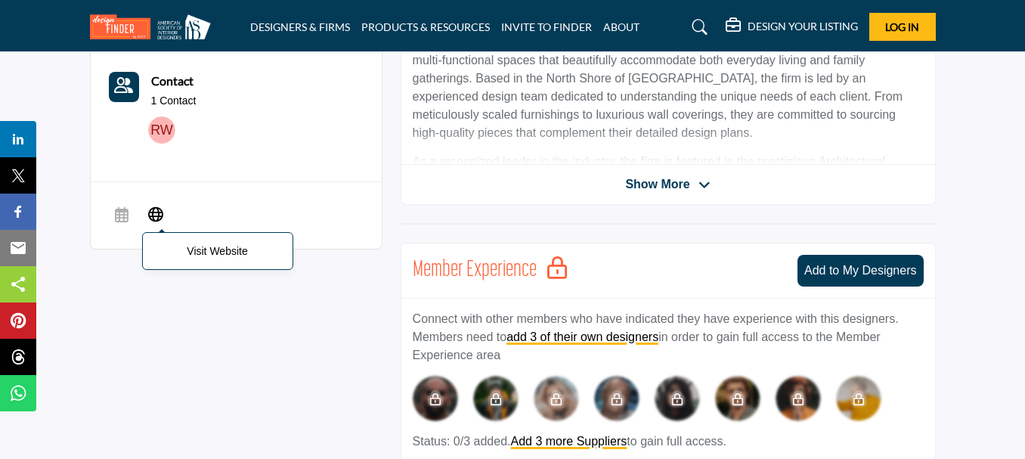
click at [154, 204] on icon at bounding box center [155, 213] width 15 height 18
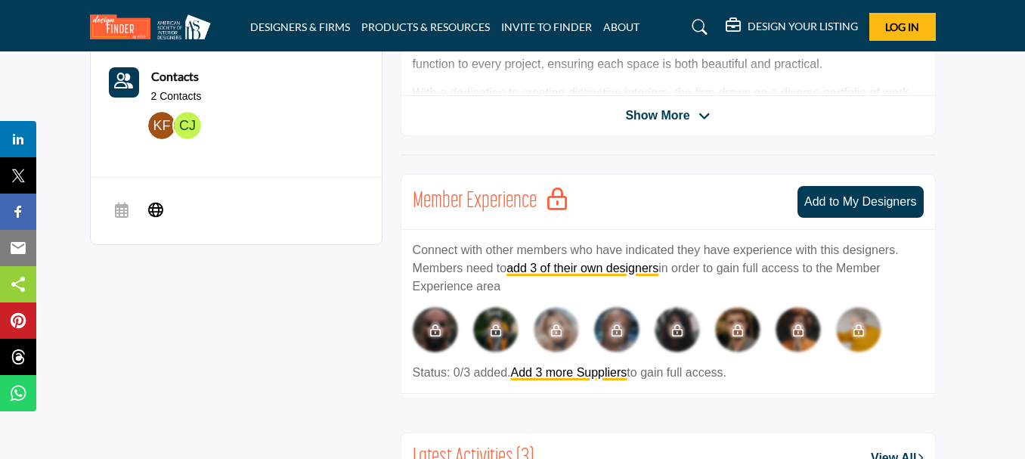
scroll to position [605, 0]
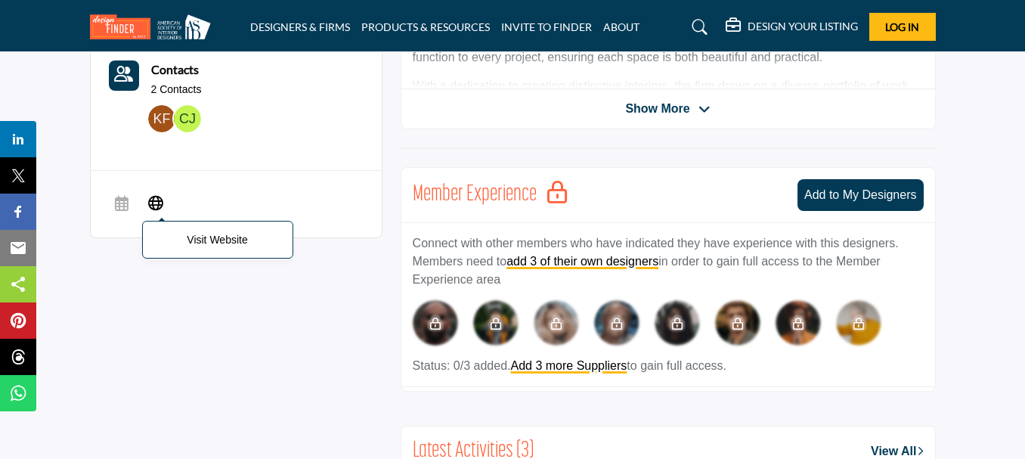
click at [151, 193] on icon at bounding box center [155, 202] width 15 height 18
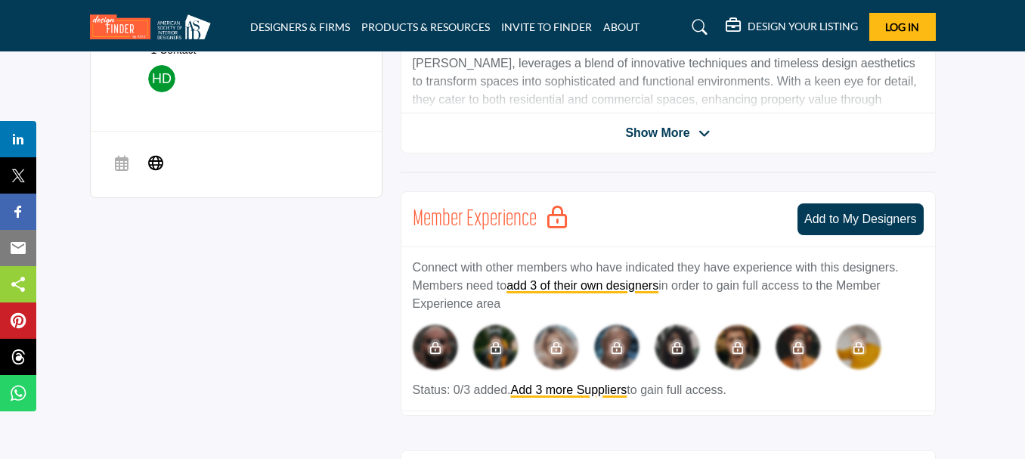
scroll to position [605, 0]
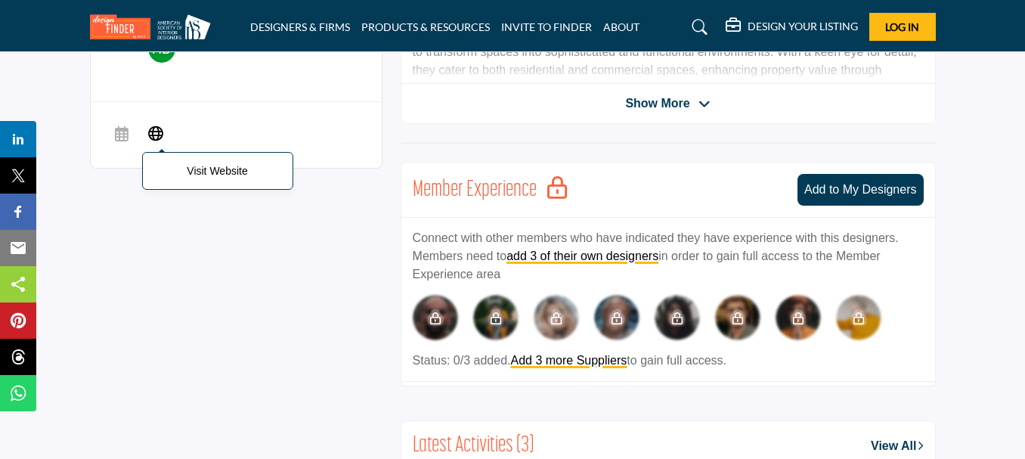
click at [155, 124] on icon at bounding box center [155, 133] width 15 height 18
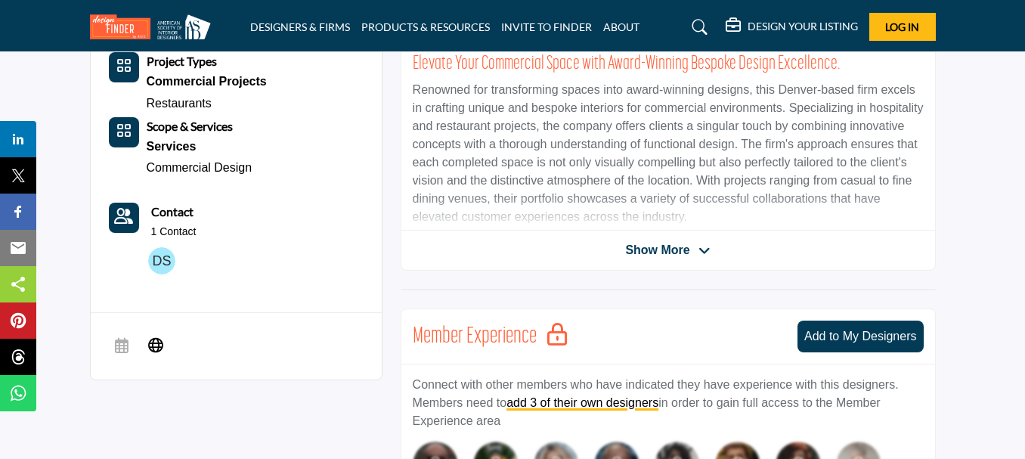
scroll to position [529, 0]
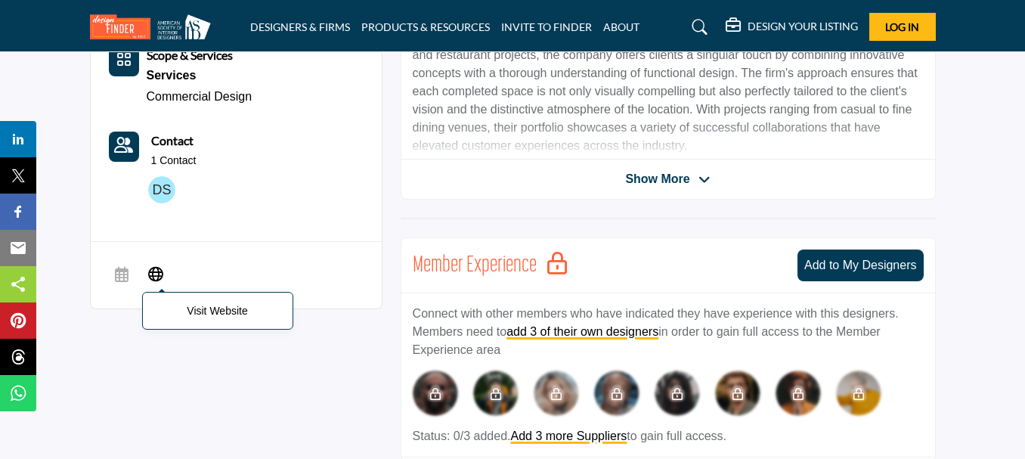
click at [159, 264] on icon at bounding box center [155, 273] width 15 height 18
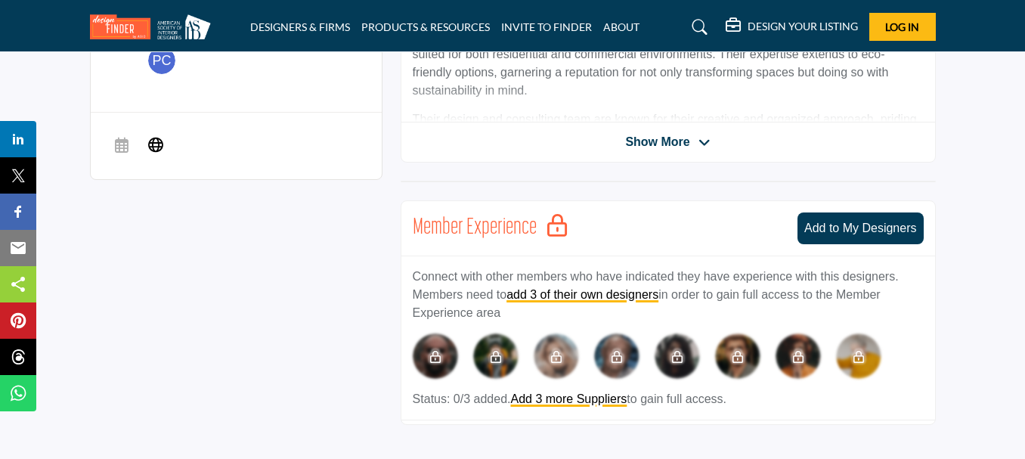
scroll to position [605, 0]
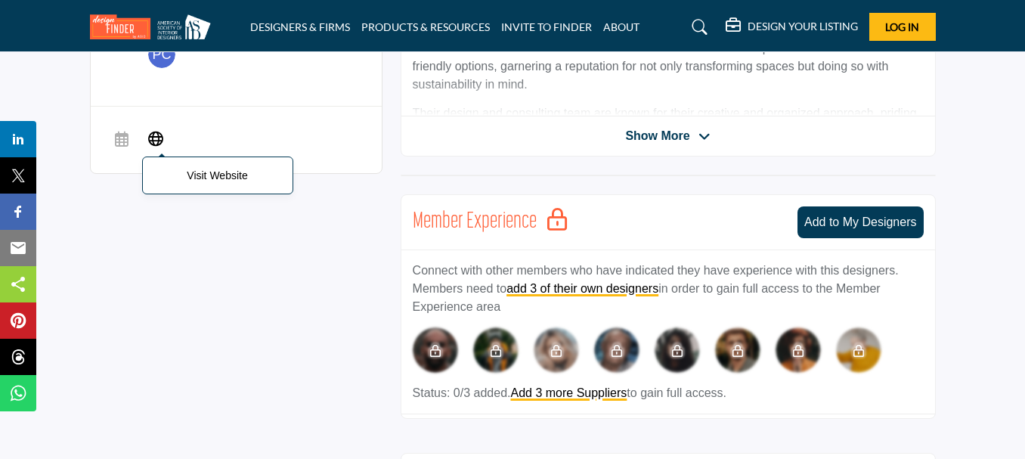
click at [159, 129] on icon at bounding box center [155, 138] width 15 height 18
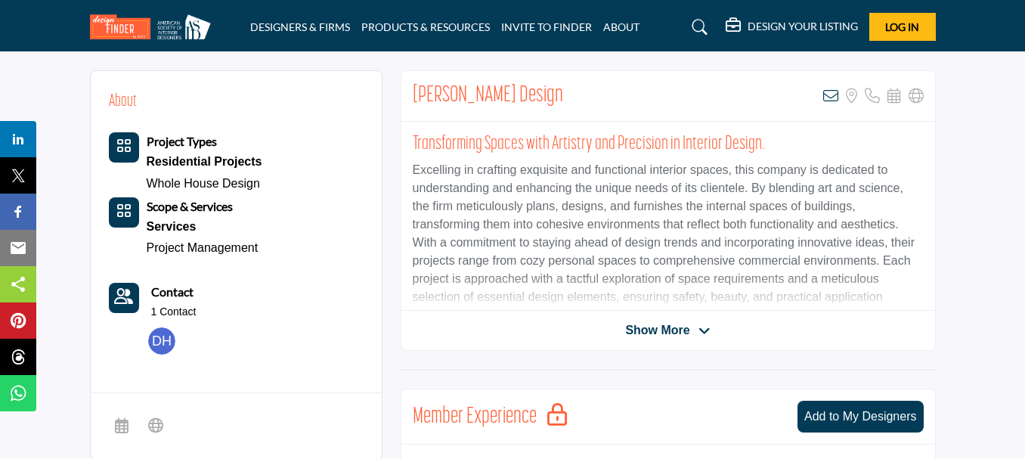
scroll to position [529, 0]
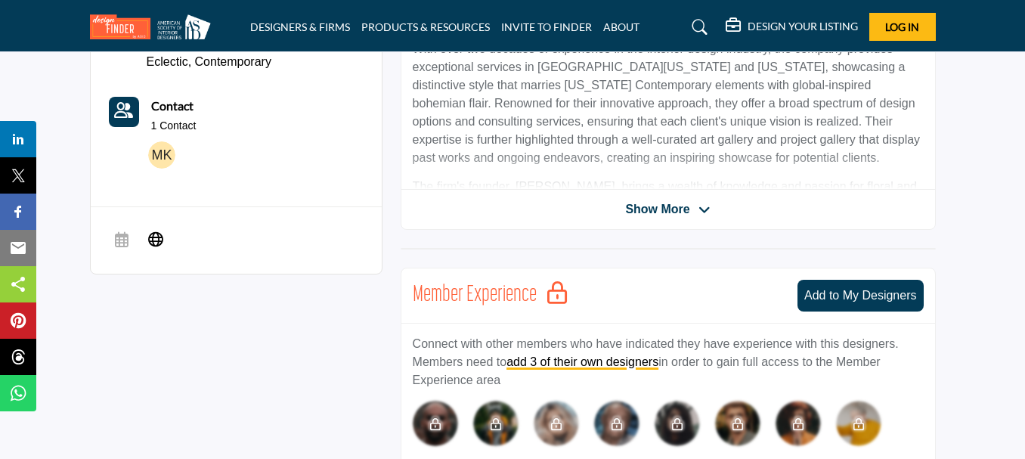
scroll to position [529, 0]
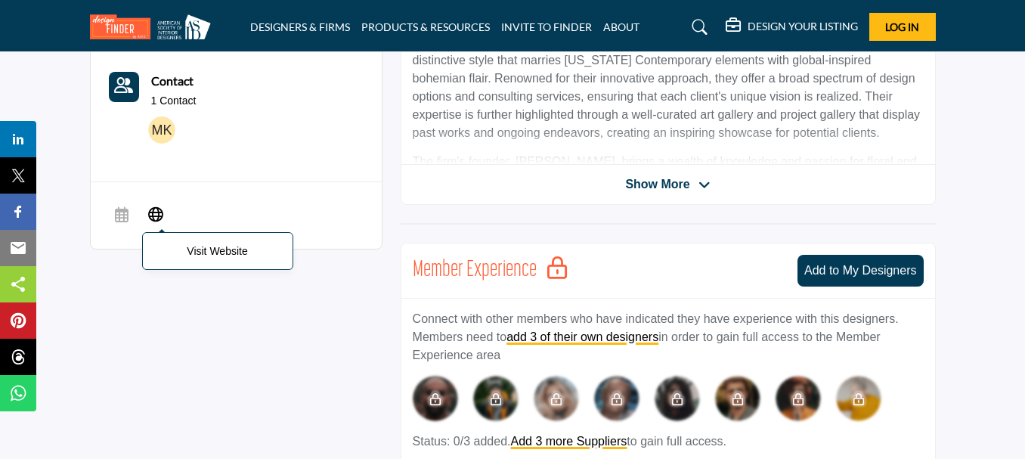
click at [145, 200] on span "Visit Website" at bounding box center [155, 215] width 27 height 30
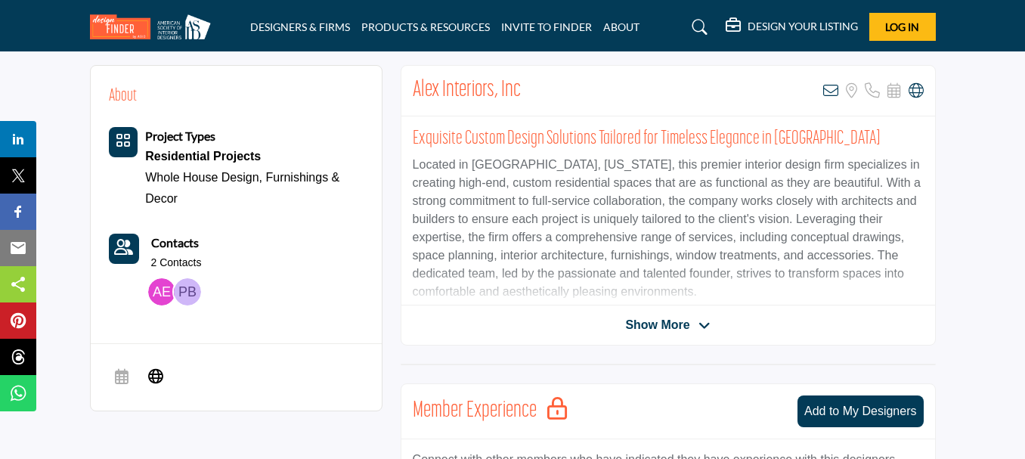
scroll to position [454, 0]
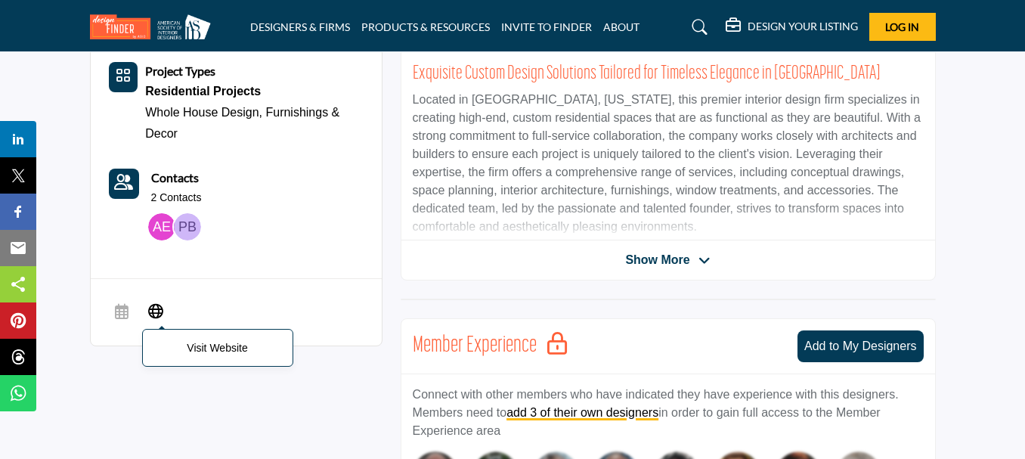
click at [160, 301] on icon at bounding box center [155, 310] width 15 height 18
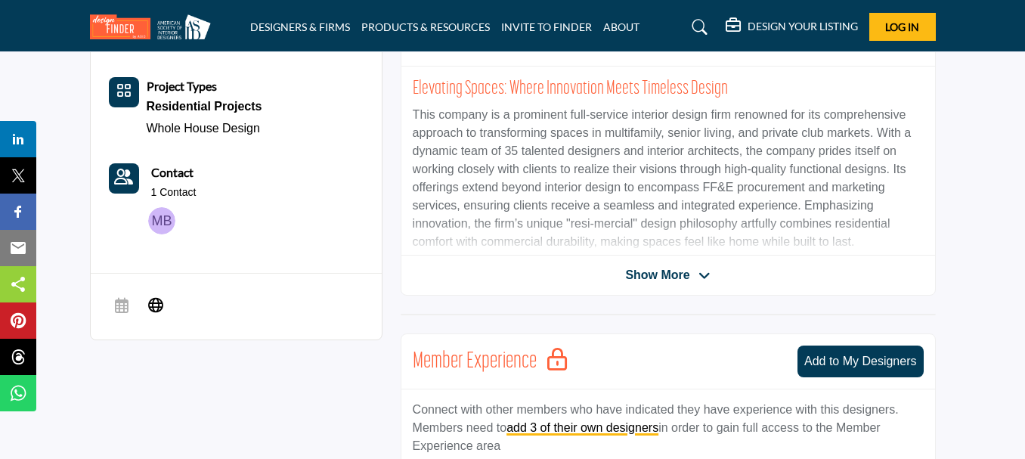
scroll to position [454, 0]
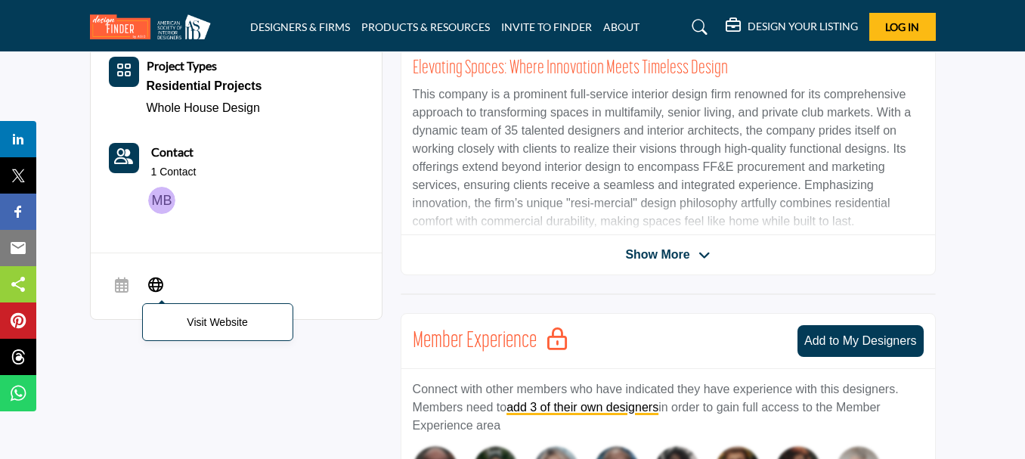
click at [154, 275] on icon at bounding box center [155, 284] width 15 height 18
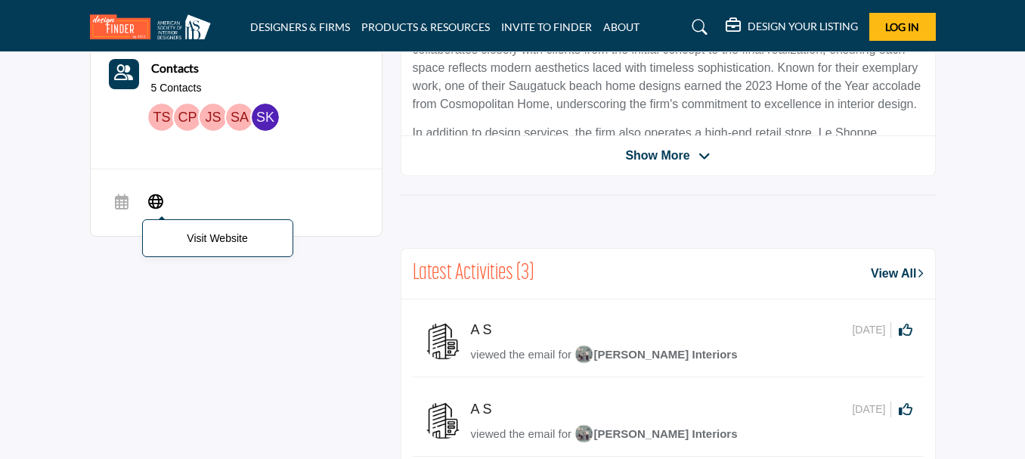
scroll to position [529, 0]
click at [147, 203] on body "DESIGNERS & FIRMS PRODUCTS & RESOURCES INVITE TO FINDER ABOUT" at bounding box center [512, 306] width 1025 height 1671
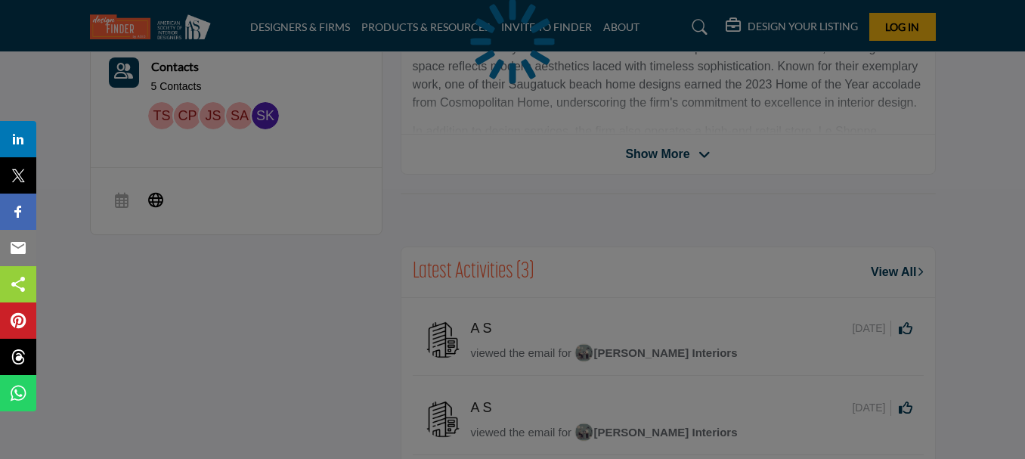
scroll to position [513, 0]
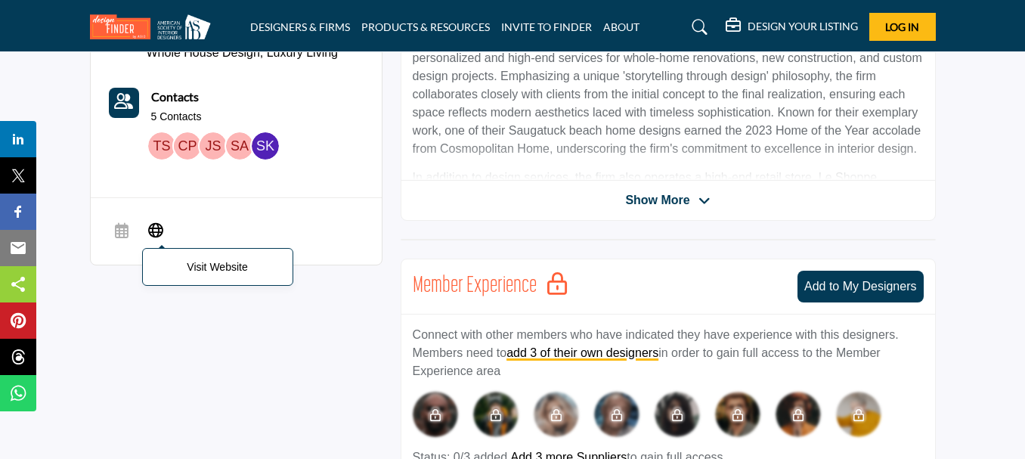
click at [153, 220] on icon at bounding box center [155, 229] width 15 height 18
